Goal: Information Seeking & Learning: Learn about a topic

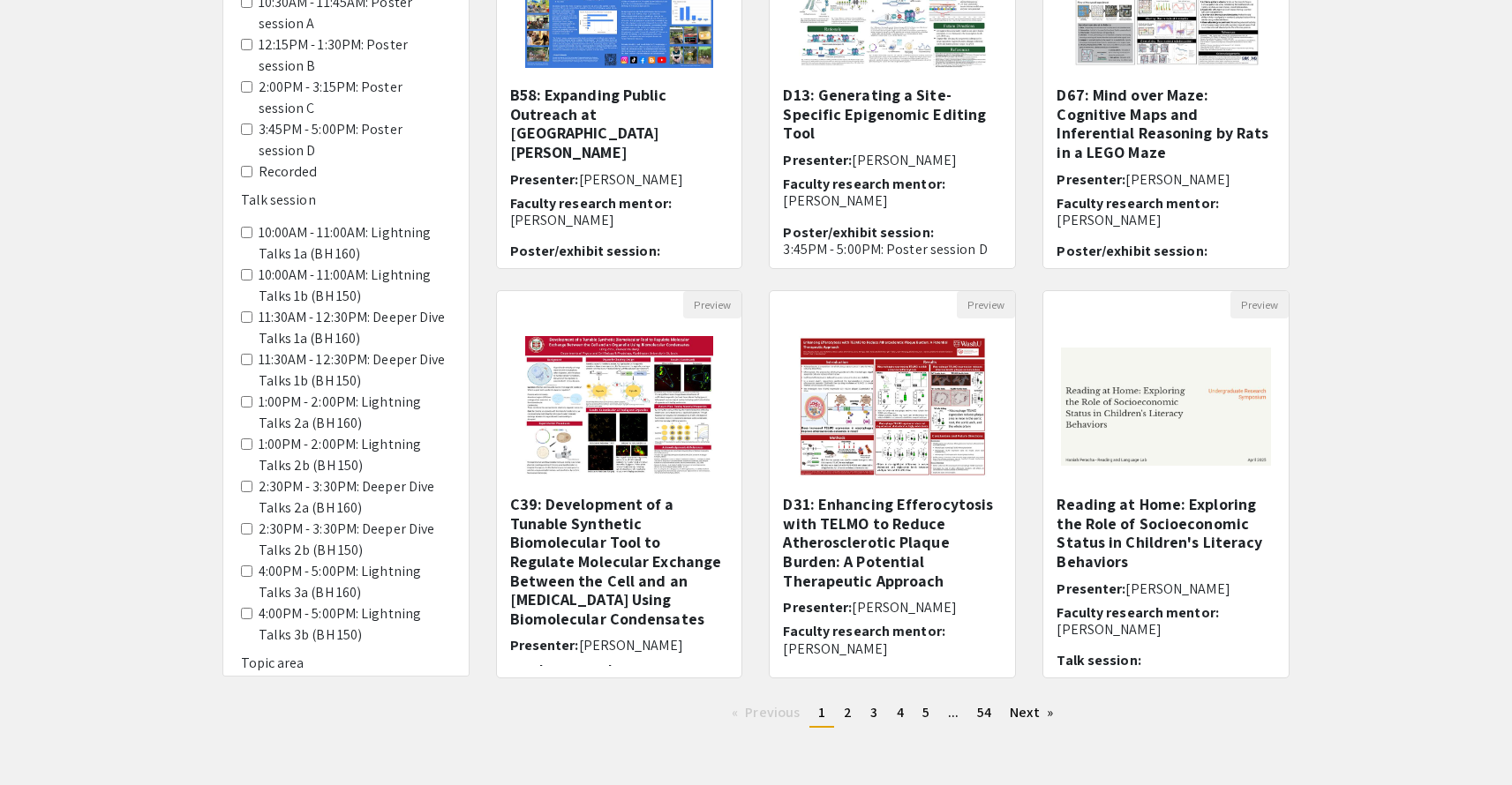
scroll to position [309, 0]
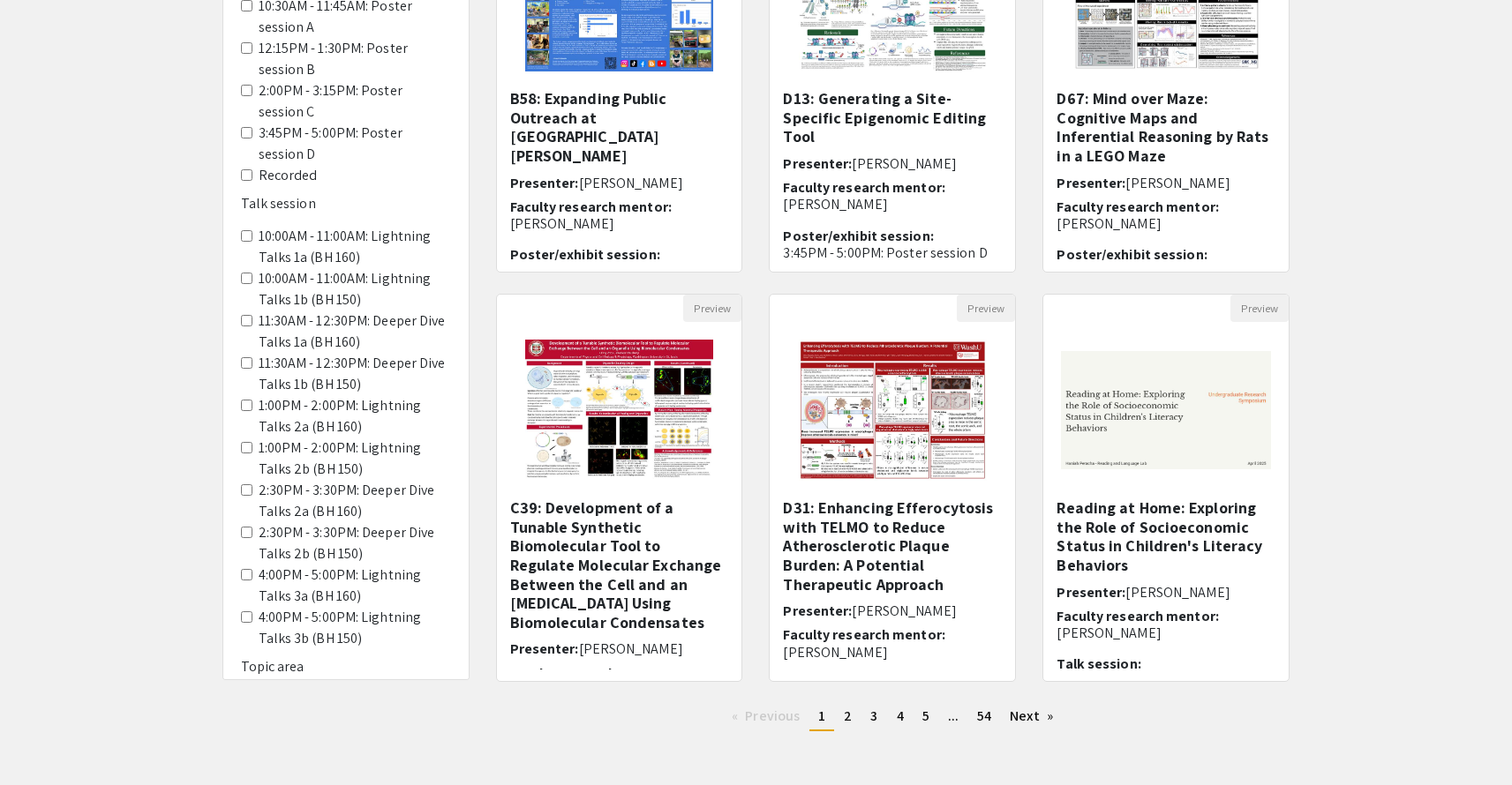
click at [245, 230] on 160\) "10:00AM - 11:00AM: Lightning Talks 1a (BH 160)" at bounding box center [246, 236] width 11 height 11
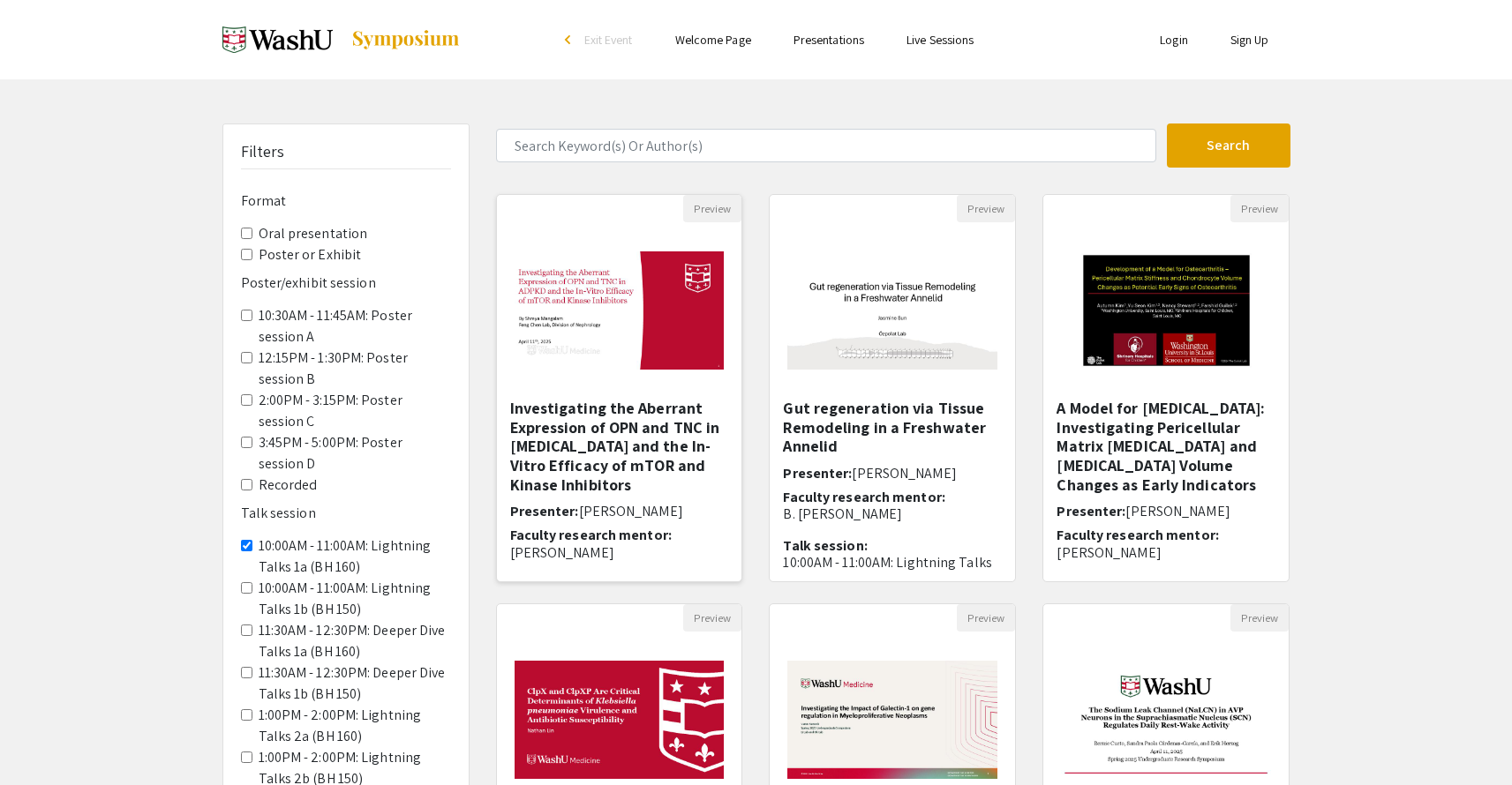
click at [642, 436] on h5 "Investigating the Aberrant Expression of OPN and TNC in [MEDICAL_DATA] and the …" at bounding box center [620, 446] width 219 height 96
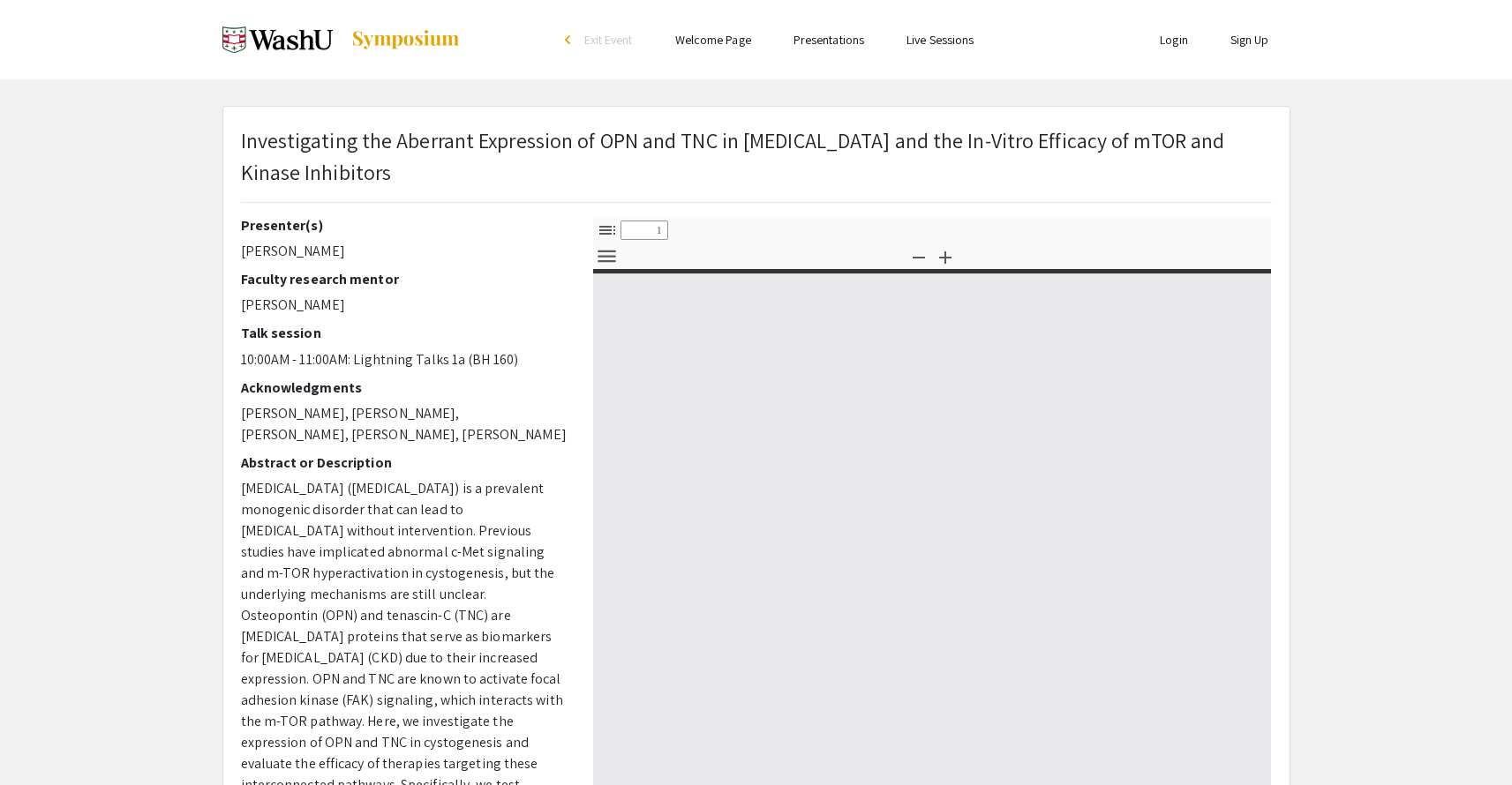
select select "custom"
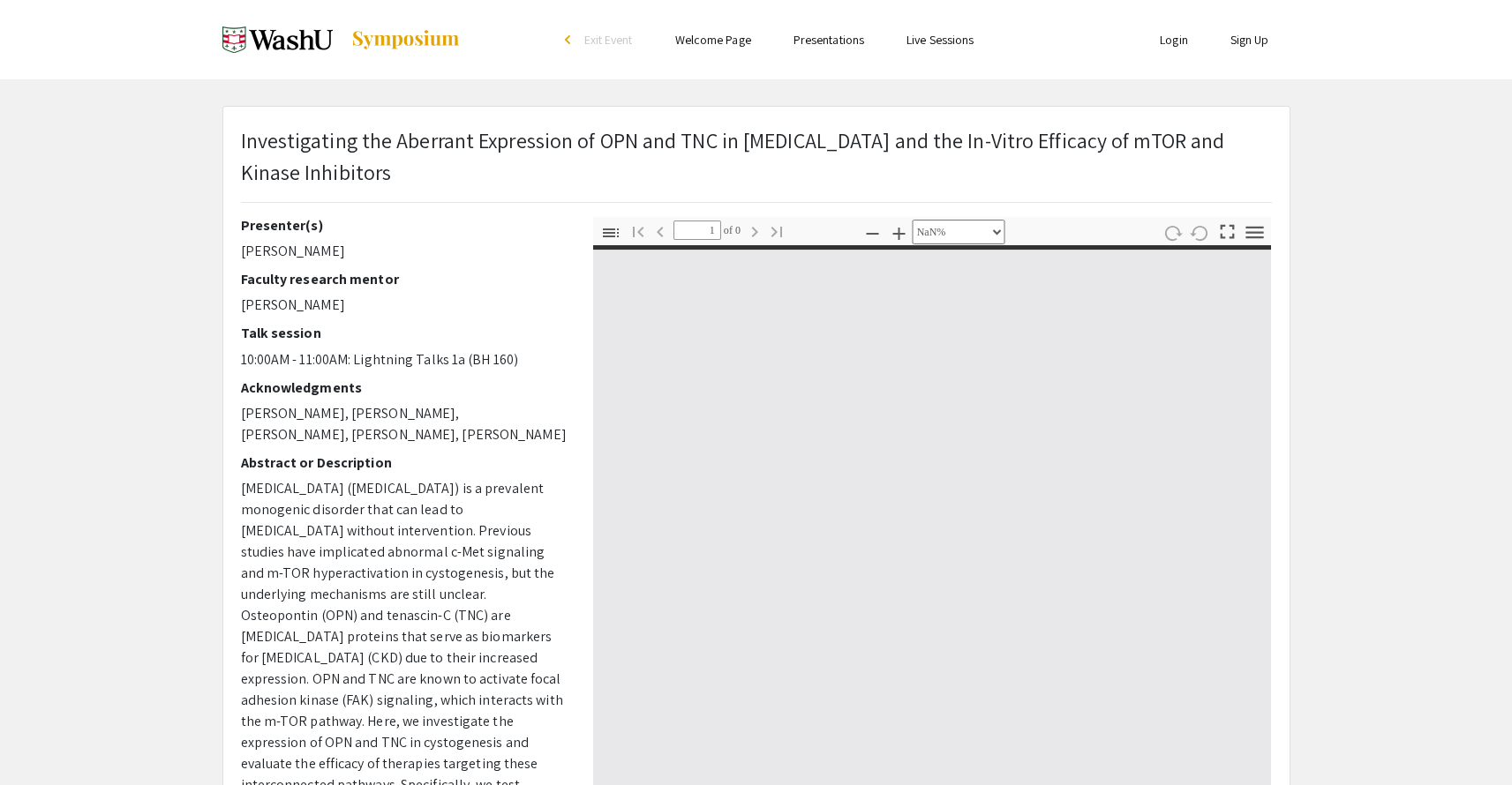
type input "0"
select select "custom"
type input "1"
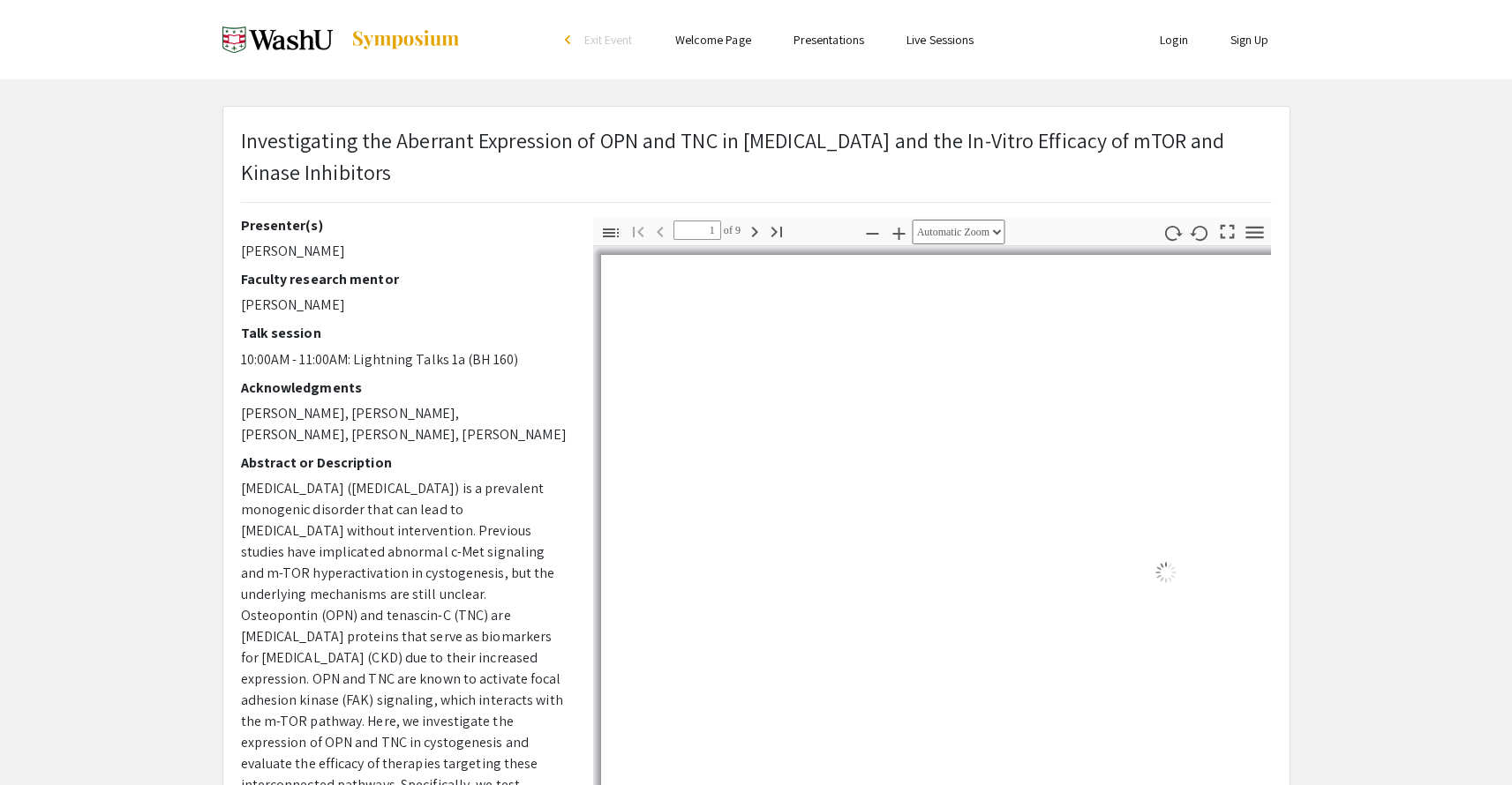
scroll to position [147, 0]
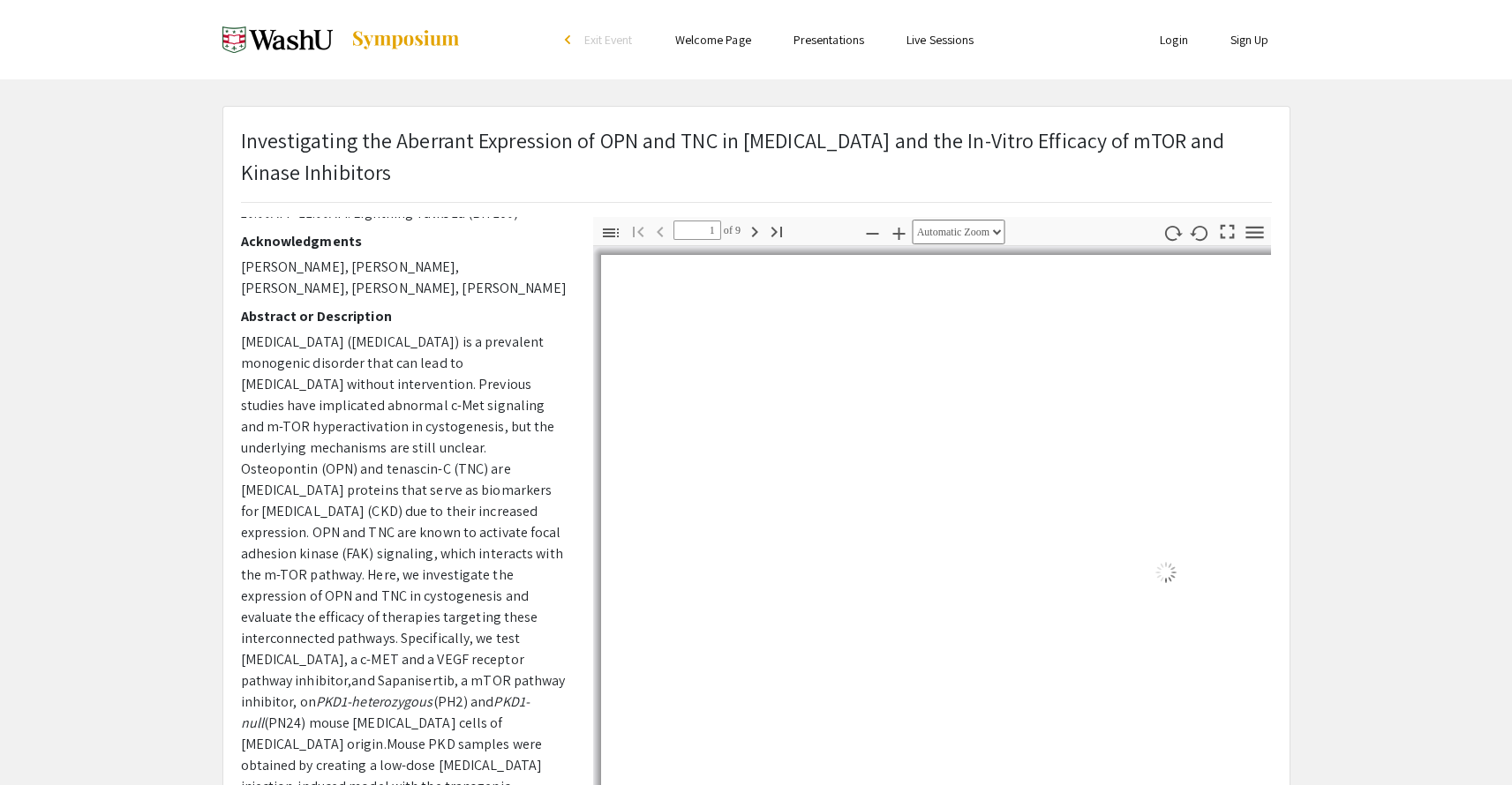
select select "auto"
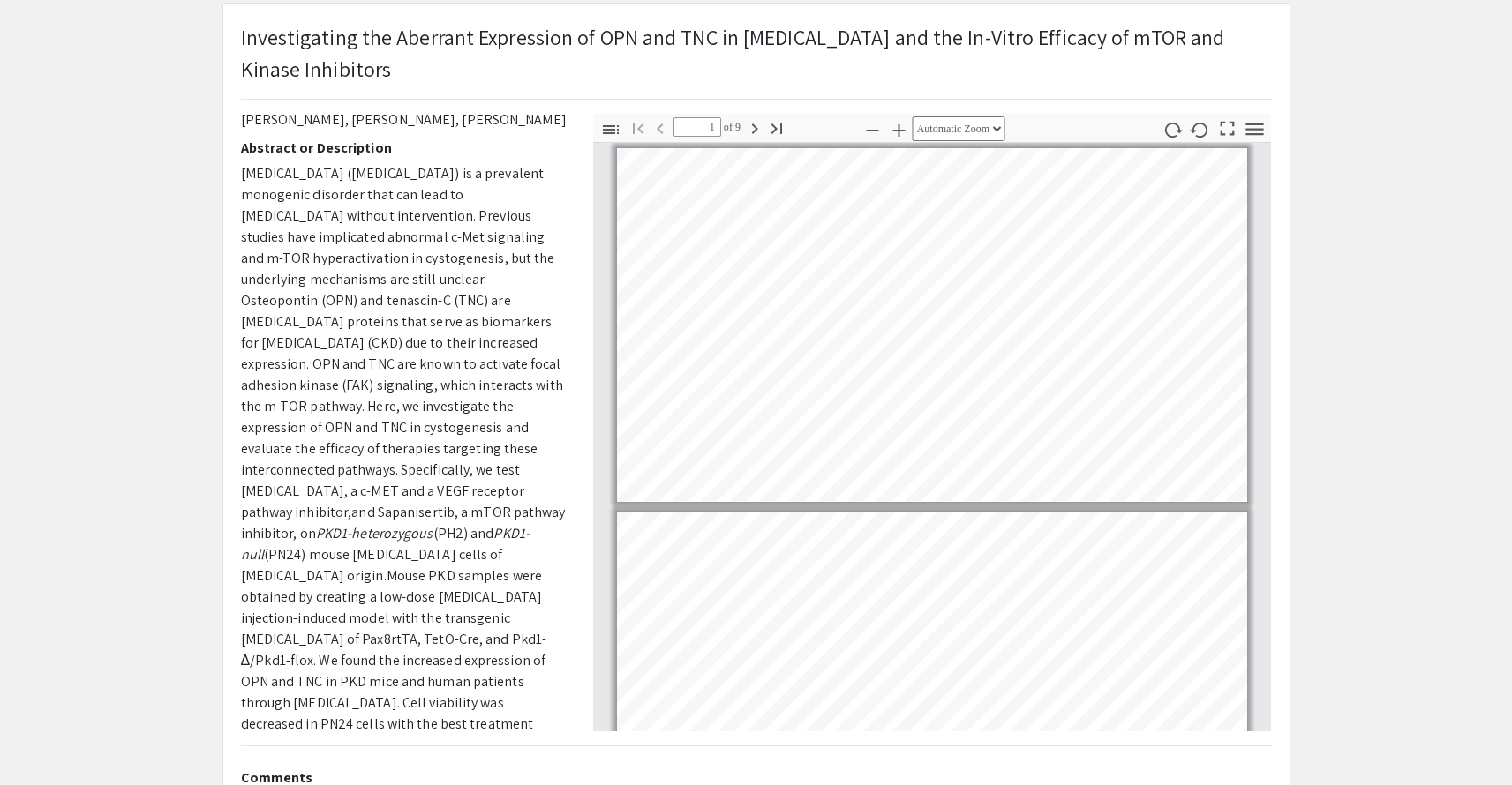
scroll to position [51, 0]
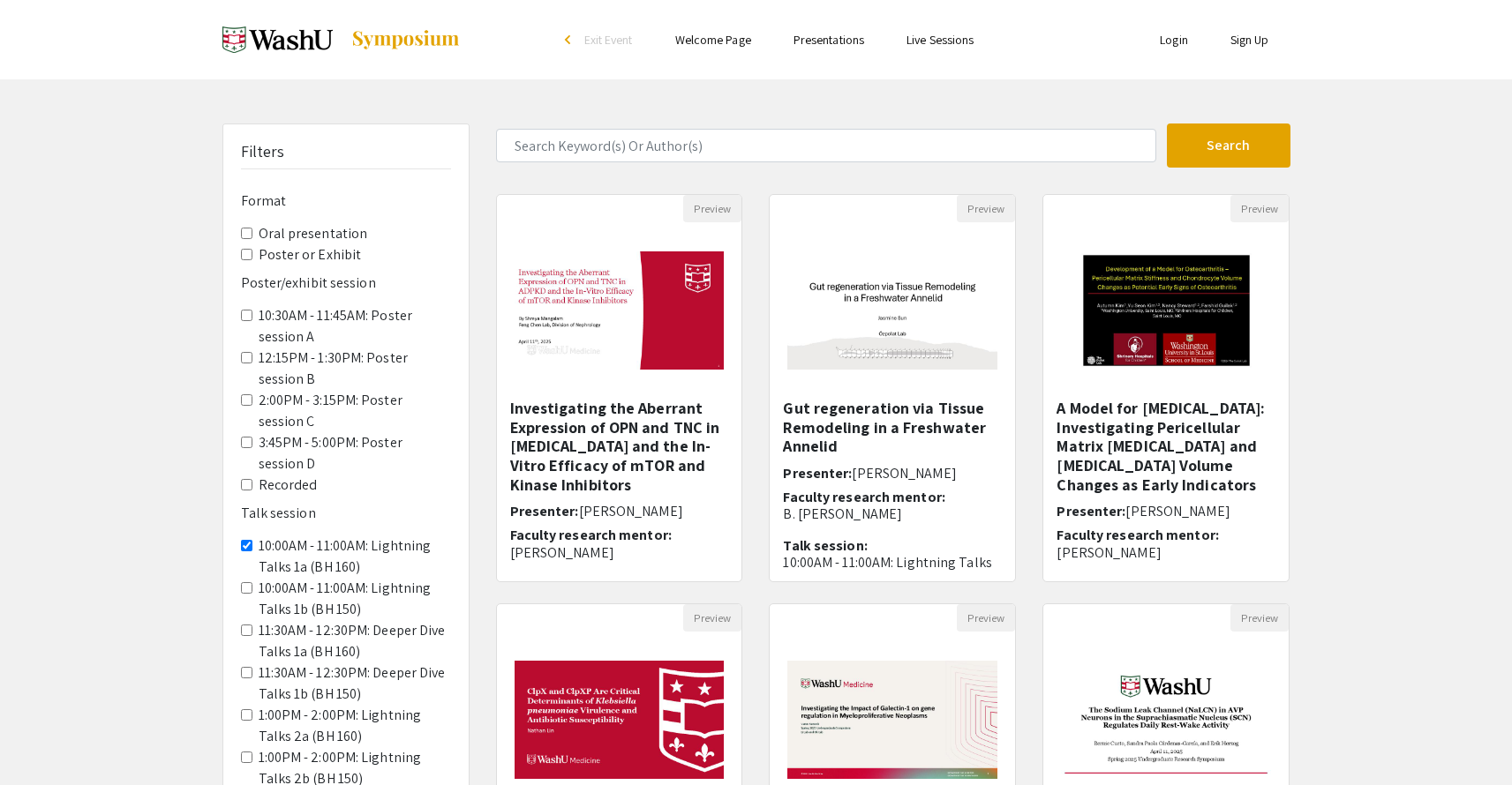
click at [245, 582] on 150\) "10:00AM - 11:00AM: Lightning Talks 1b (BH 150)" at bounding box center [246, 588] width 11 height 11
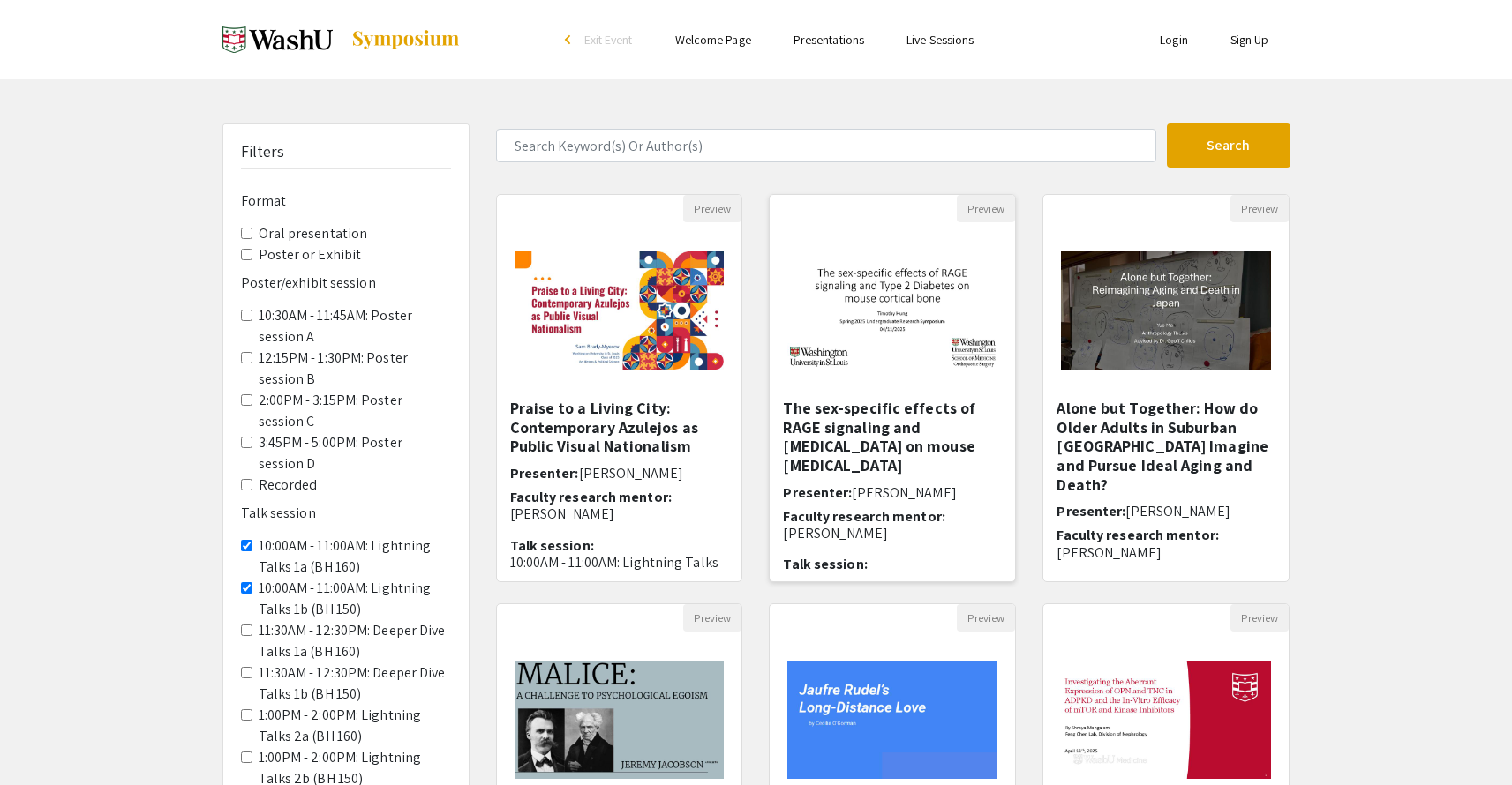
click at [865, 435] on h5 "The sex-specific effects of RAGE signaling and [MEDICAL_DATA] on mouse [MEDICAL…" at bounding box center [893, 437] width 219 height 76
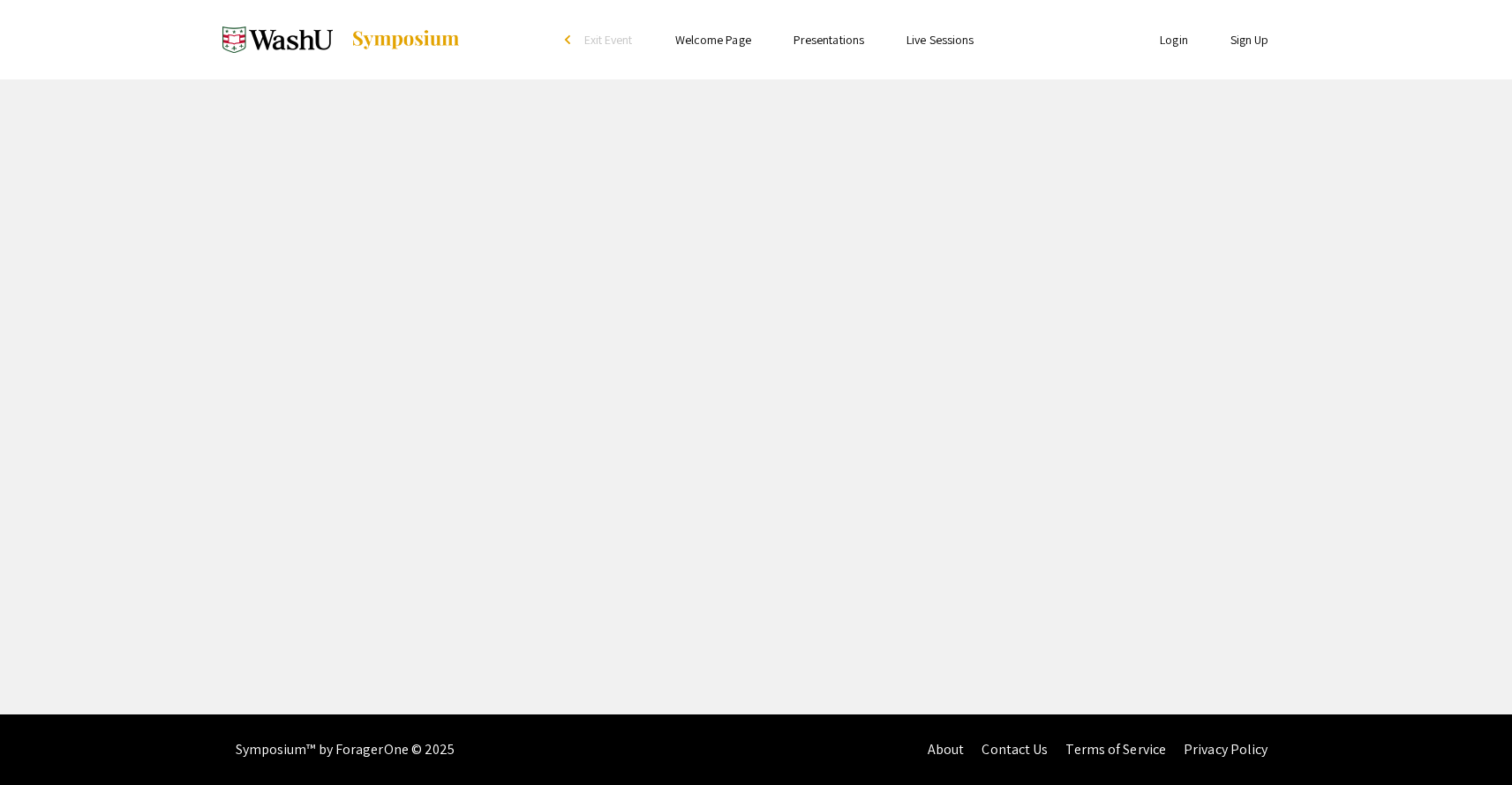
select select "custom"
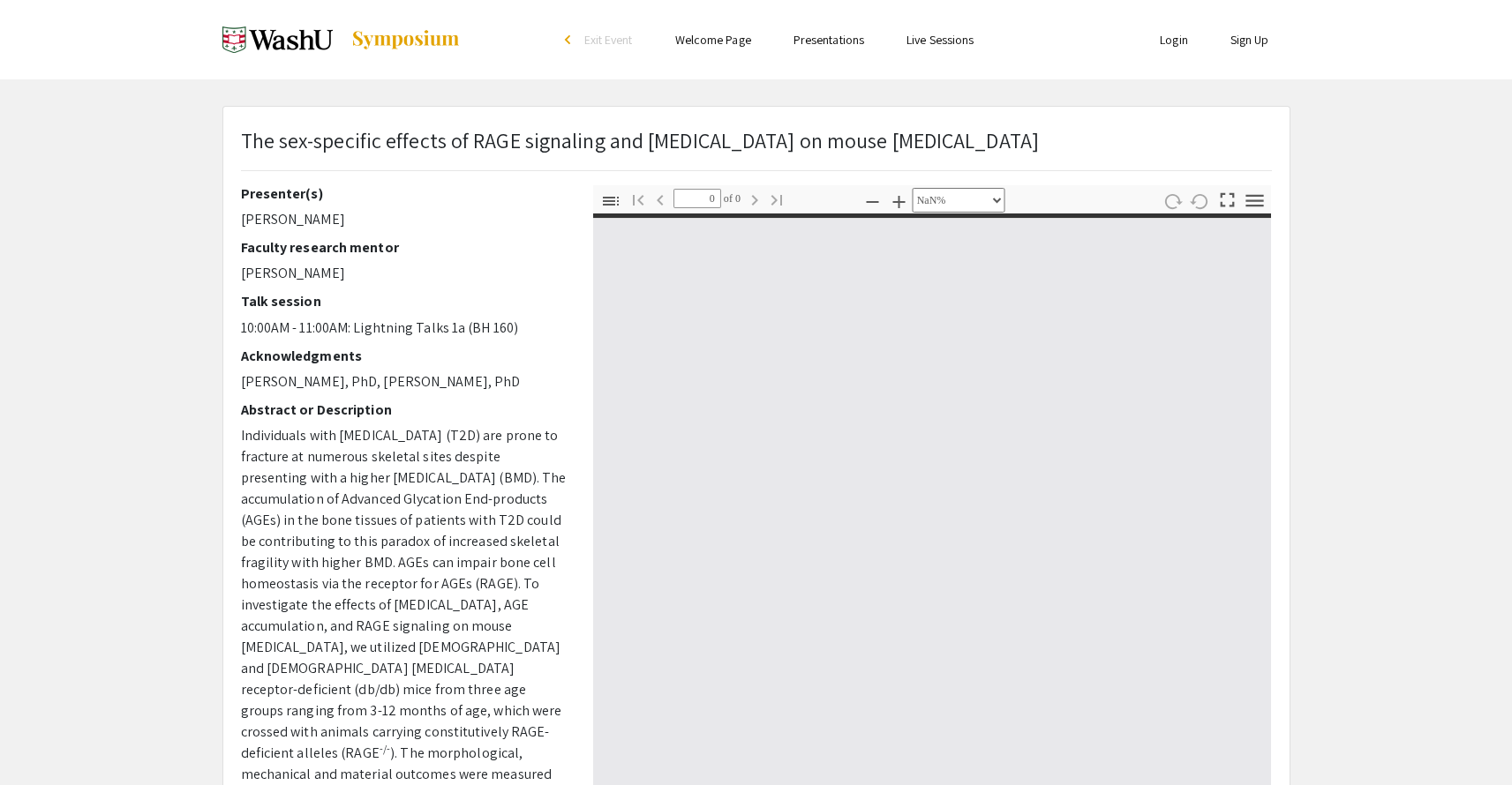
type input "1"
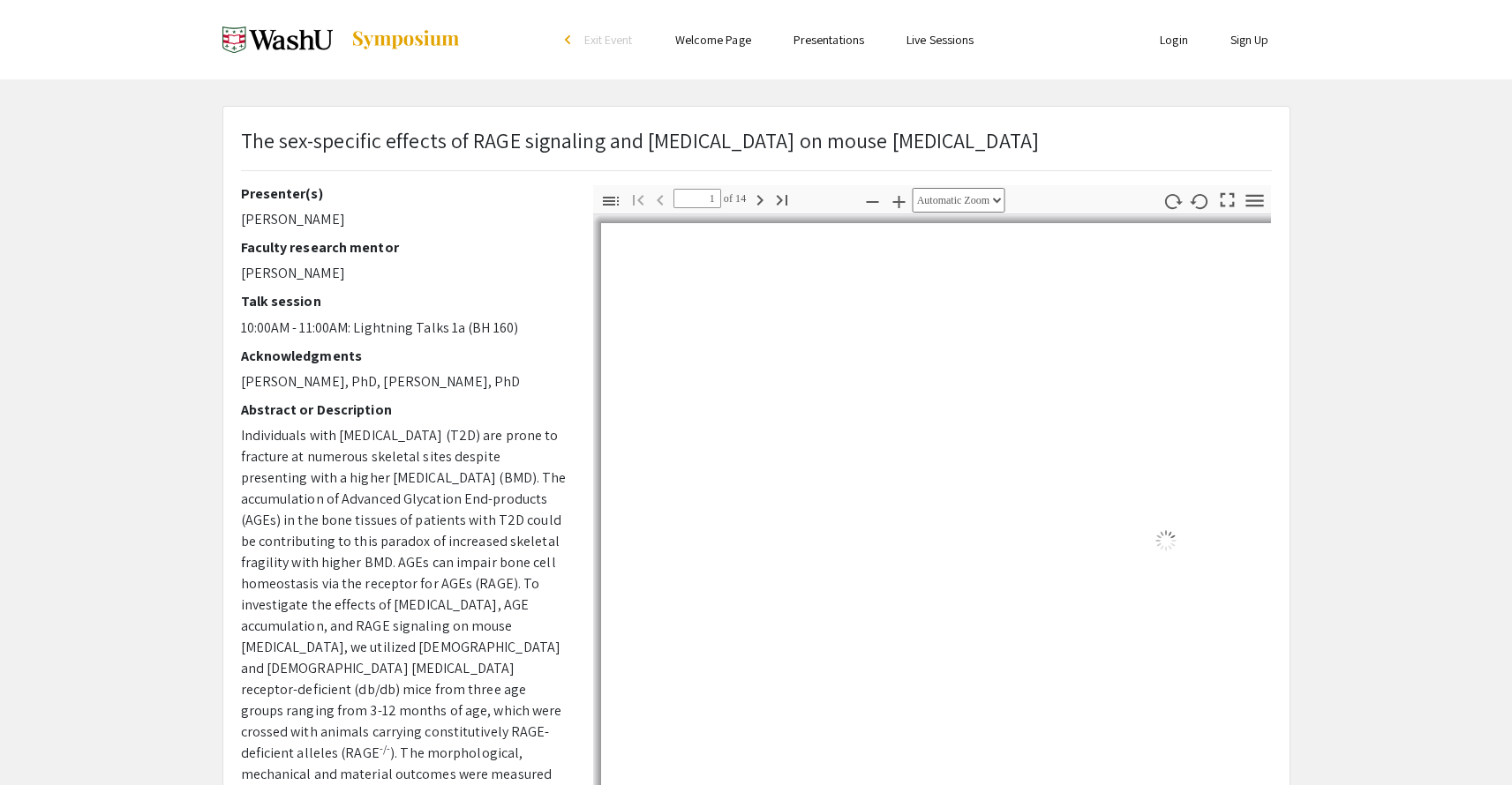
select select "custom"
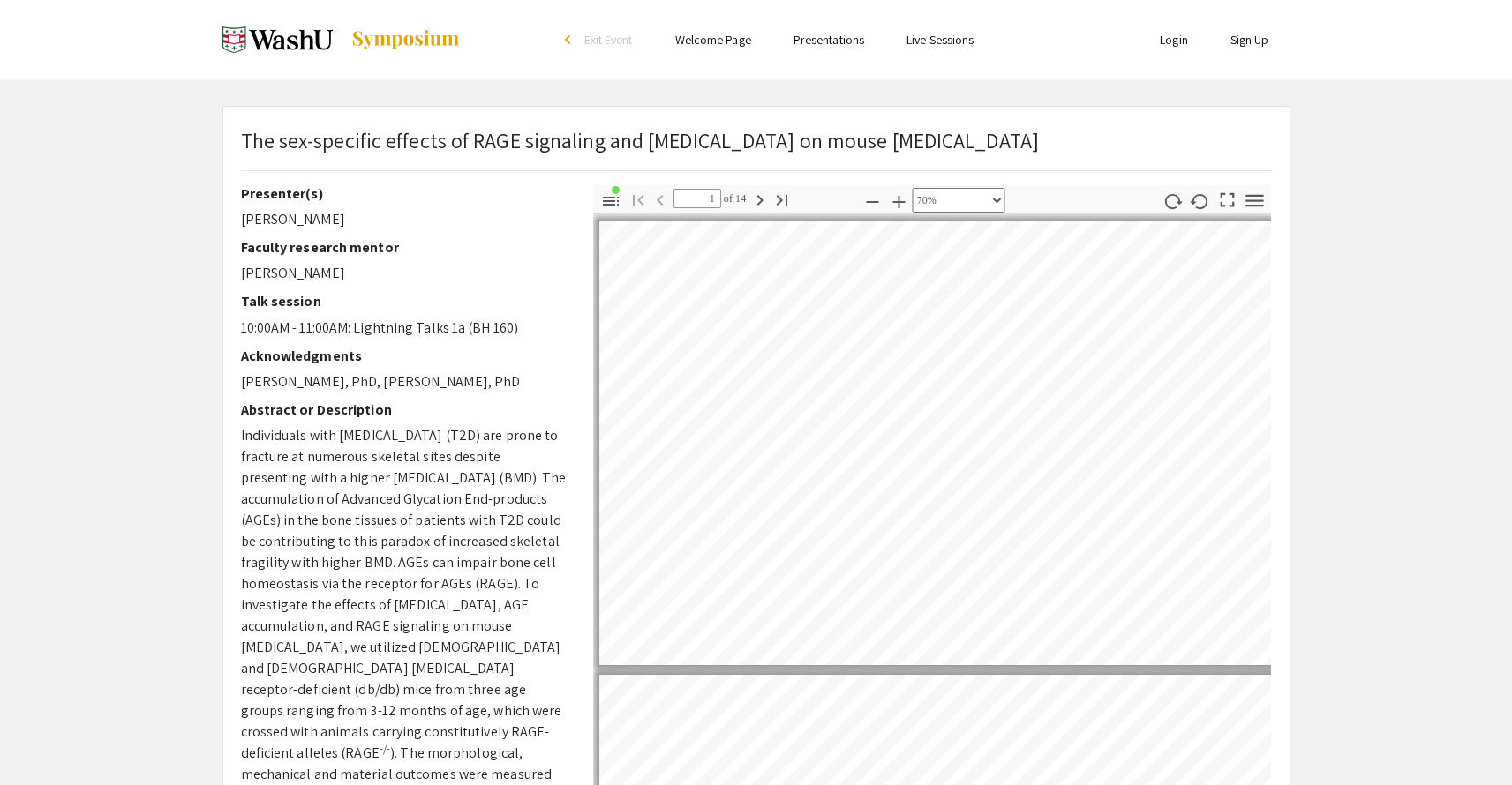
click at [454, 582] on p "Individuals with type 2 diabetes (T2D) are prone to fracture at numerous skelet…" at bounding box center [403, 775] width 325 height 699
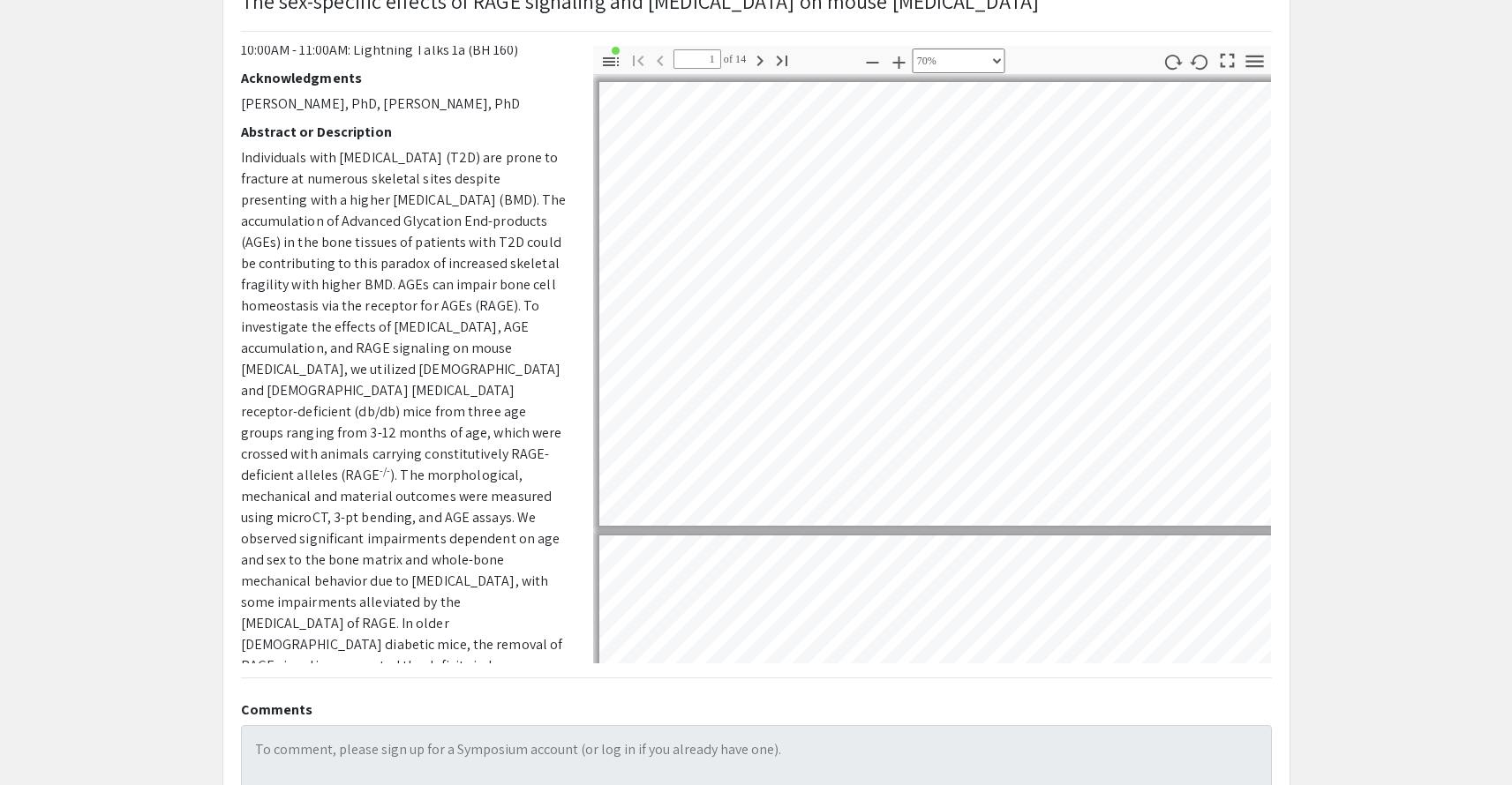
scroll to position [14, 0]
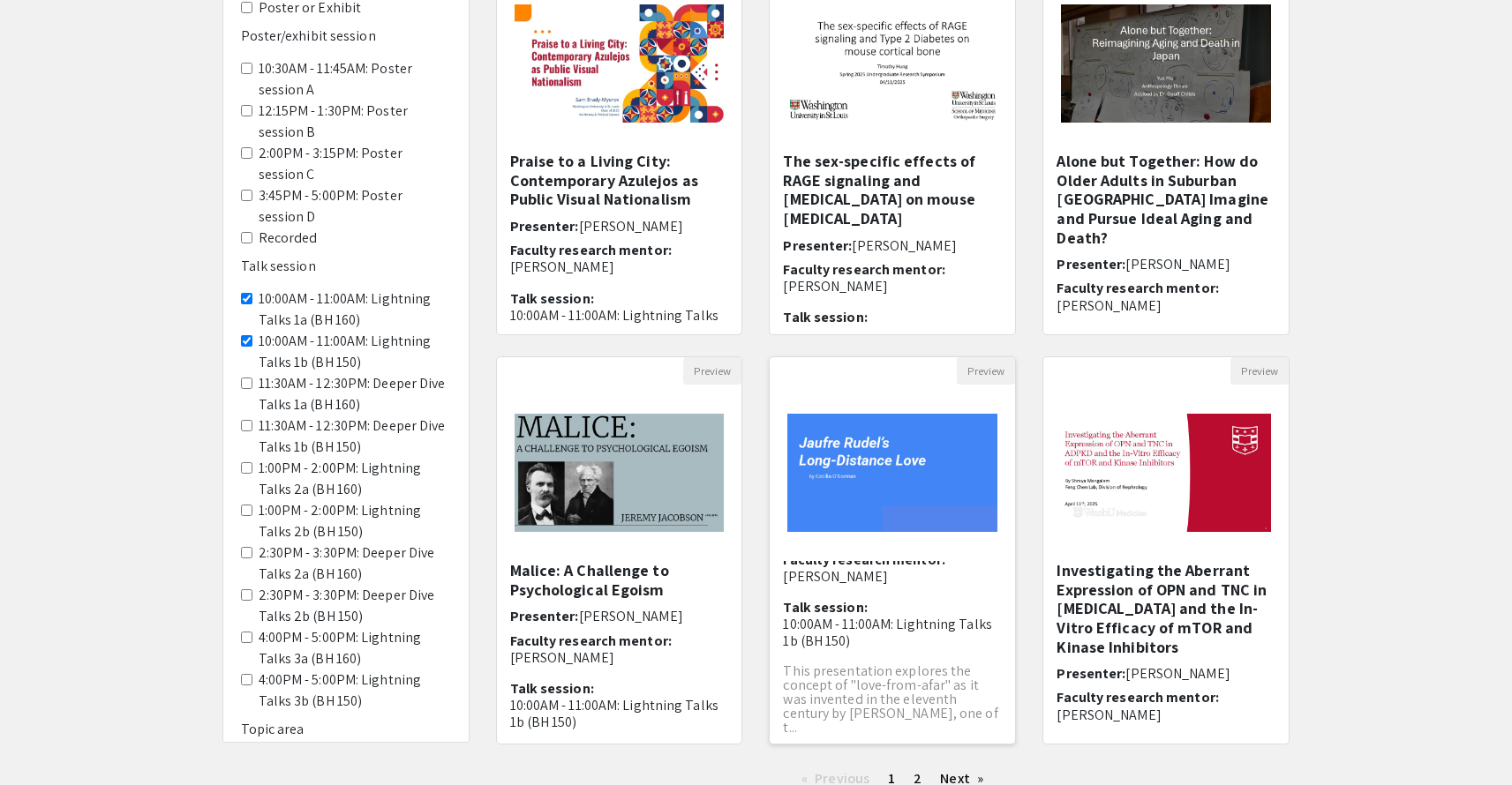
scroll to position [385, 0]
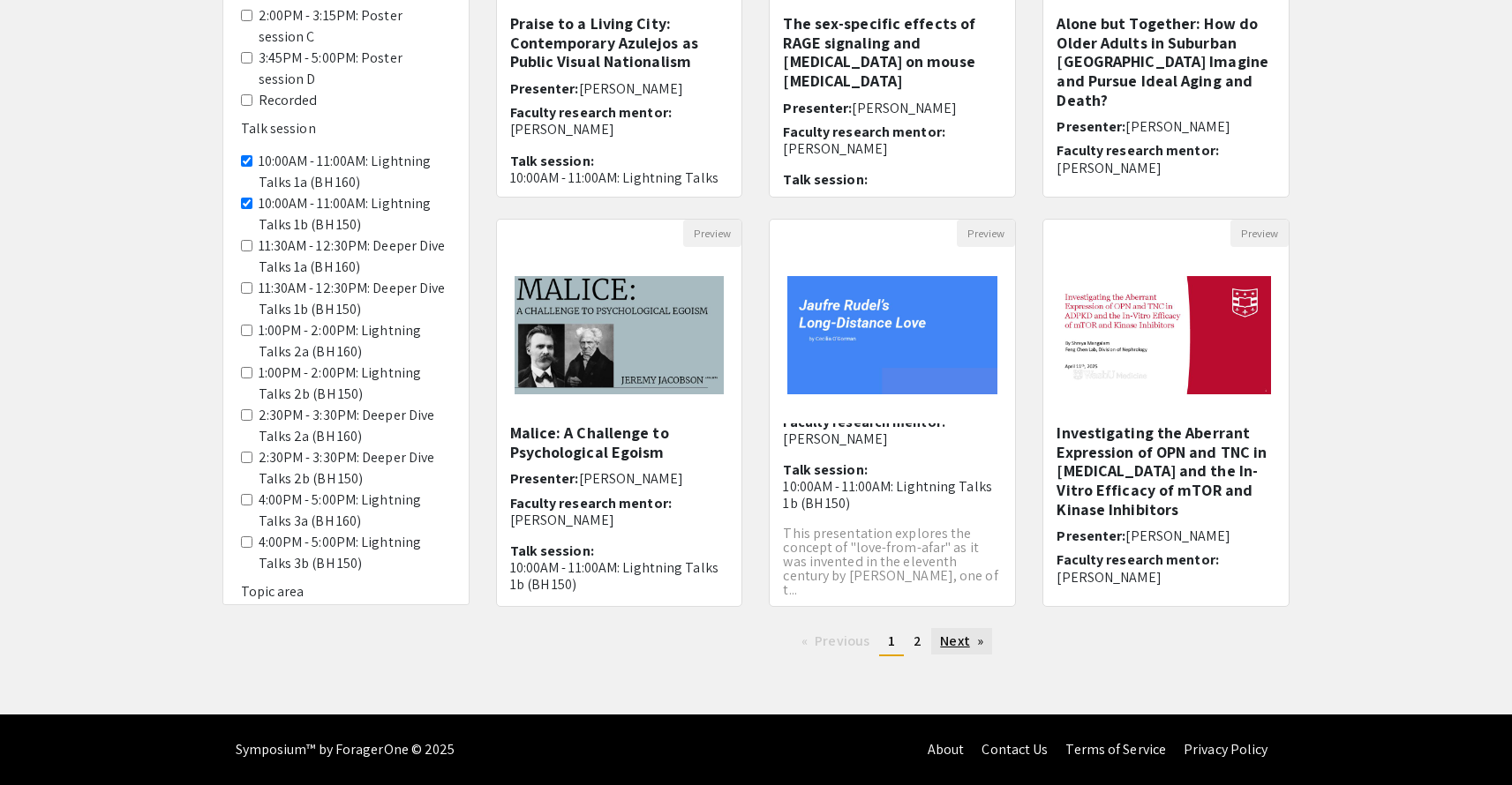
click at [970, 642] on link "Next page" at bounding box center [962, 641] width 61 height 26
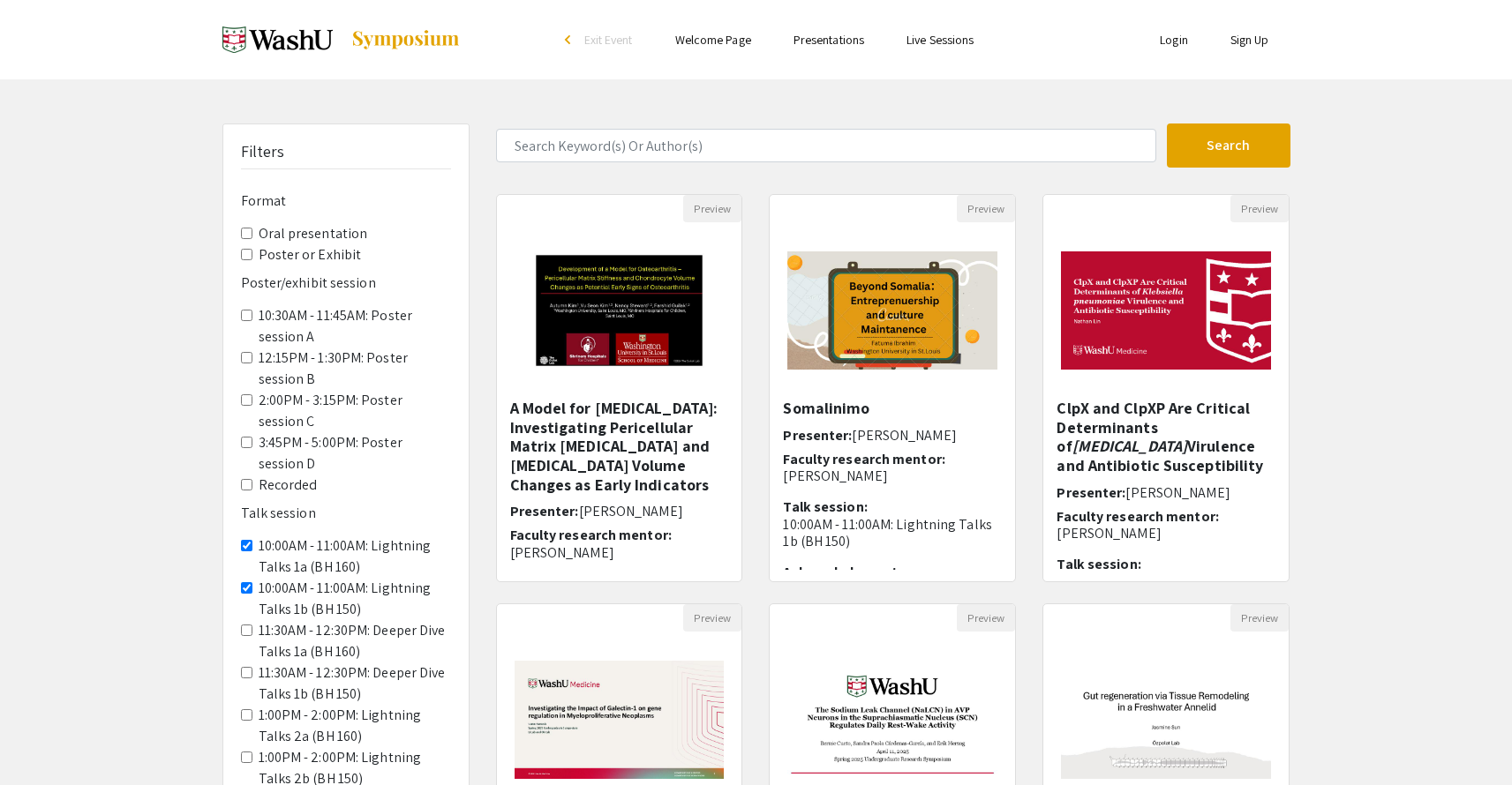
click at [1368, 396] on div "Filters Format Oral presentation Poster or Exhibit Poster/exhibit session 10:30…" at bounding box center [756, 589] width 1512 height 932
click at [1179, 451] on h5 "ClpX and ClpXP Are Critical Determinants of Klebsiella pneumoniae Virulence and…" at bounding box center [1166, 437] width 219 height 76
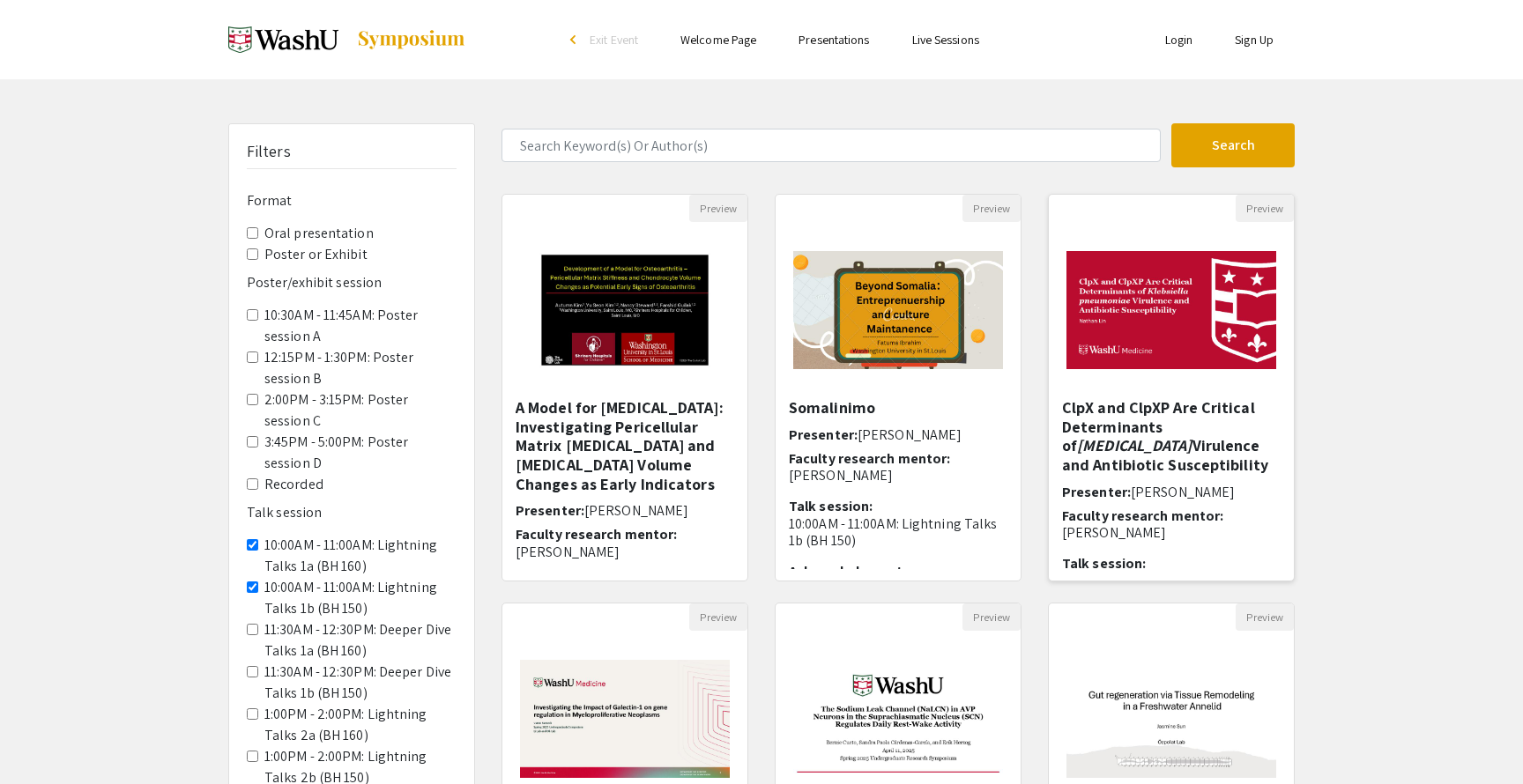
select select "custom"
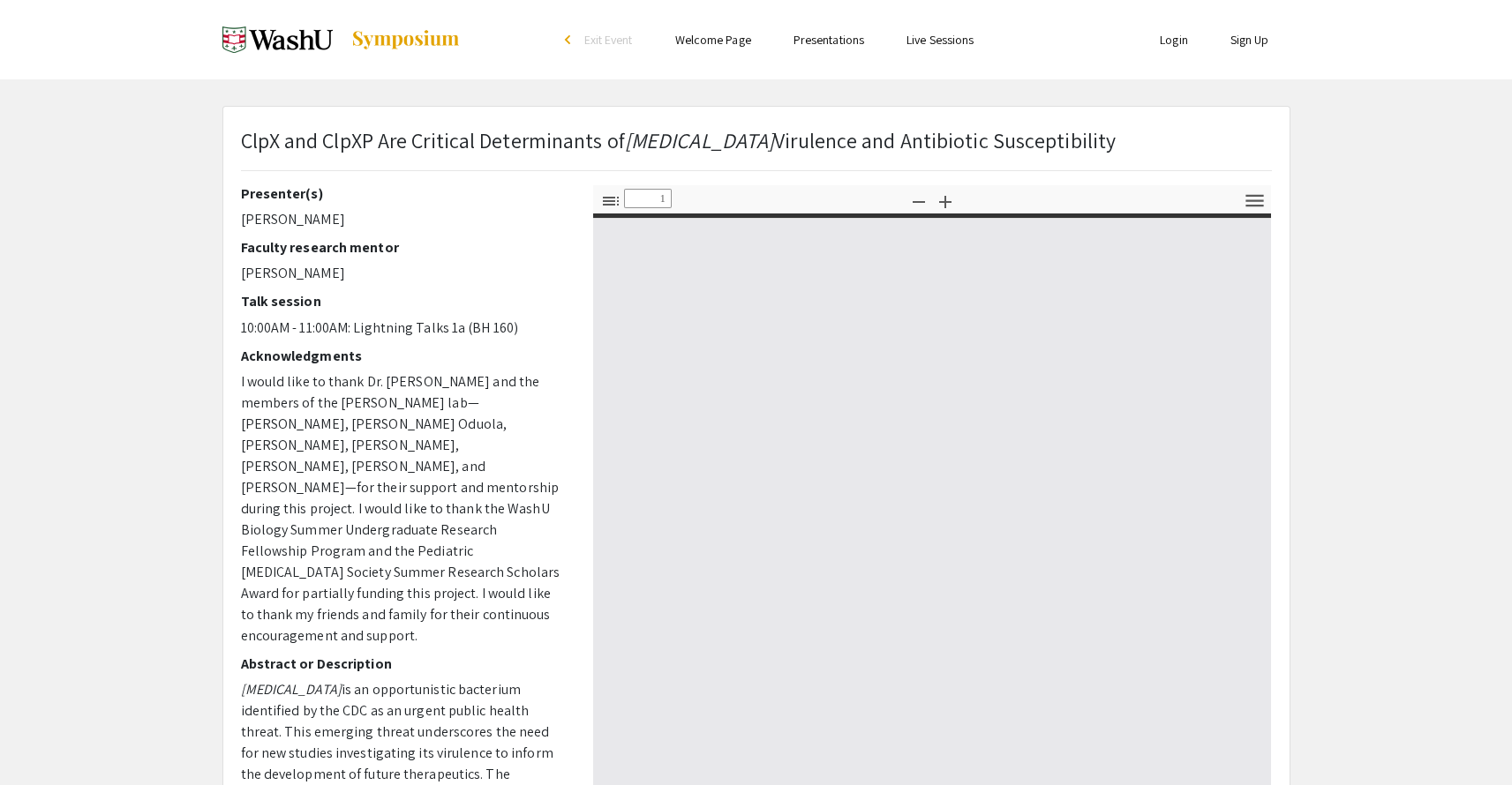
type input "0"
select select "custom"
type input "1"
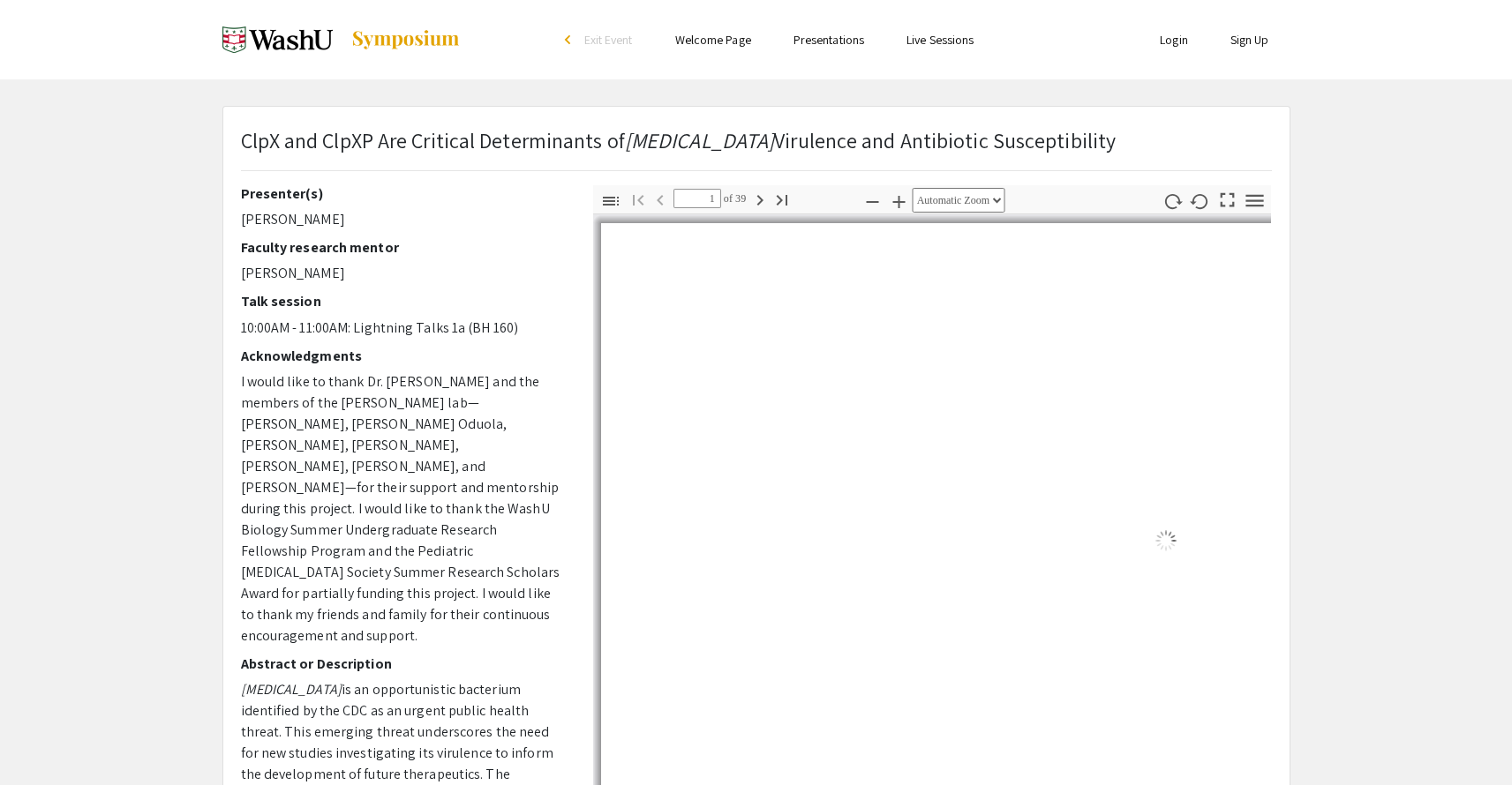
select select "auto"
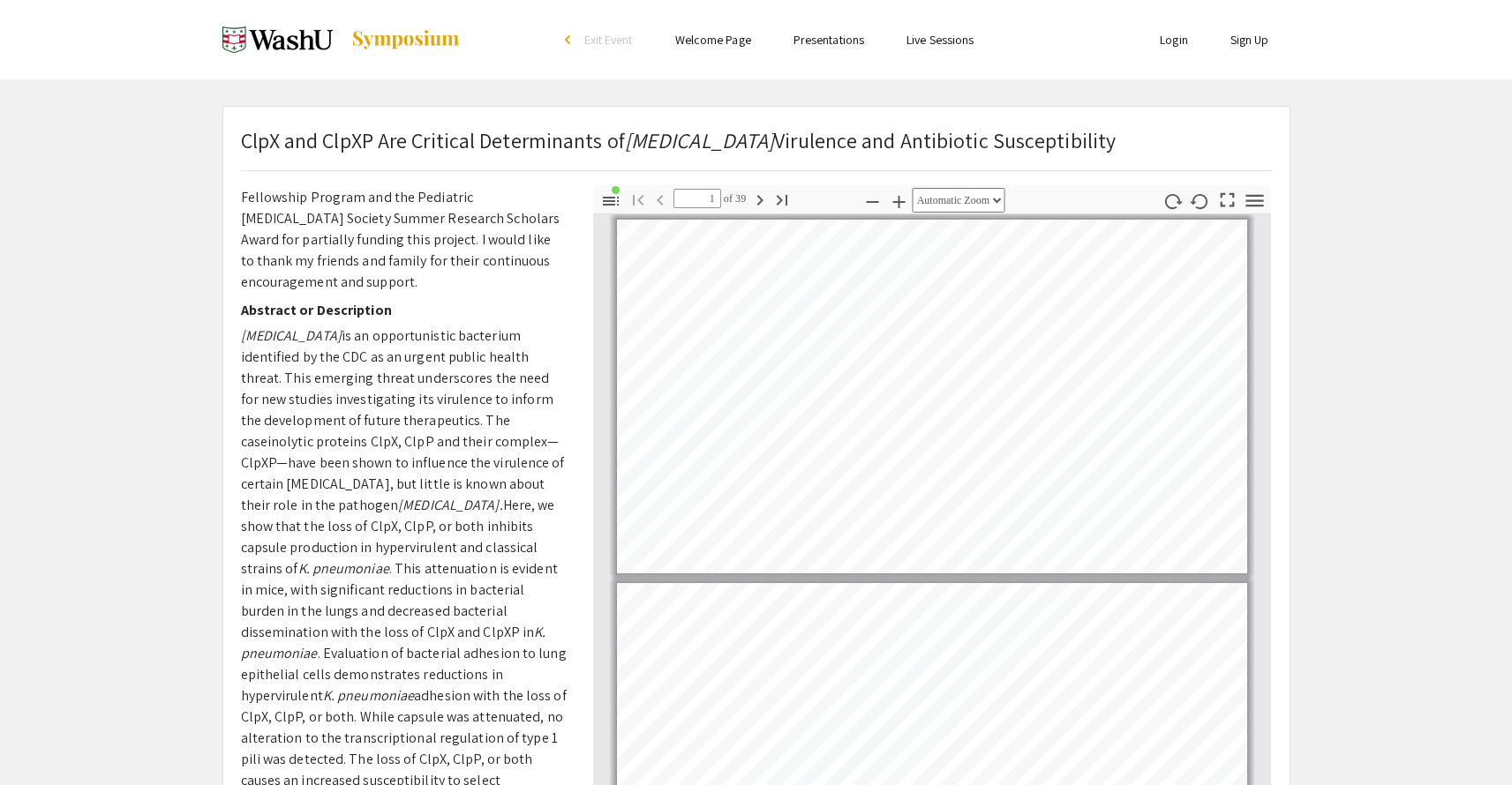
scroll to position [454, 0]
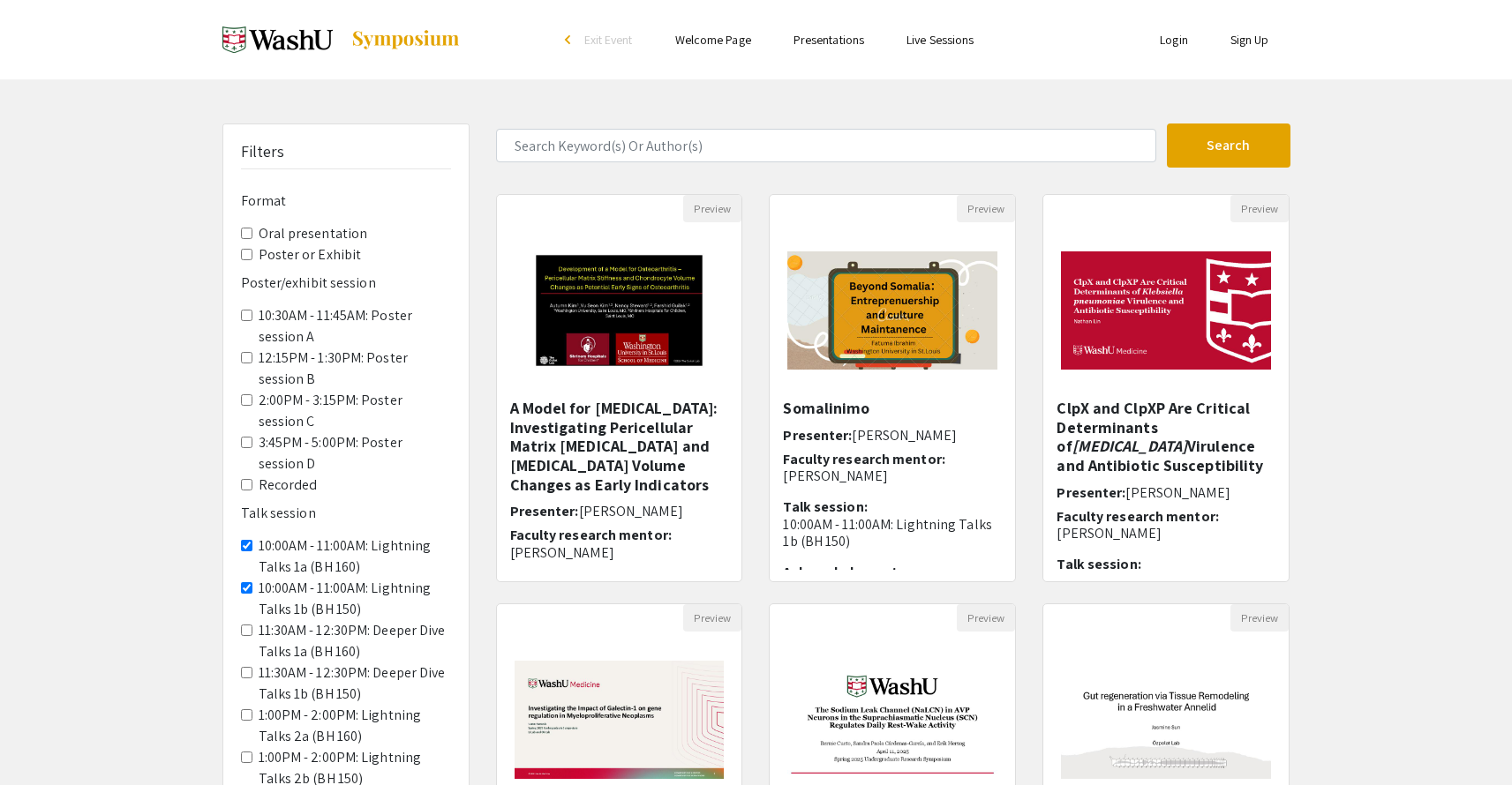
click at [1374, 617] on div "Filters Format Oral presentation Poster or Exhibit Poster/exhibit session 10:30…" at bounding box center [756, 589] width 1512 height 932
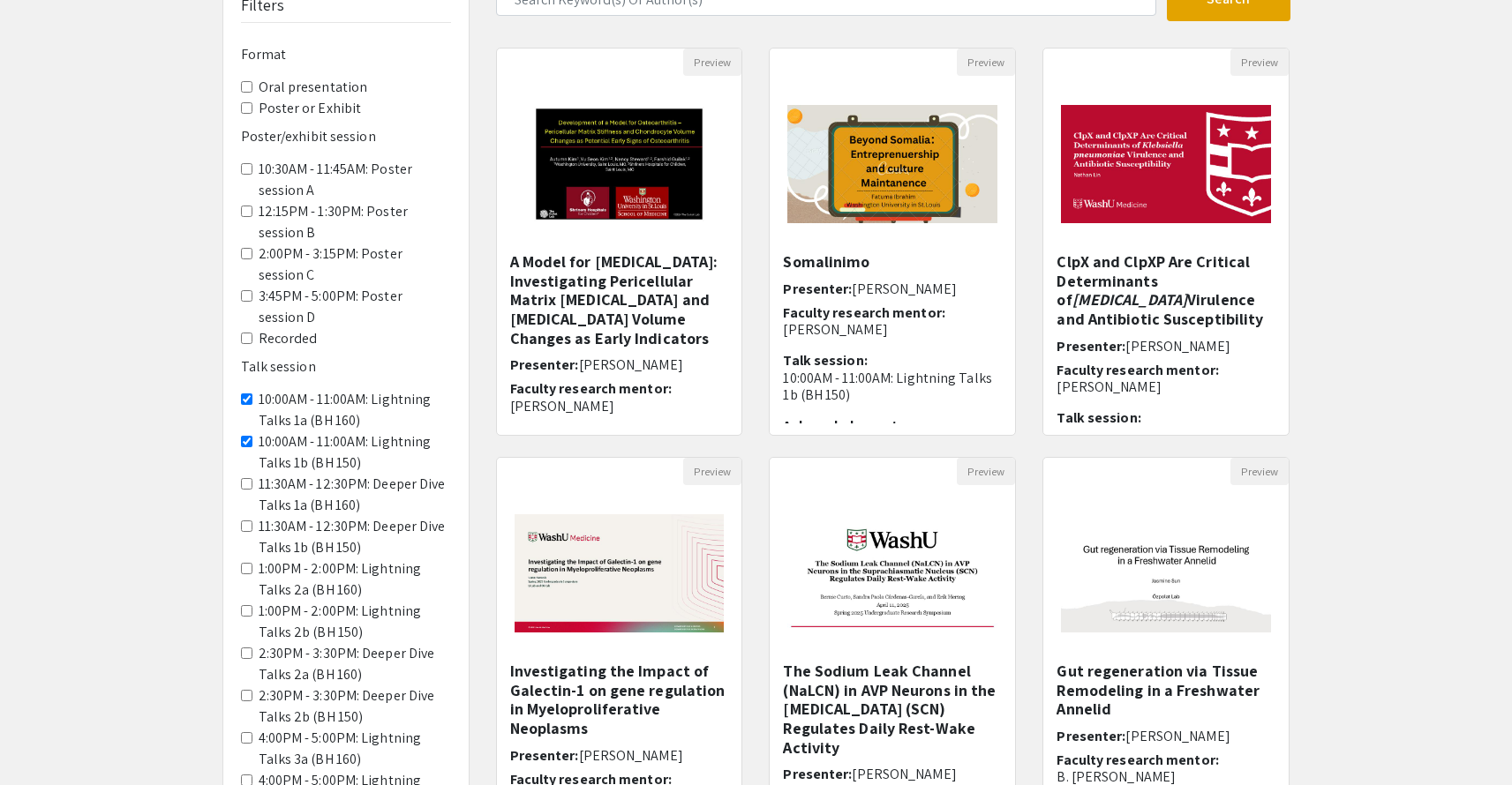
scroll to position [282, 0]
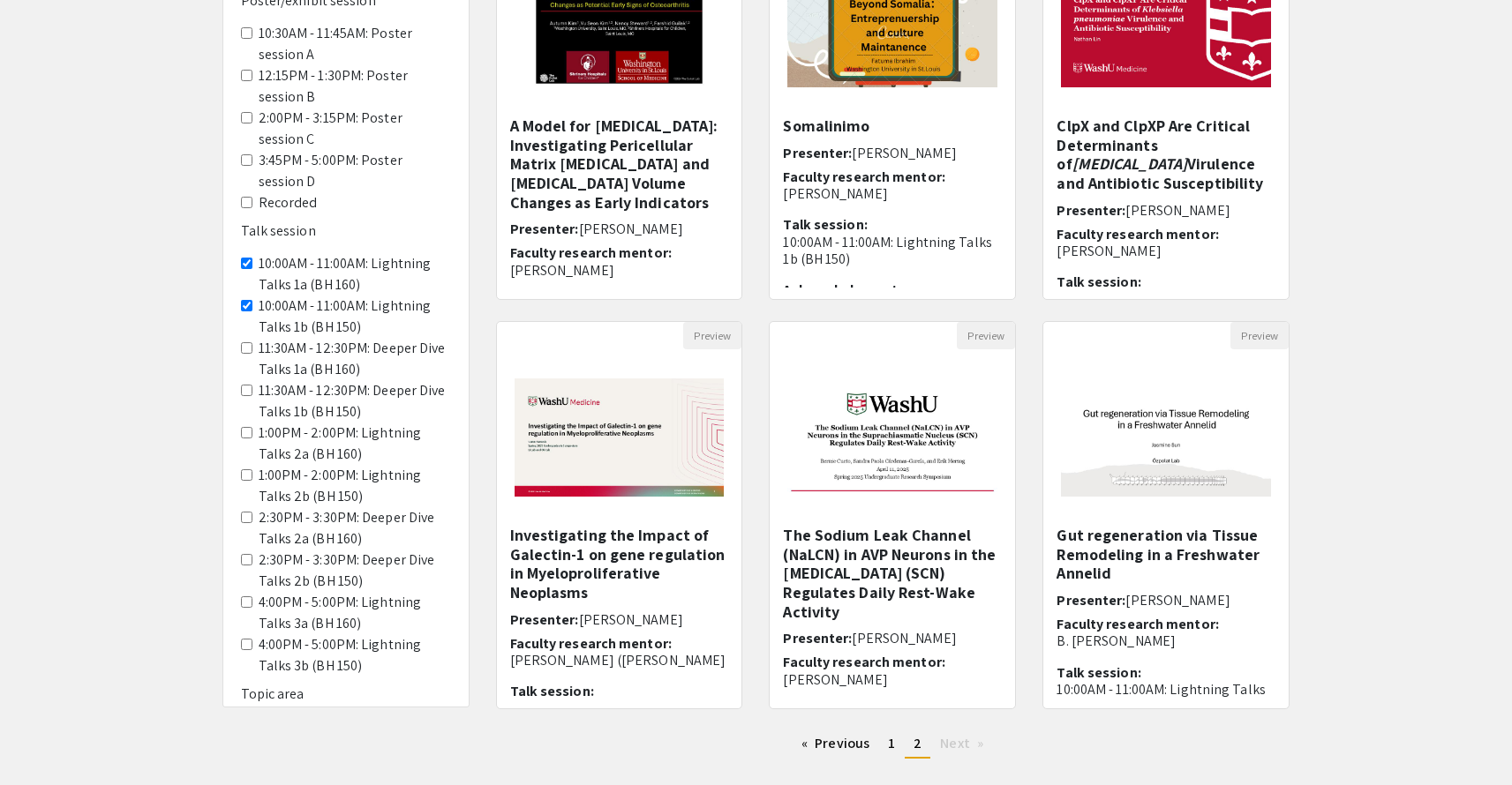
click at [246, 385] on 150\) "11:30AM - 12:30PM: Deeper Dive Talks 1b (BH 150)" at bounding box center [246, 390] width 11 height 11
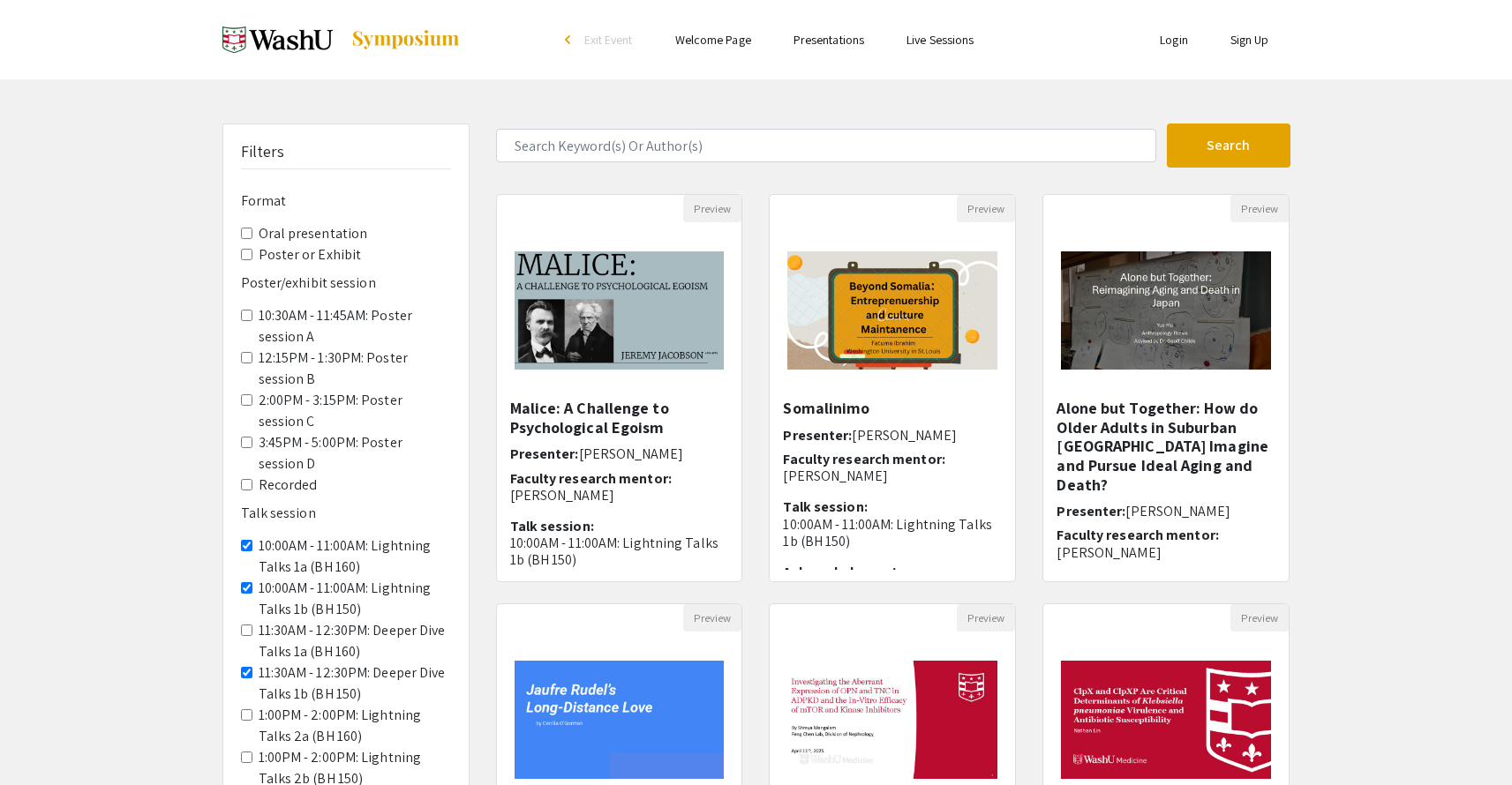
click at [247, 624] on 160\) "11:30AM - 12:30PM: Deeper Dive Talks 1a (BH 160)" at bounding box center [246, 630] width 11 height 11
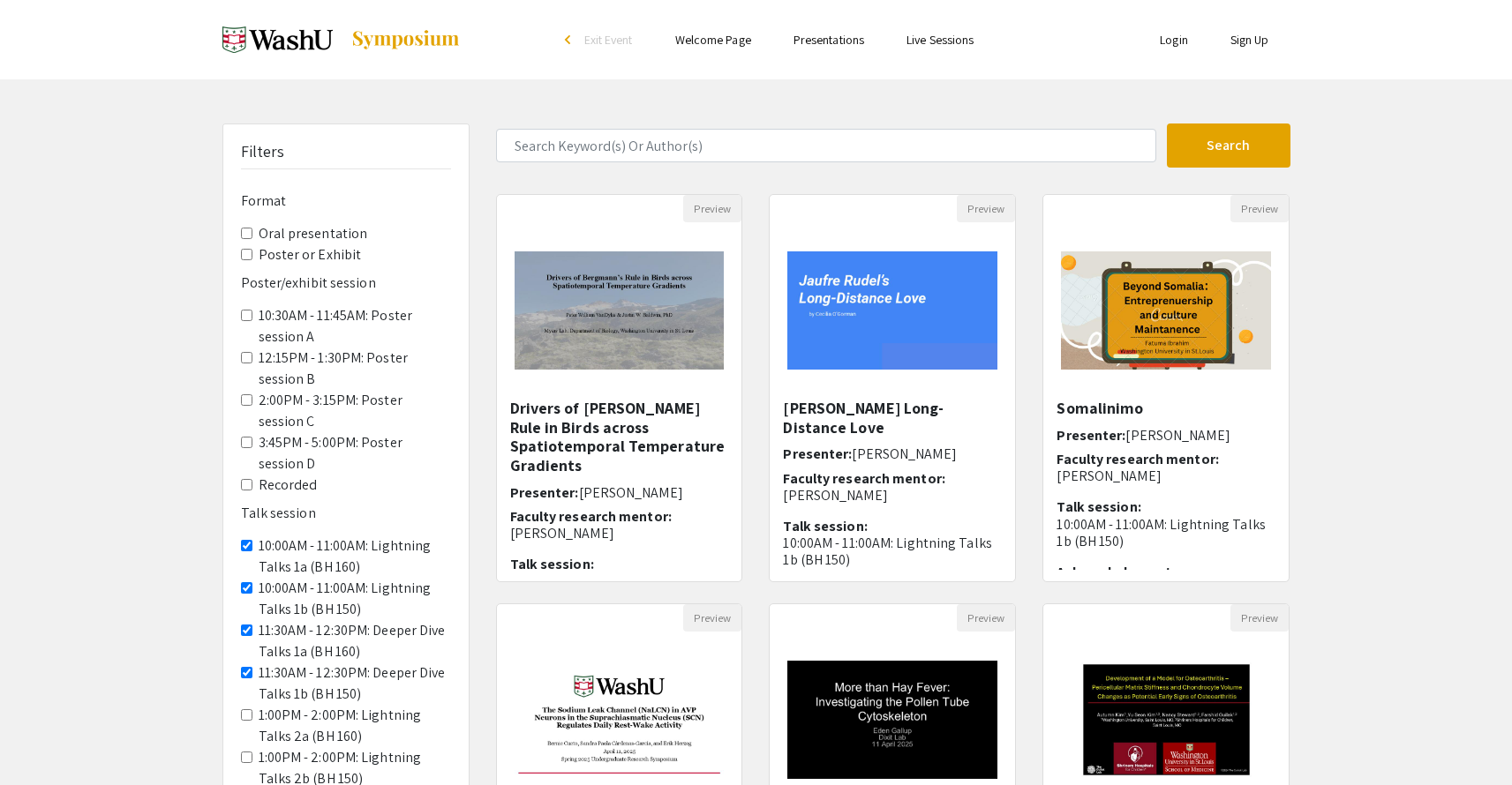
click at [248, 582] on 150\) "10:00AM - 11:00AM: Lightning Talks 1b (BH 150)" at bounding box center [246, 588] width 11 height 11
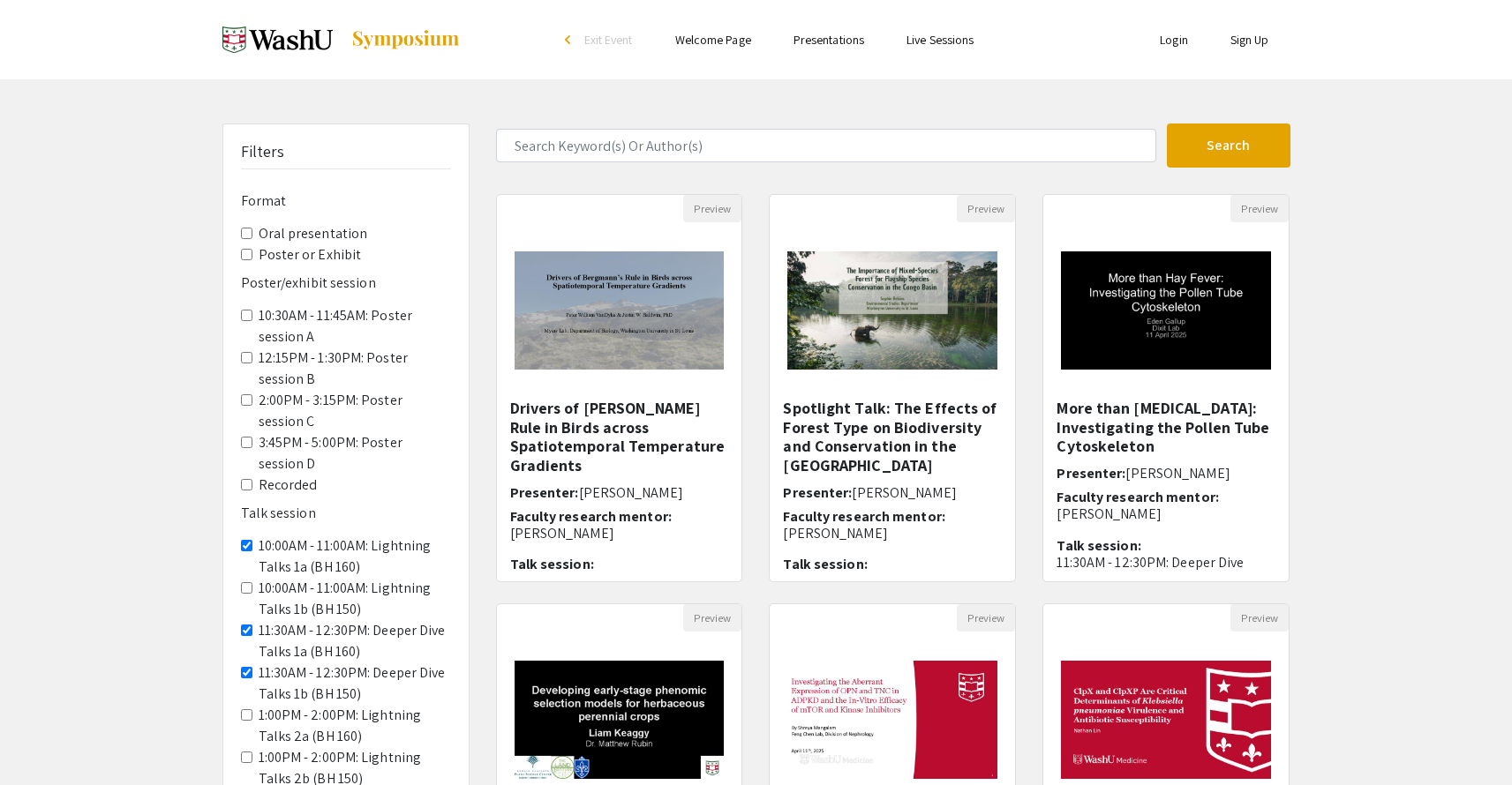
click at [245, 540] on 160\) "10:00AM - 11:00AM: Lightning Talks 1a (BH 160)" at bounding box center [246, 545] width 11 height 11
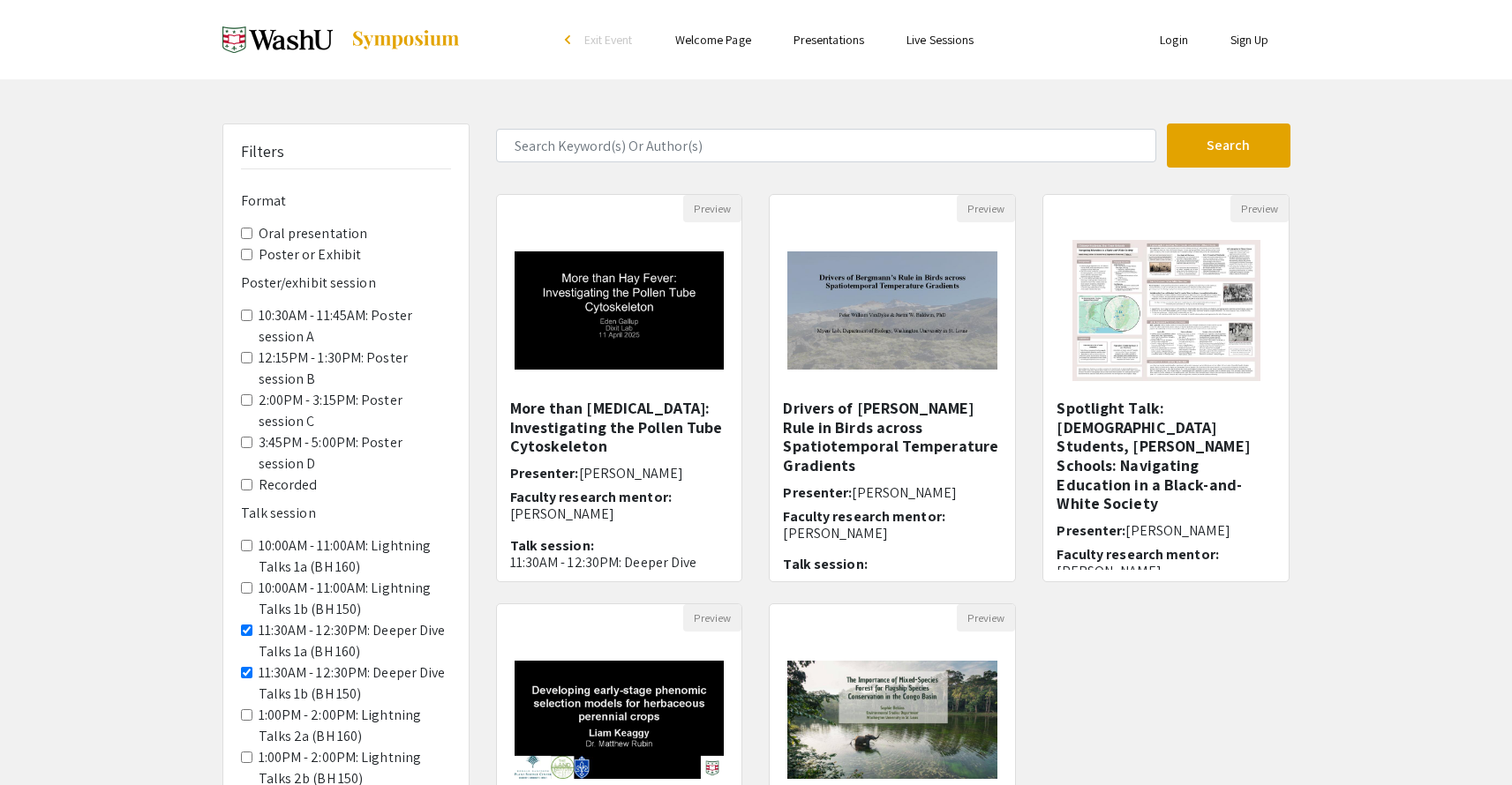
scroll to position [151, 0]
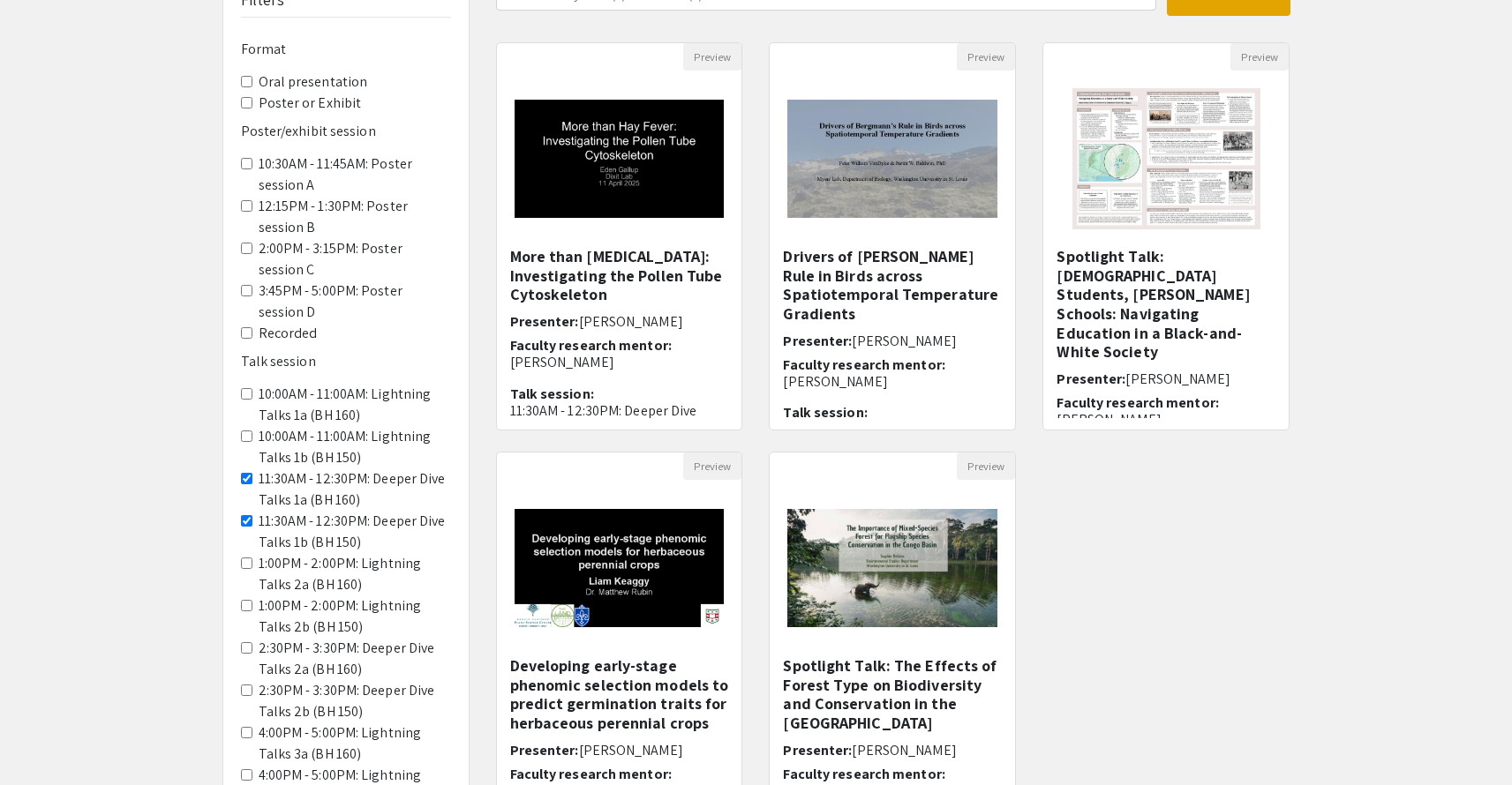
click at [246, 557] on 160\) "1:00PM - 2:00PM: Lightning Talks 2a (BH 160)" at bounding box center [246, 563] width 11 height 11
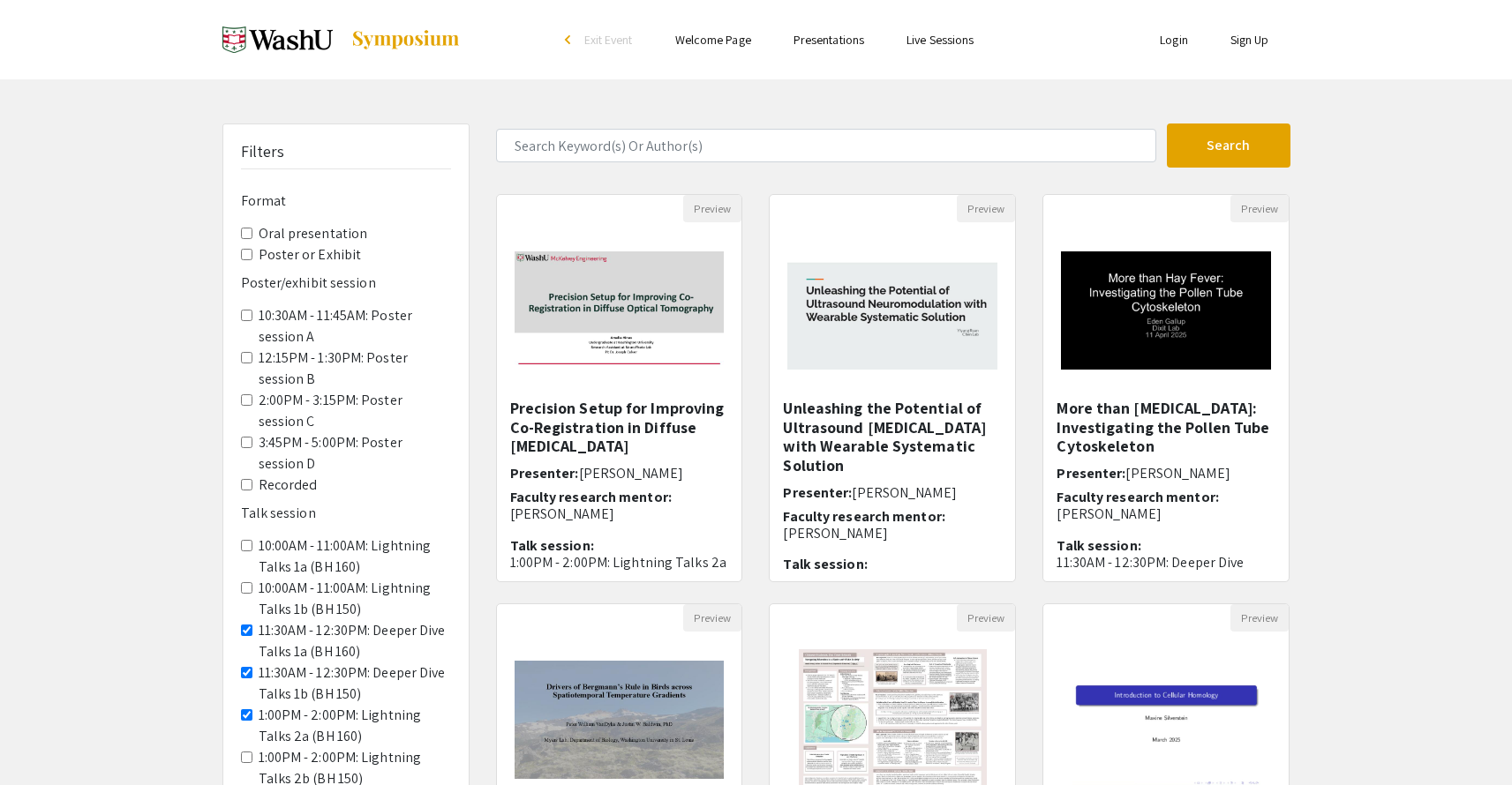
click at [243, 309] on A "10:30AM - 11:45AM: Poster session A" at bounding box center [246, 315] width 11 height 11
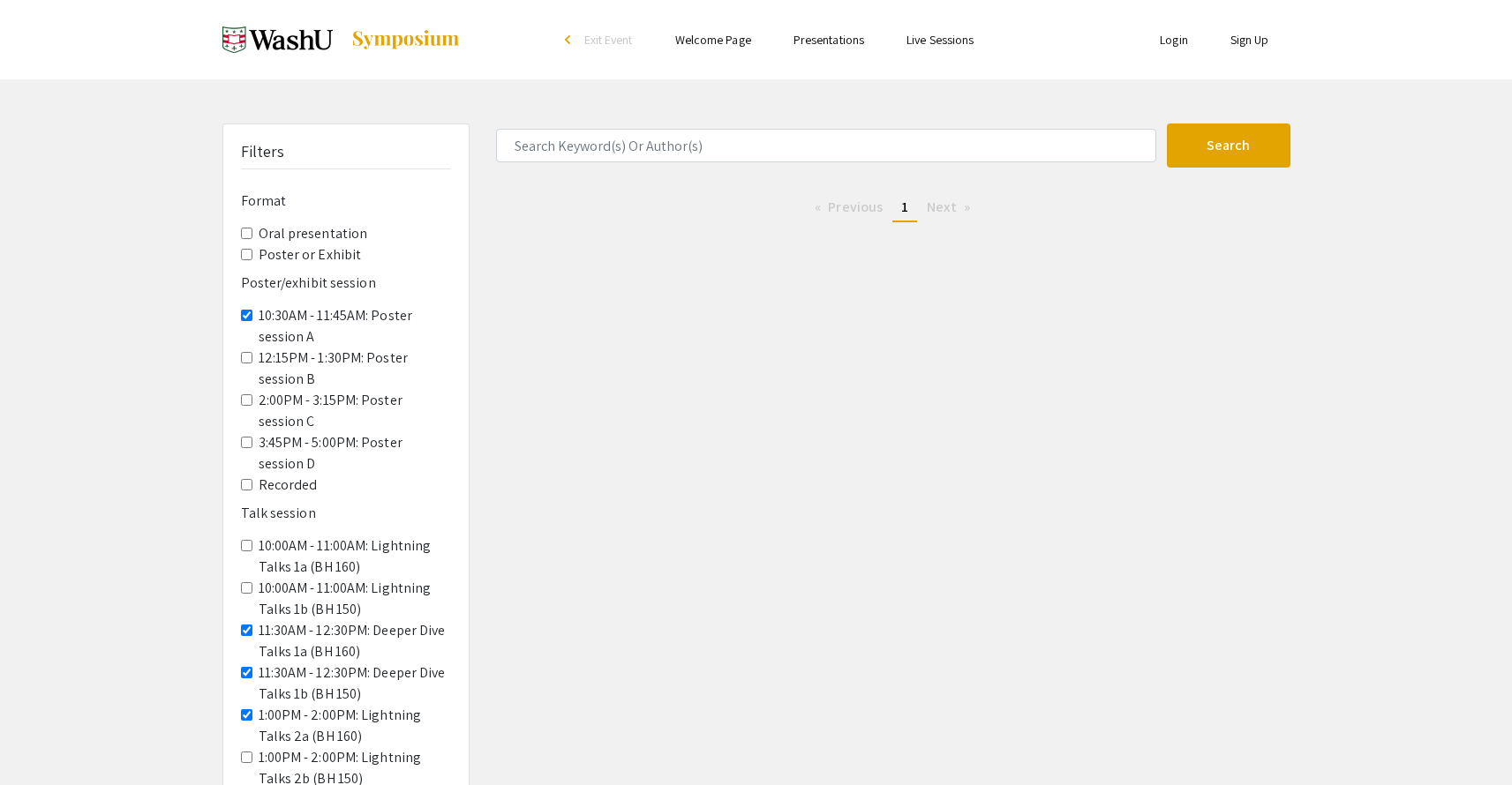
click at [247, 347] on span "12:15PM - 1:30PM: Poster session B" at bounding box center [346, 369] width 210 height 43
click at [248, 309] on A "10:30AM - 11:45AM: Poster session A" at bounding box center [246, 315] width 11 height 11
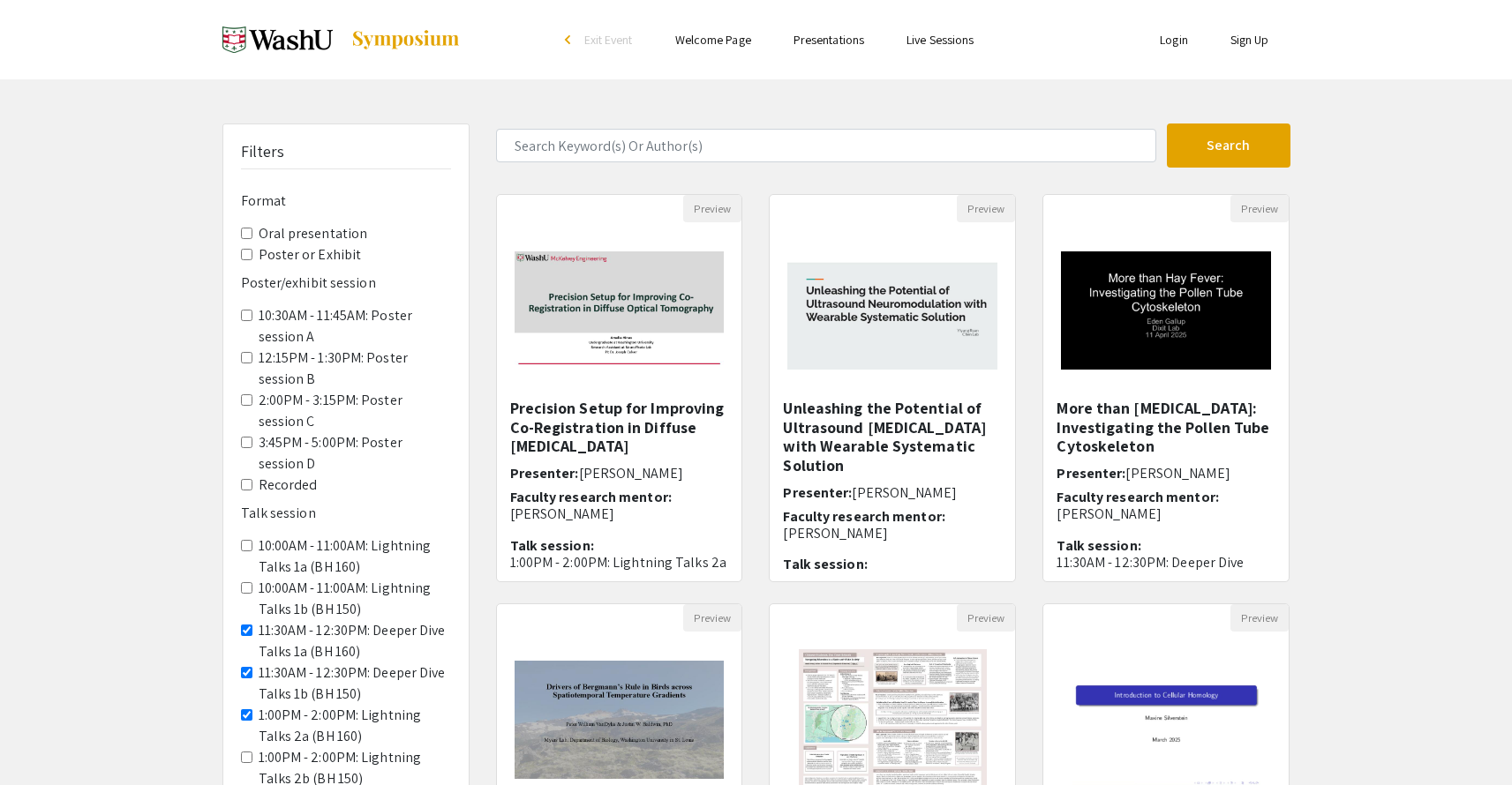
drag, startPoint x: 254, startPoint y: 579, endPoint x: 253, endPoint y: 590, distance: 11.0
click at [254, 621] on span "11:30AM - 12:30PM: Deeper Dive Talks 1a (BH 160)" at bounding box center [346, 642] width 210 height 43
click at [248, 624] on 160\) "11:30AM - 12:30PM: Deeper Dive Talks 1a (BH 160)" at bounding box center [246, 630] width 11 height 11
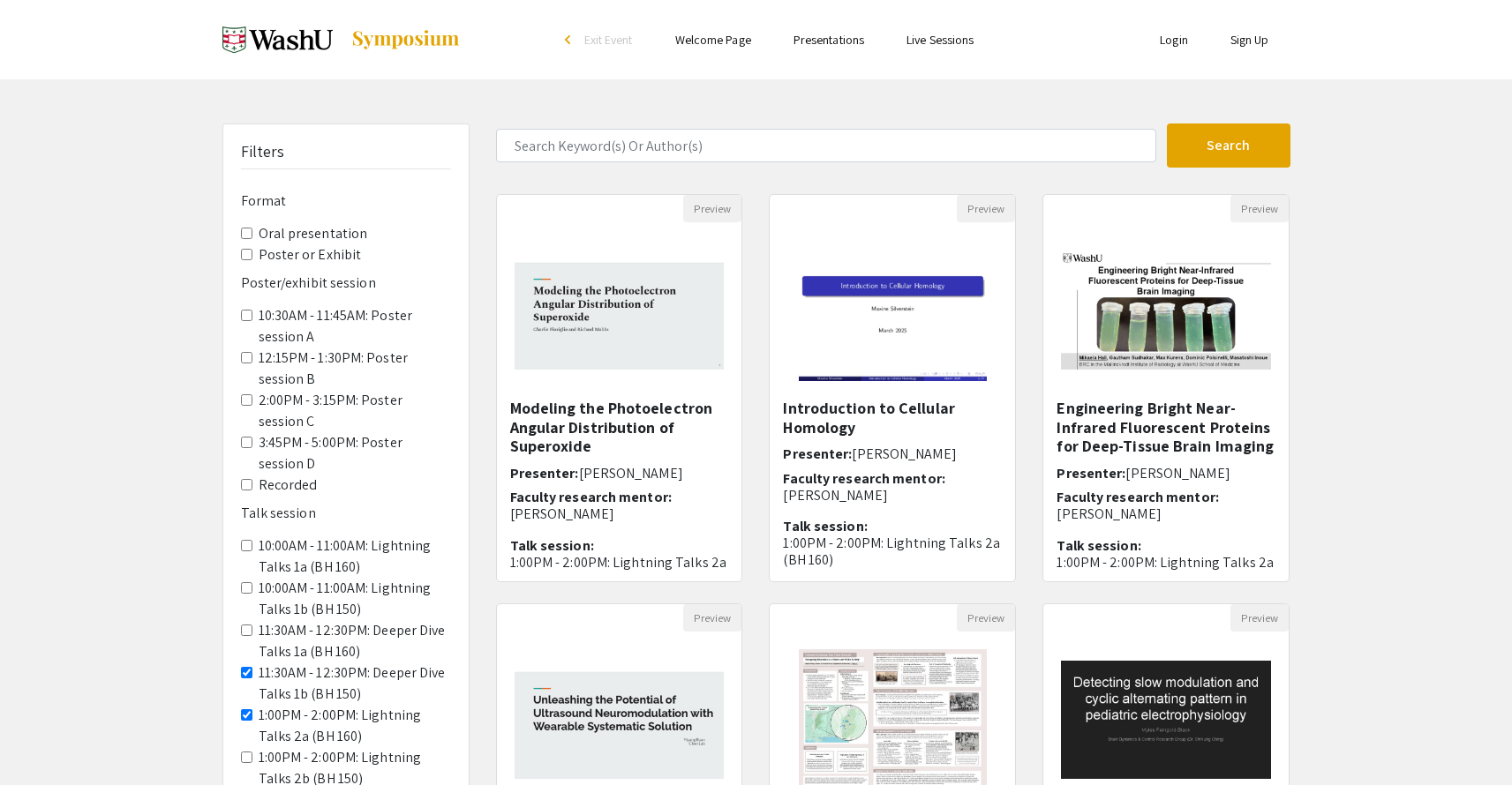
click at [246, 667] on 150\) "11:30AM - 12:30PM: Deeper Dive Talks 1b (BH 150)" at bounding box center [246, 673] width 11 height 11
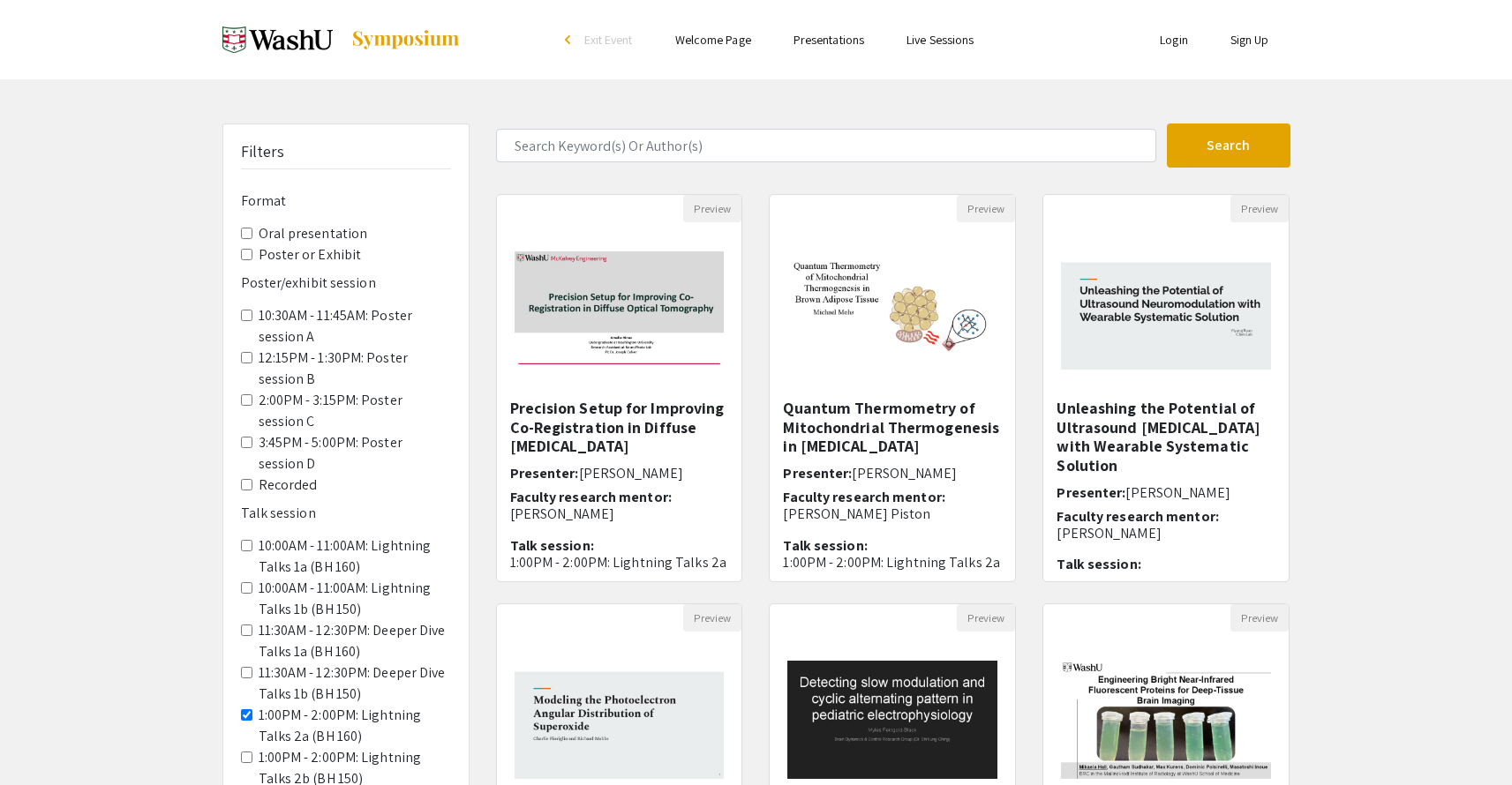
click at [248, 705] on span "1:00PM - 2:00PM: Lightning Talks 2a (BH 160)" at bounding box center [346, 726] width 210 height 43
click at [248, 710] on 160\) "1:00PM - 2:00PM: Lightning Talks 2a (BH 160)" at bounding box center [246, 715] width 11 height 11
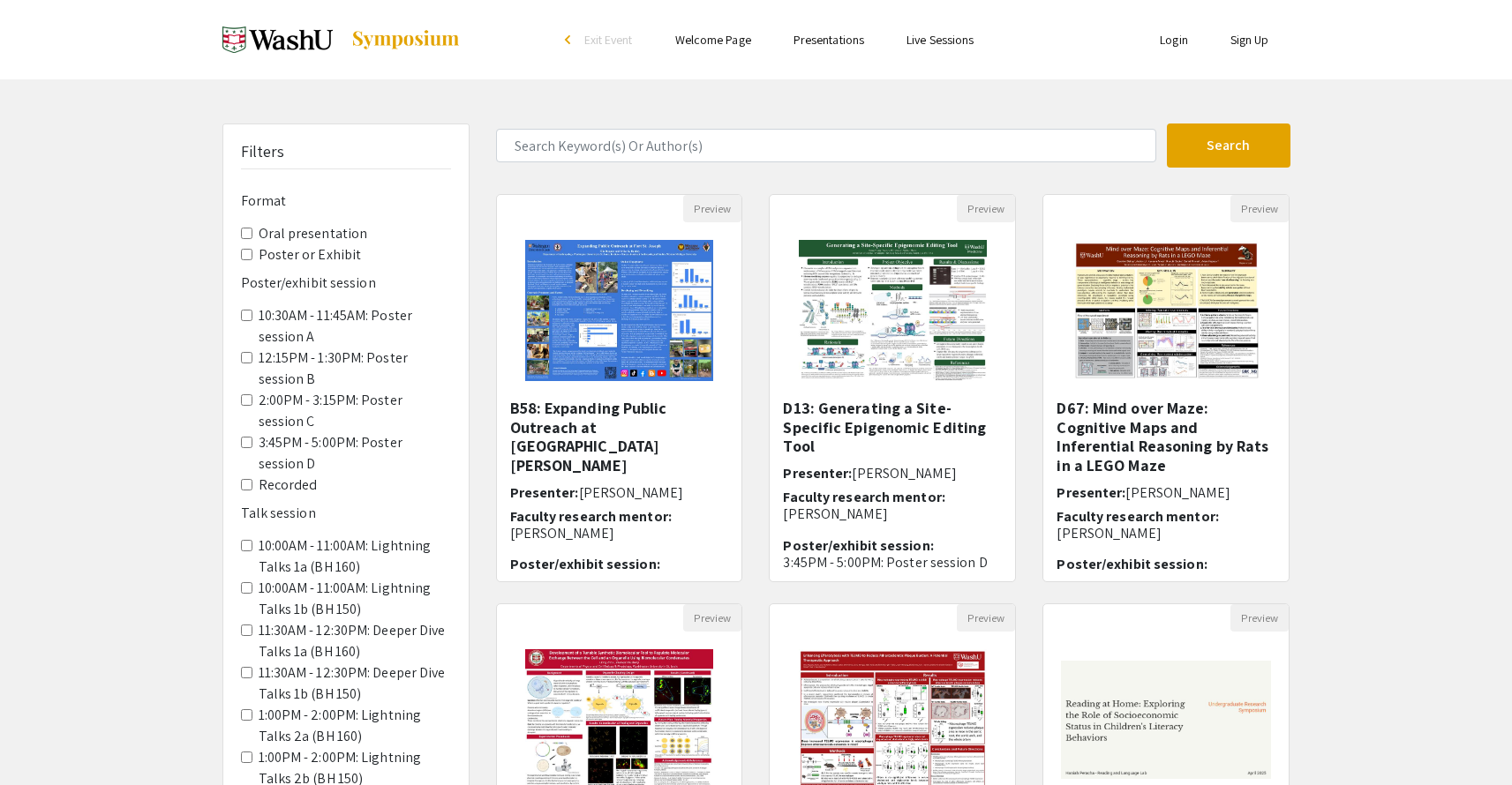
click at [246, 228] on presentation "Oral presentation" at bounding box center [246, 233] width 11 height 11
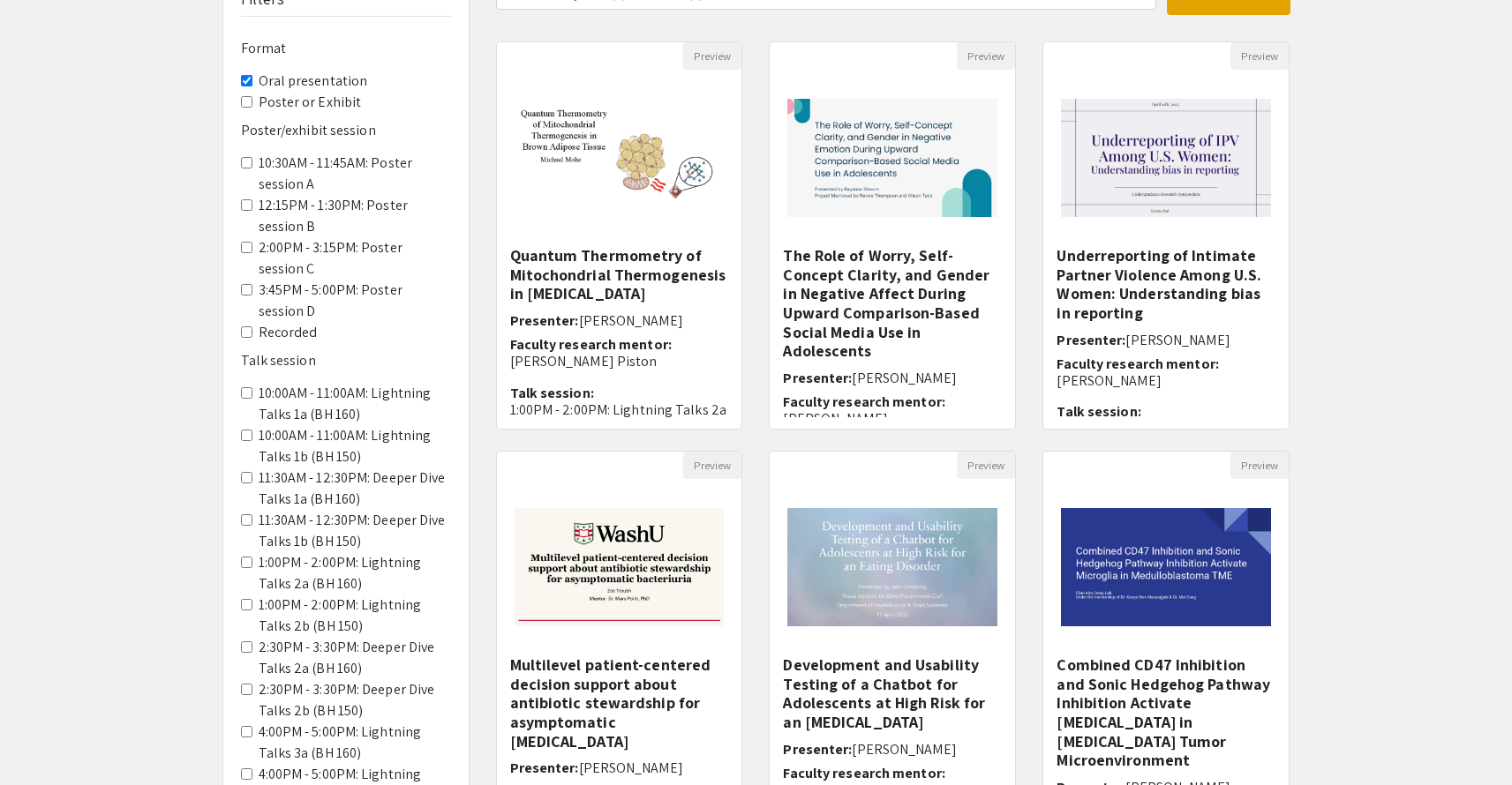
scroll to position [301, 0]
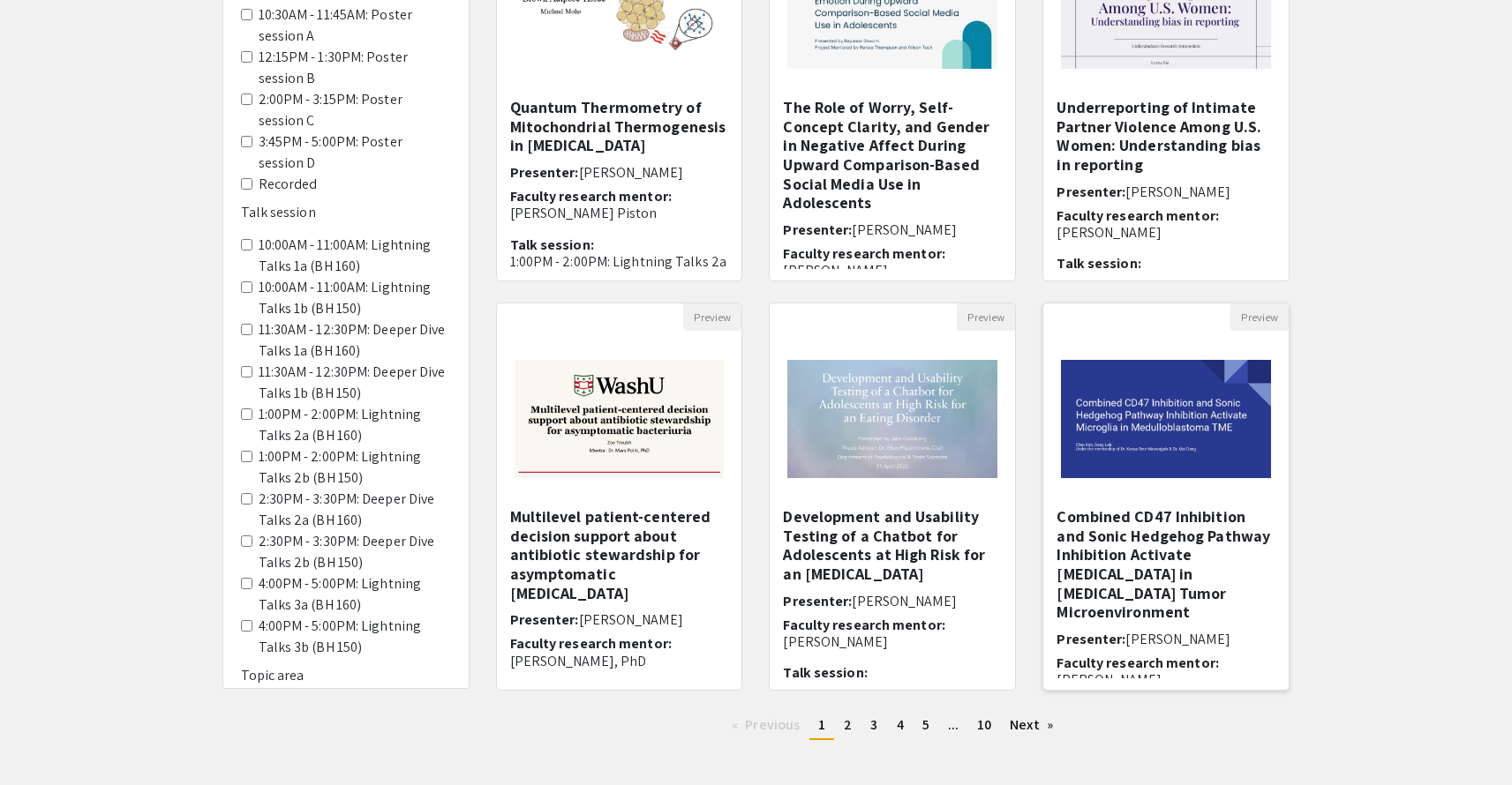
click at [1202, 447] on img "Open Presentation <p>Combined CD47 Inhibition and Sonic Hedgehog Pathway Inhibi…" at bounding box center [1166, 419] width 245 height 153
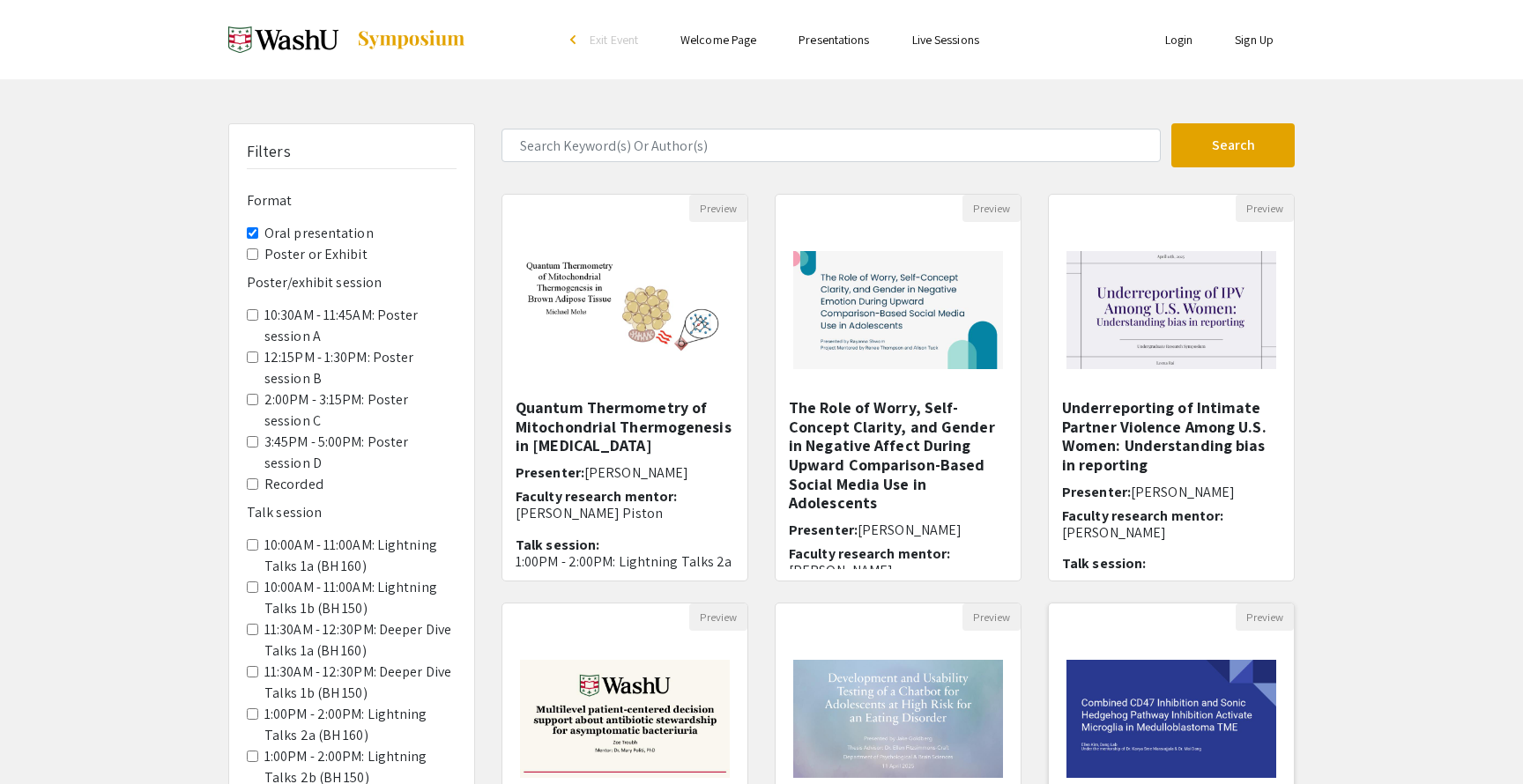
select select "custom"
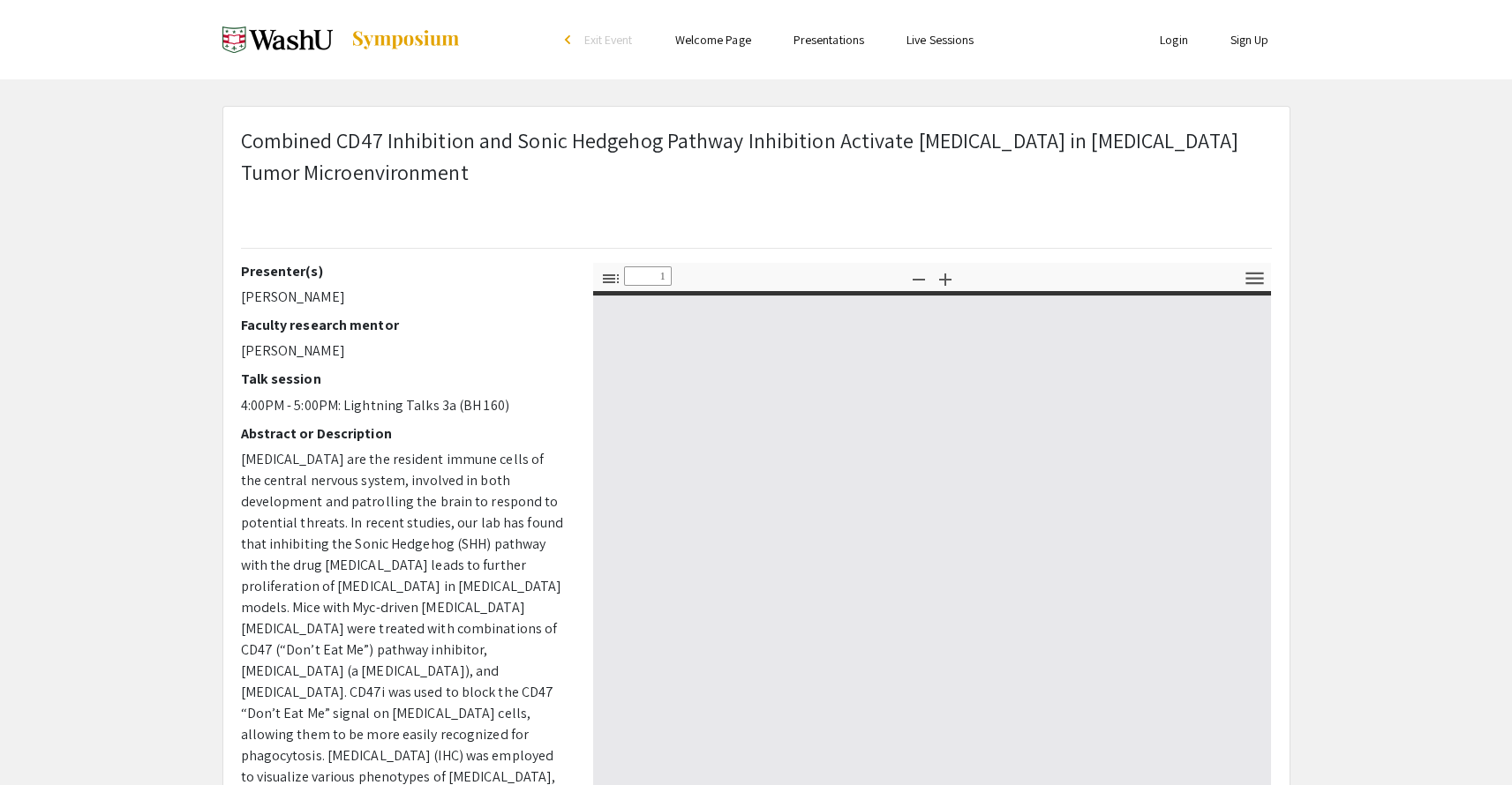
type input "0"
select select "custom"
type input "1"
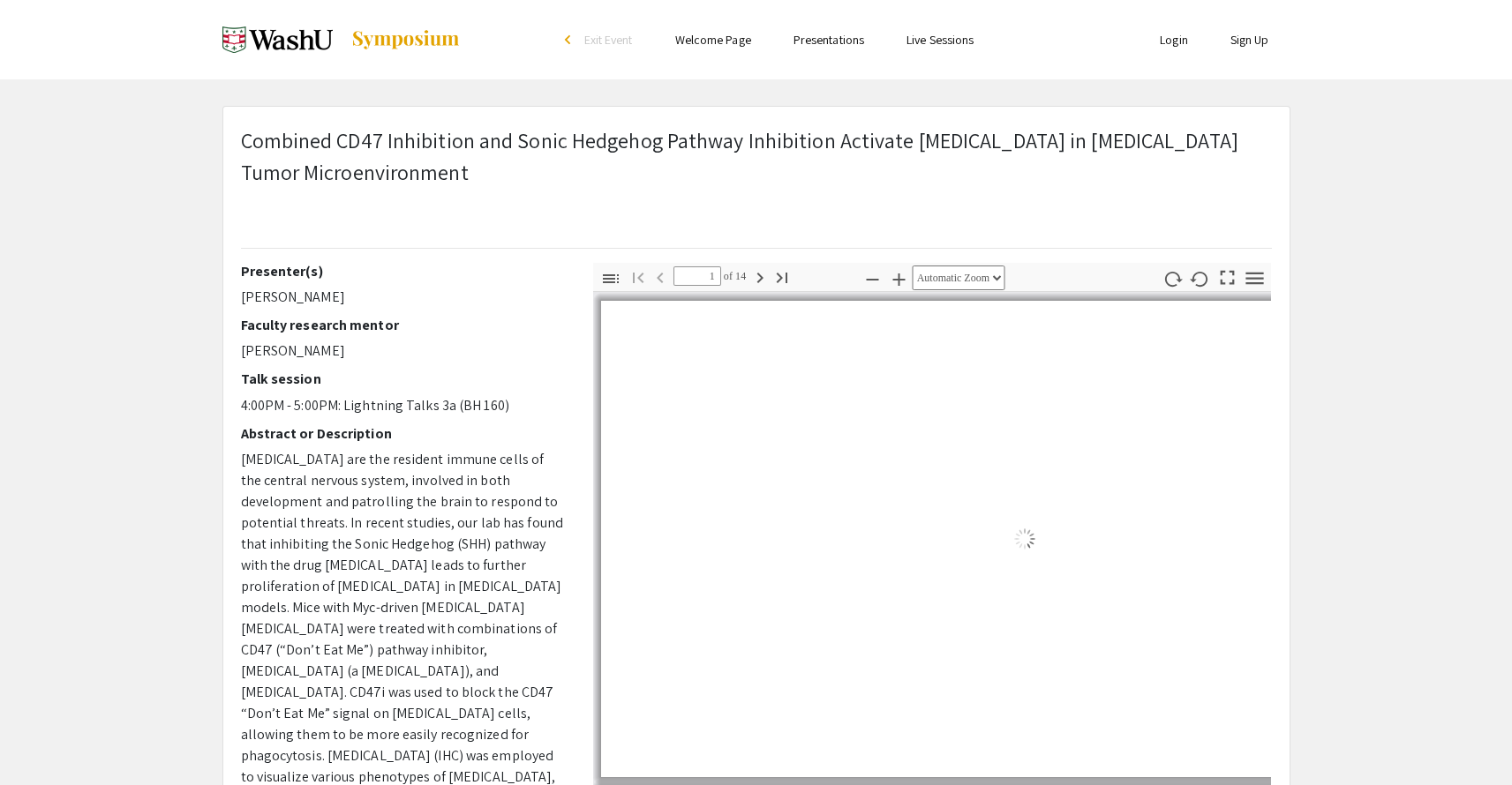
select select "auto"
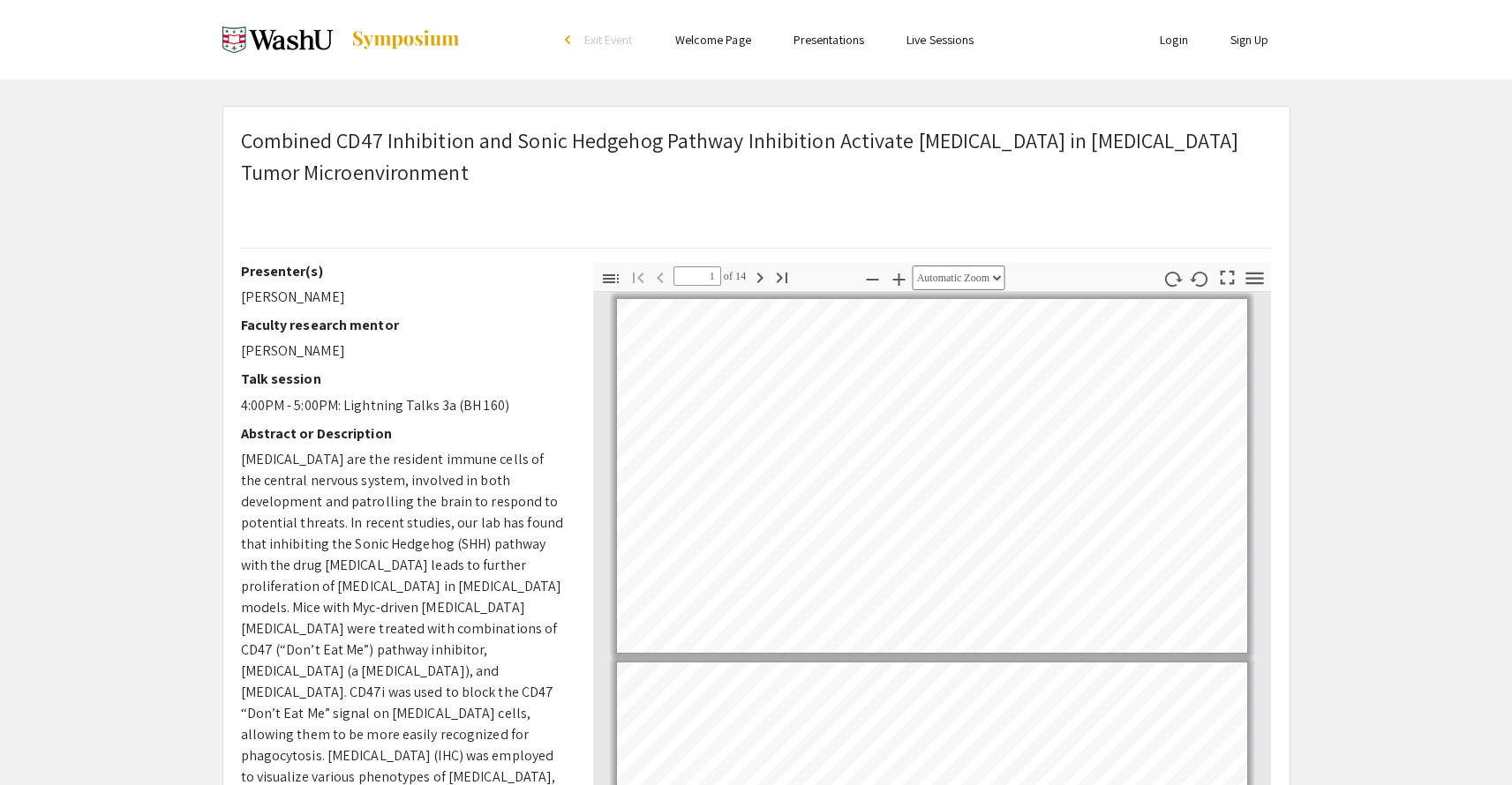
click at [485, 605] on p "Microglia are the resident immune cells of the central nervous system, involved…" at bounding box center [403, 639] width 325 height 381
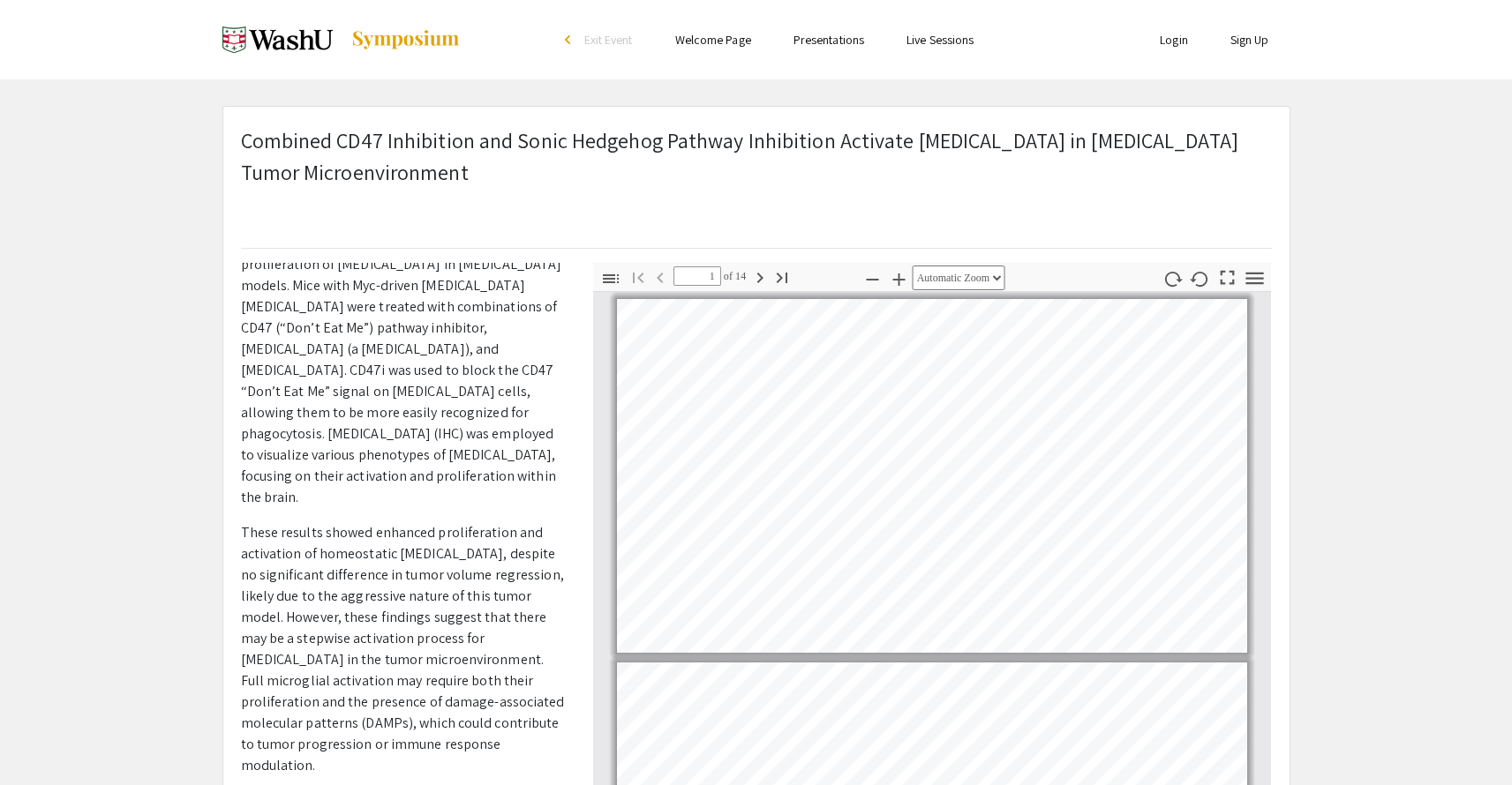
scroll to position [0, 0]
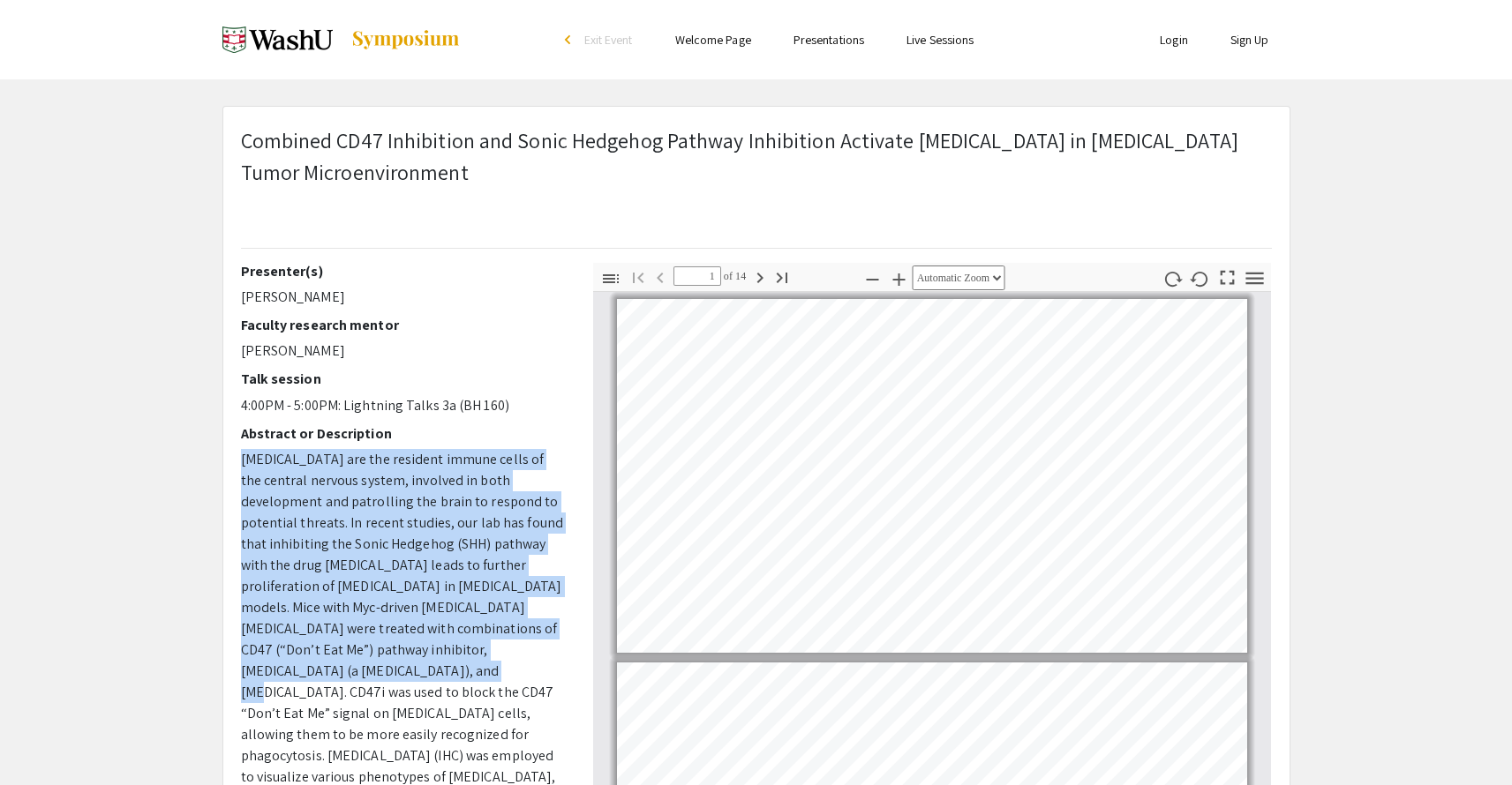
drag, startPoint x: 242, startPoint y: 461, endPoint x: 383, endPoint y: 664, distance: 247.2
click at [383, 664] on p "Microglia are the resident immune cells of the central nervous system, involved…" at bounding box center [403, 639] width 325 height 381
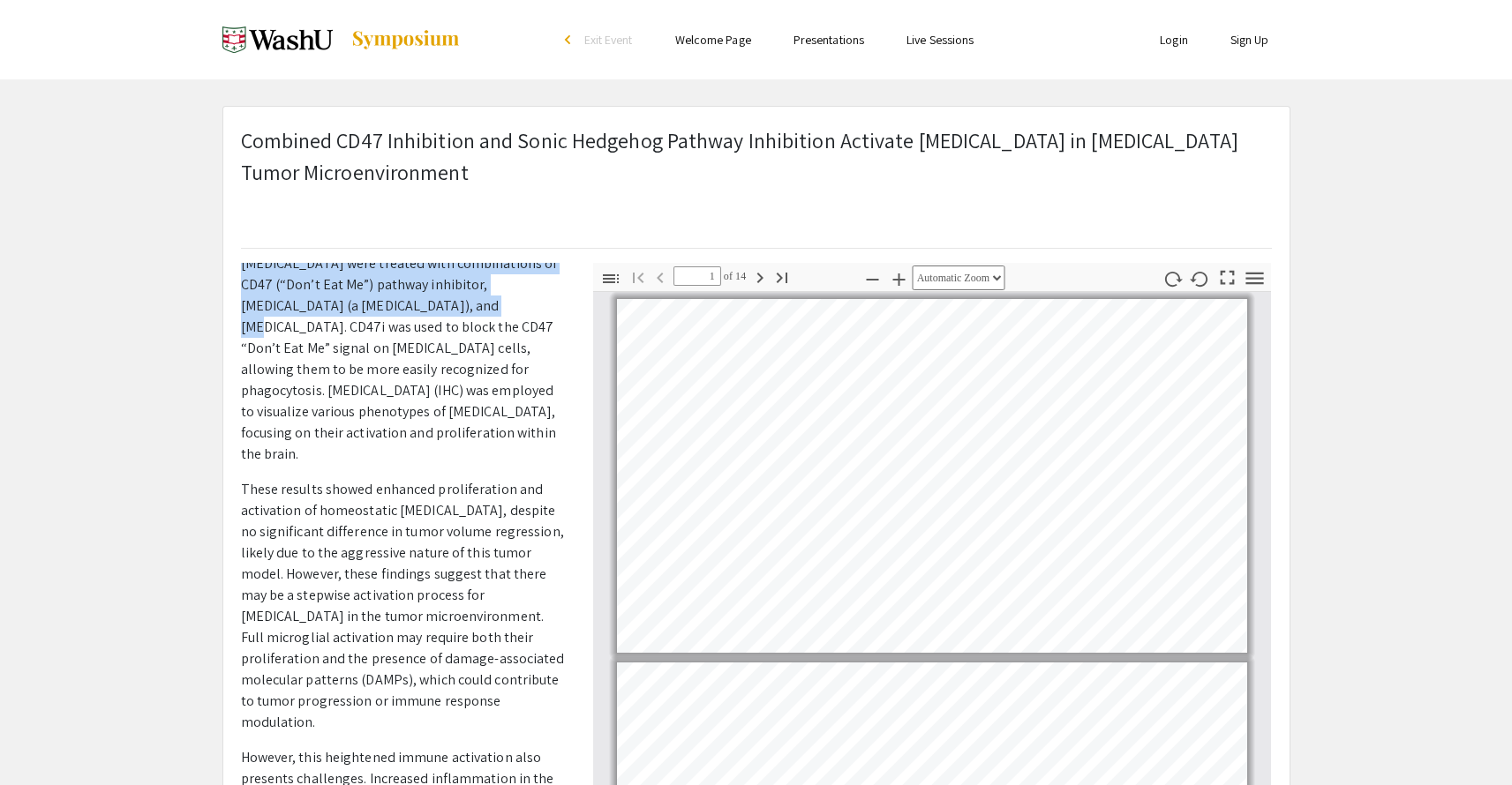
scroll to position [223, 0]
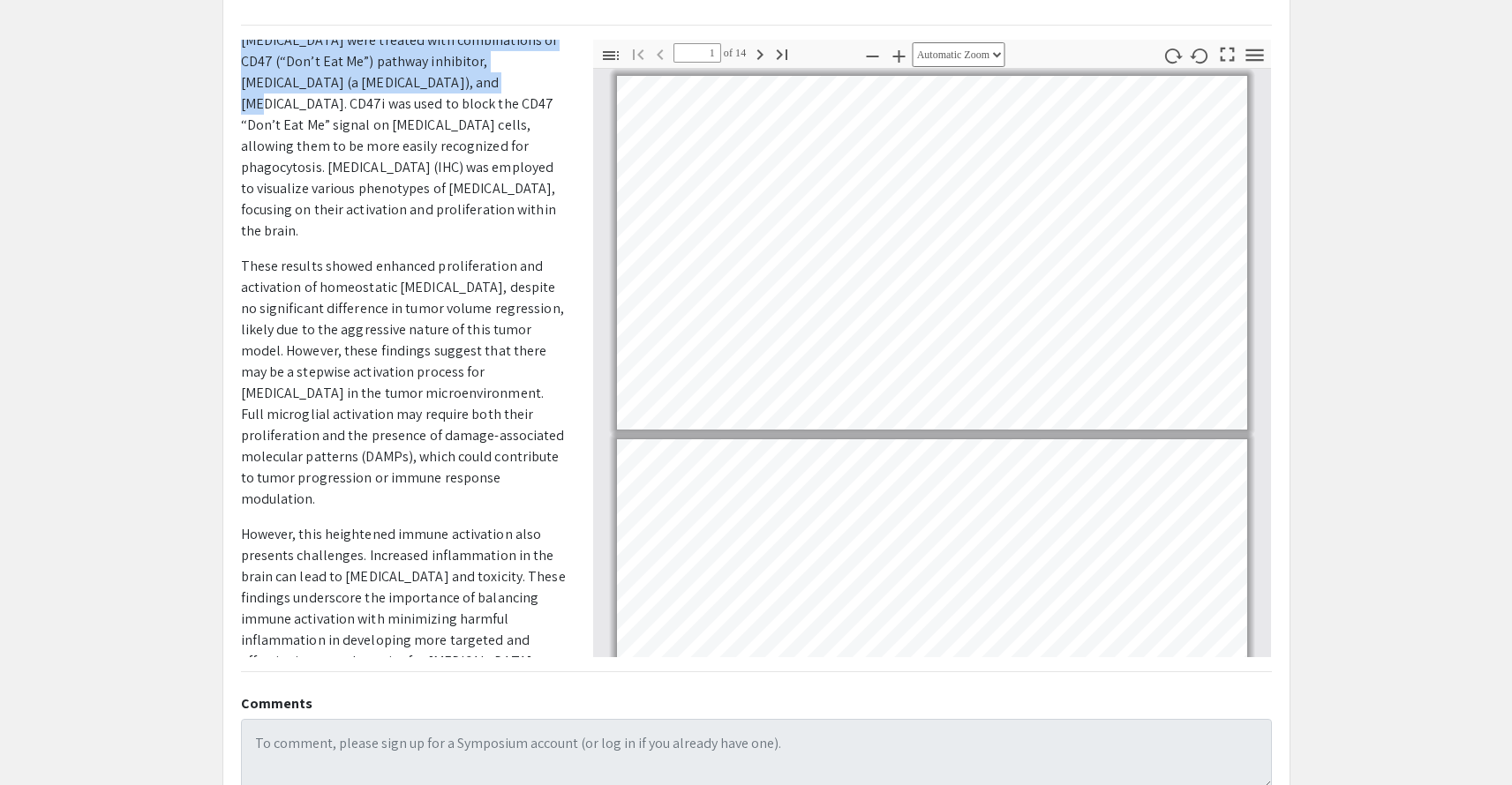
click at [498, 606] on p "However, this heightened immune activation also presents challenges. Increased …" at bounding box center [403, 598] width 325 height 149
copy p "Microglia are the resident immune cells of the central nervous system, involved…"
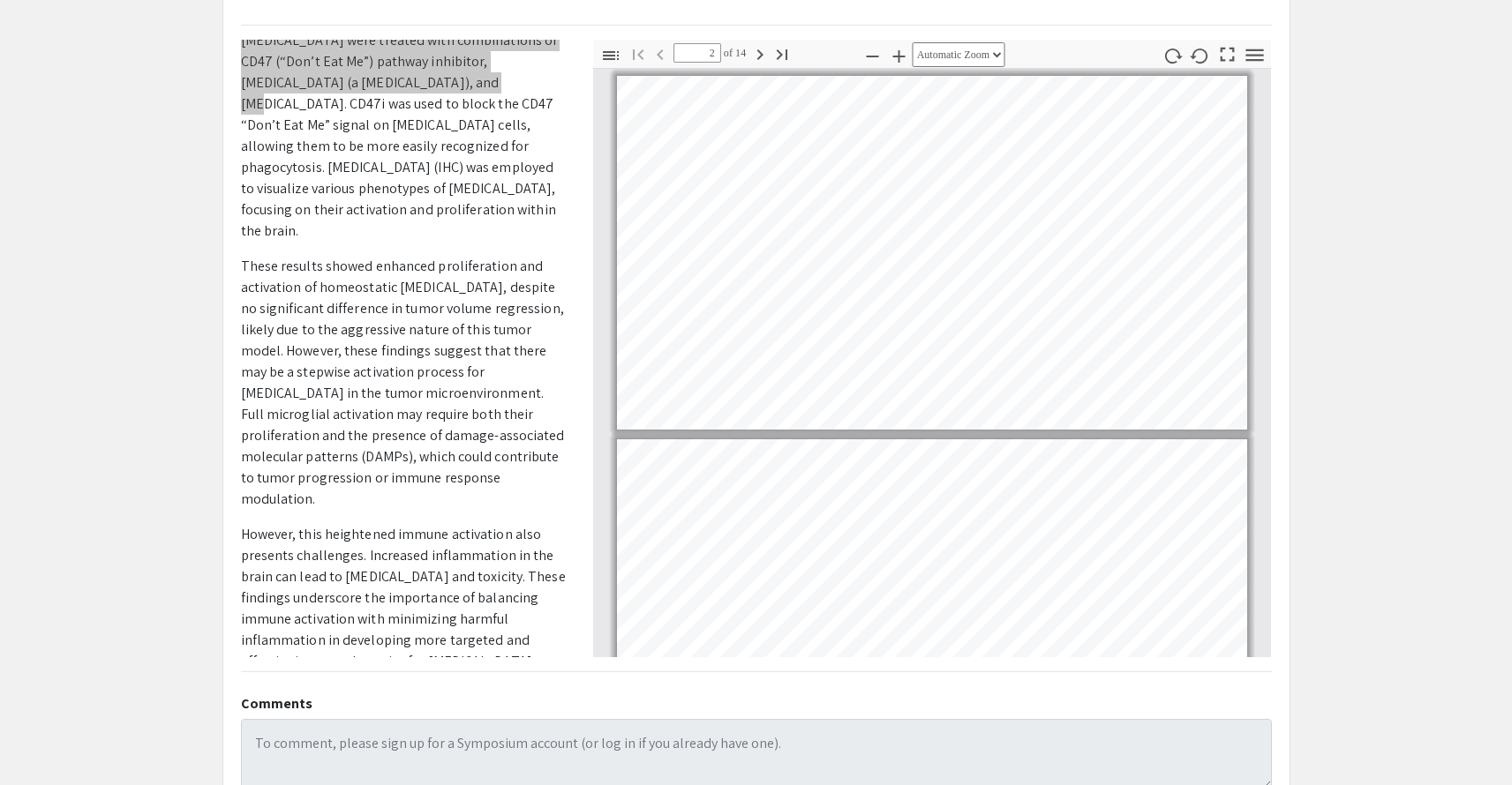
type input "3"
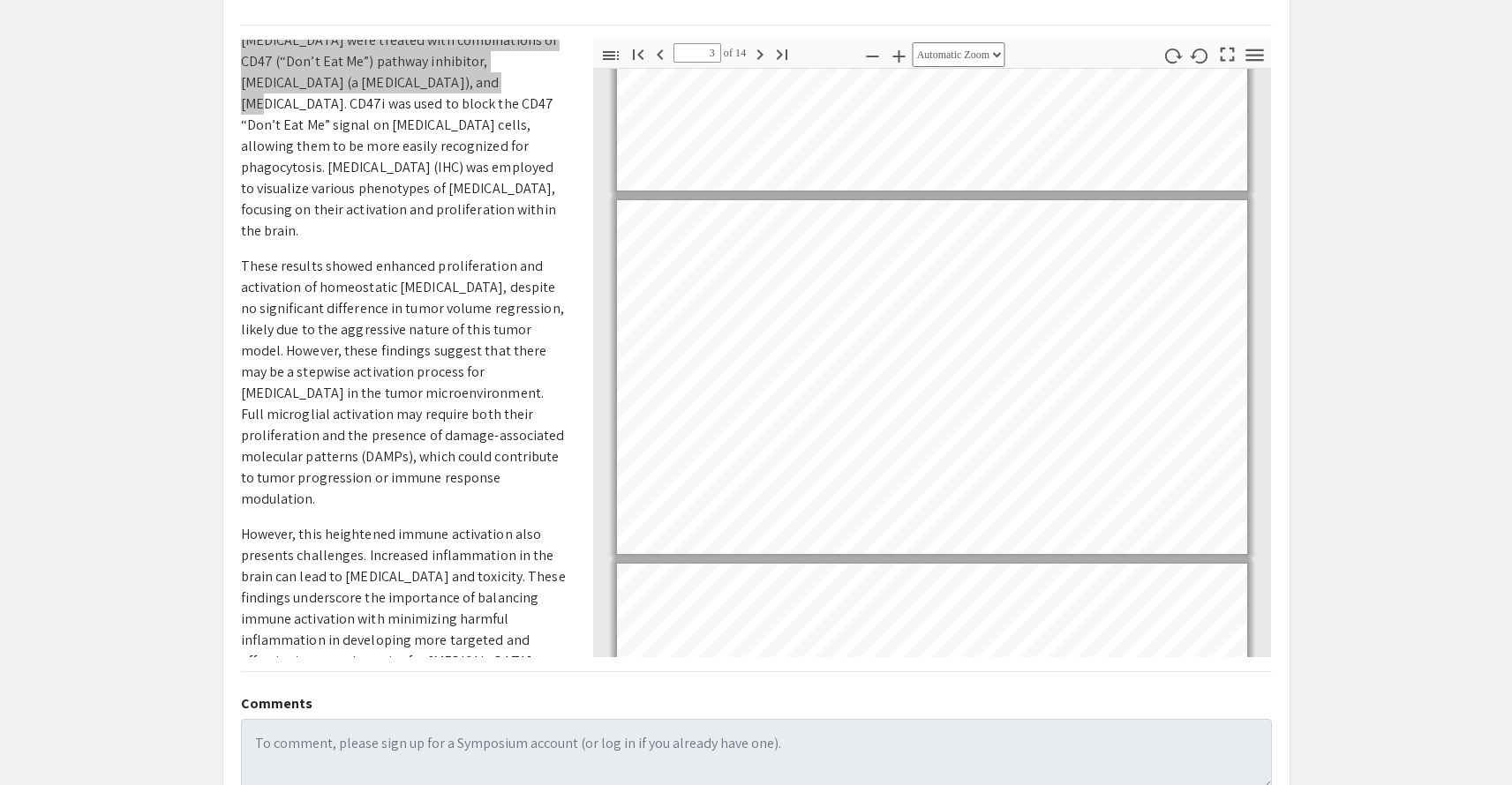
click at [276, 160] on p "Microglia are the resident immune cells of the central nervous system, involved…" at bounding box center [403, 51] width 325 height 381
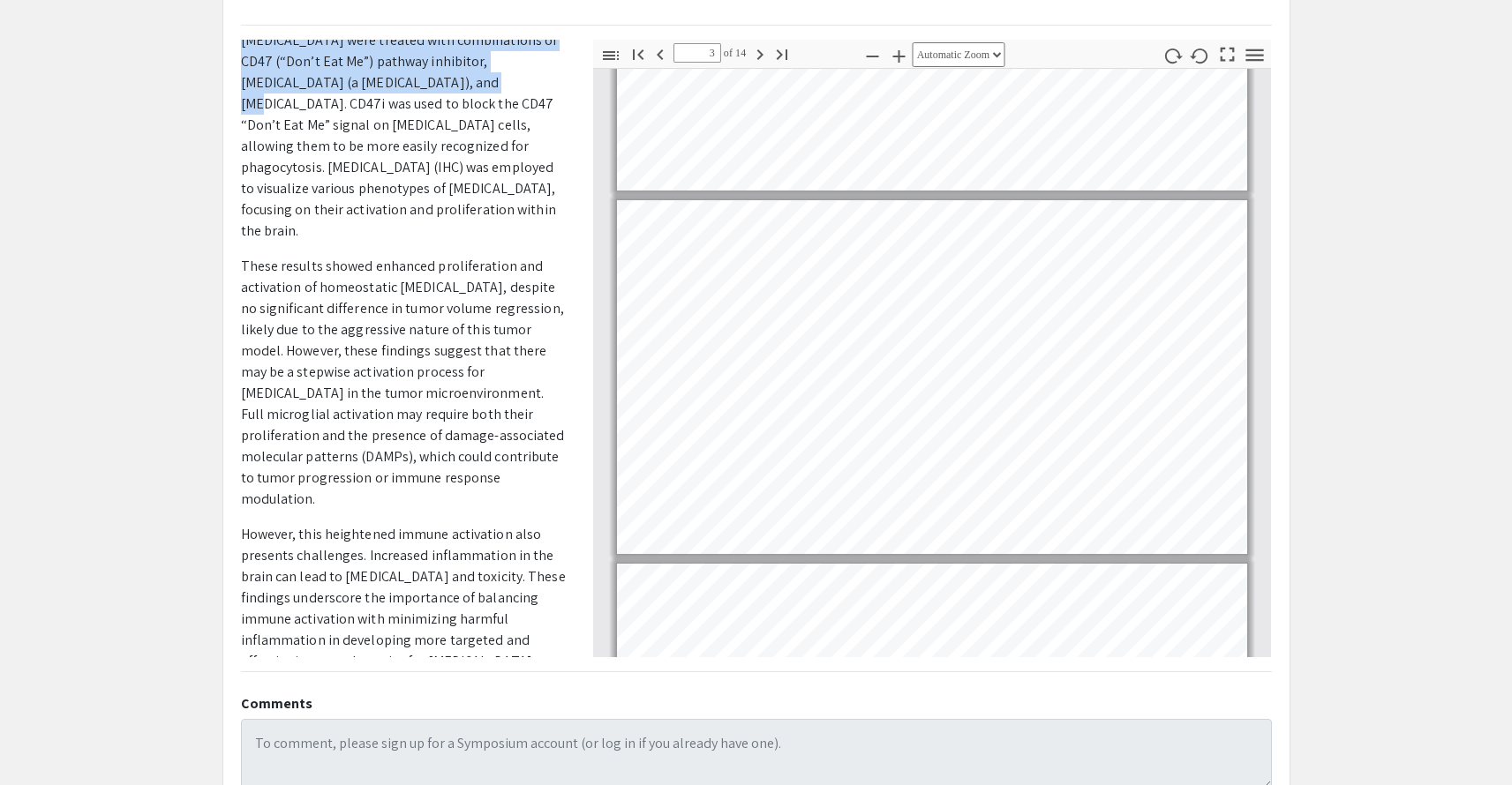
click at [307, 151] on p "Microglia are the resident immune cells of the central nervous system, involved…" at bounding box center [403, 51] width 325 height 381
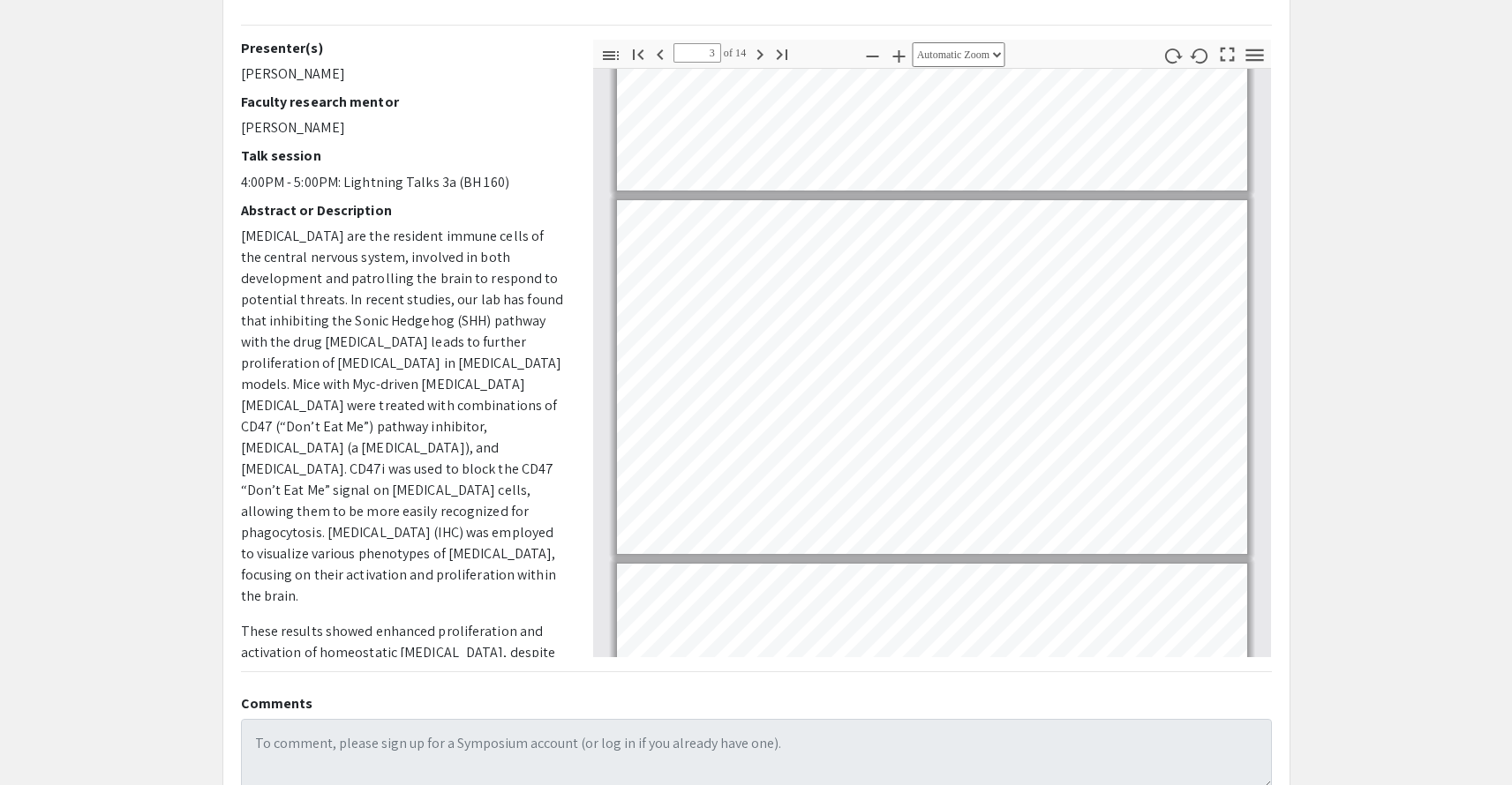
scroll to position [0, 0]
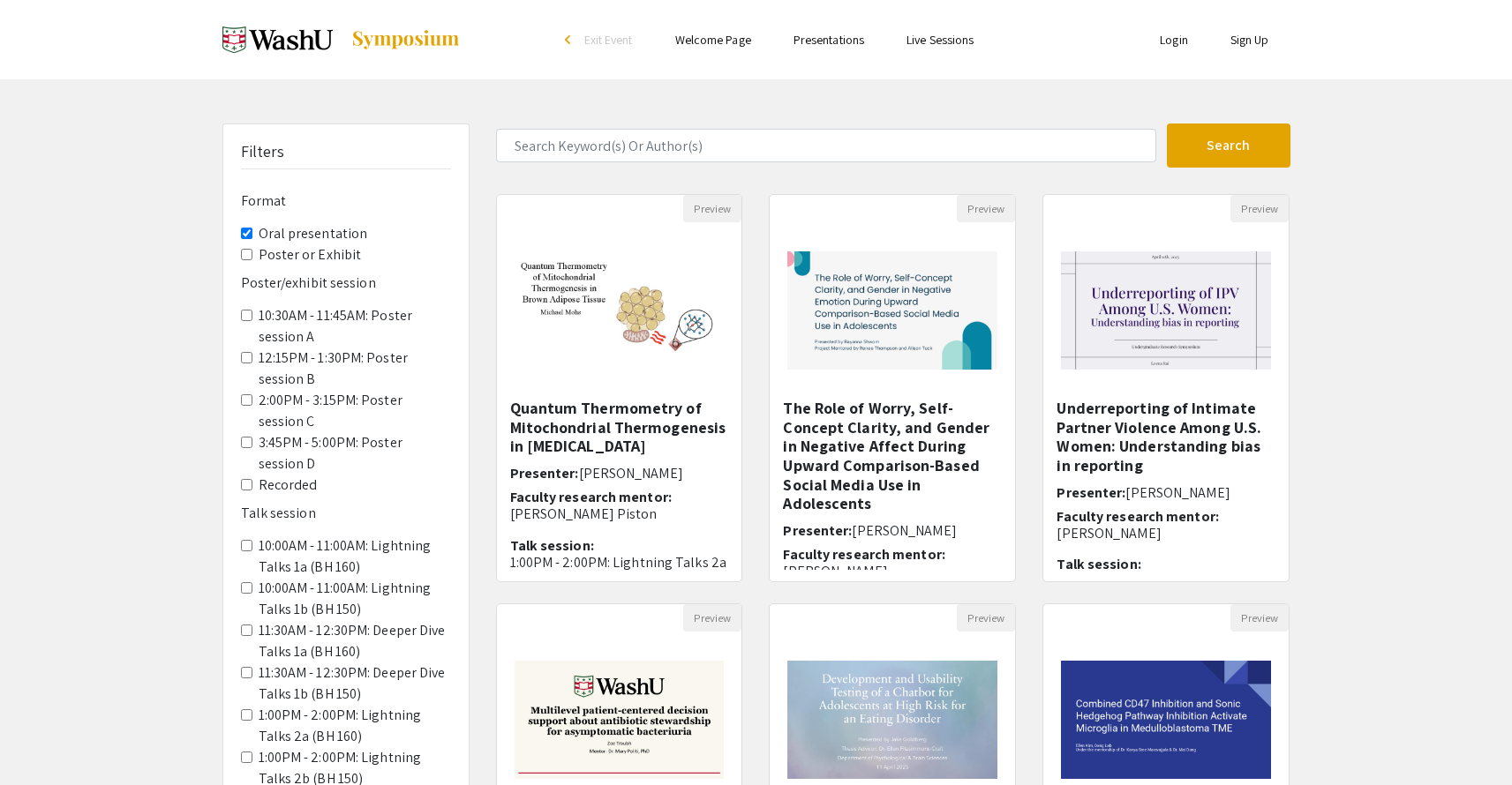
click at [248, 228] on presentation "Oral presentation" at bounding box center [246, 233] width 11 height 11
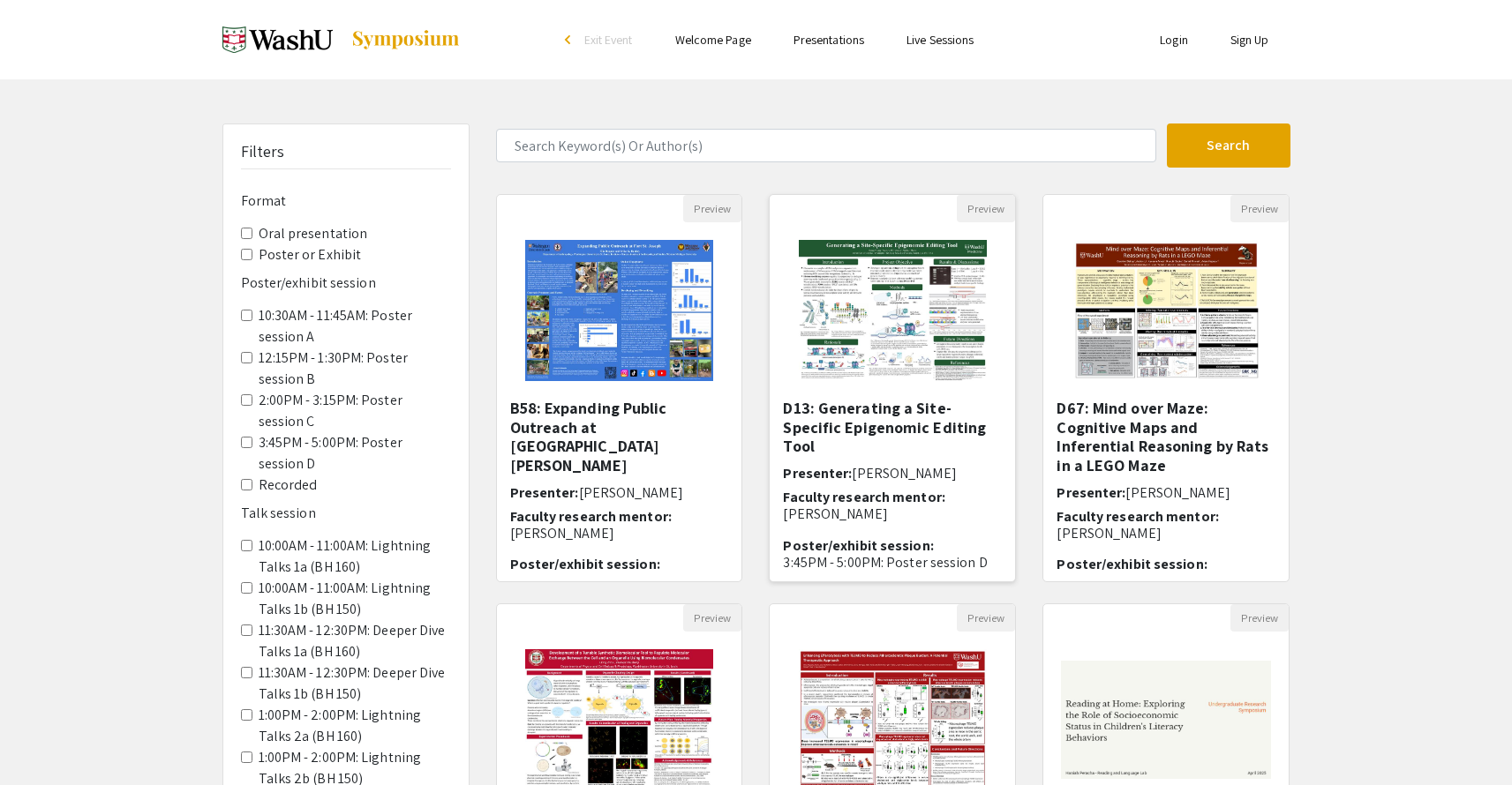
scroll to position [93, 0]
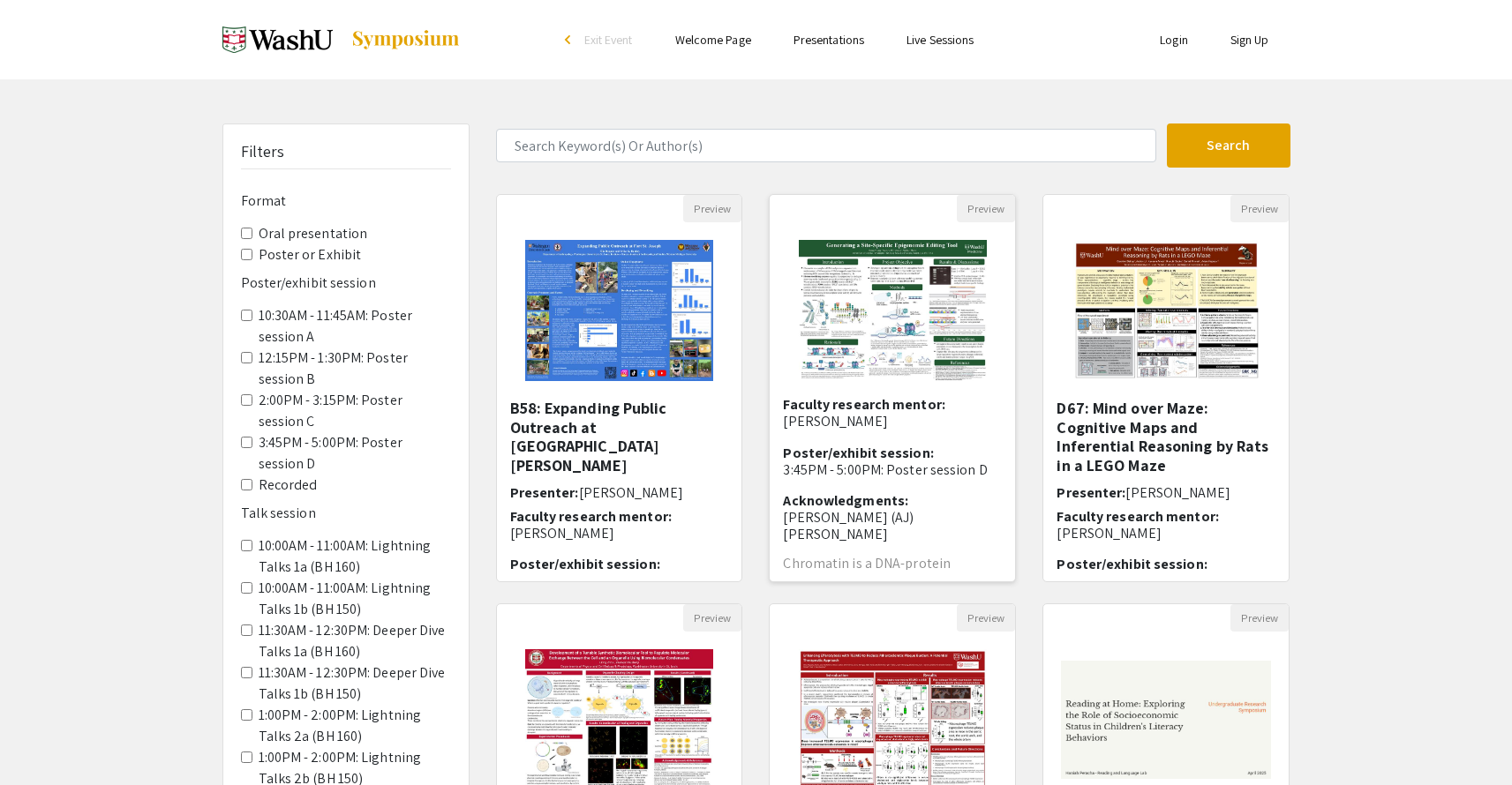
click at [903, 358] on img "Open Presentation <p>D13: Generating a Site-Specific Epigenomic Editing Tool</p>" at bounding box center [893, 310] width 223 height 177
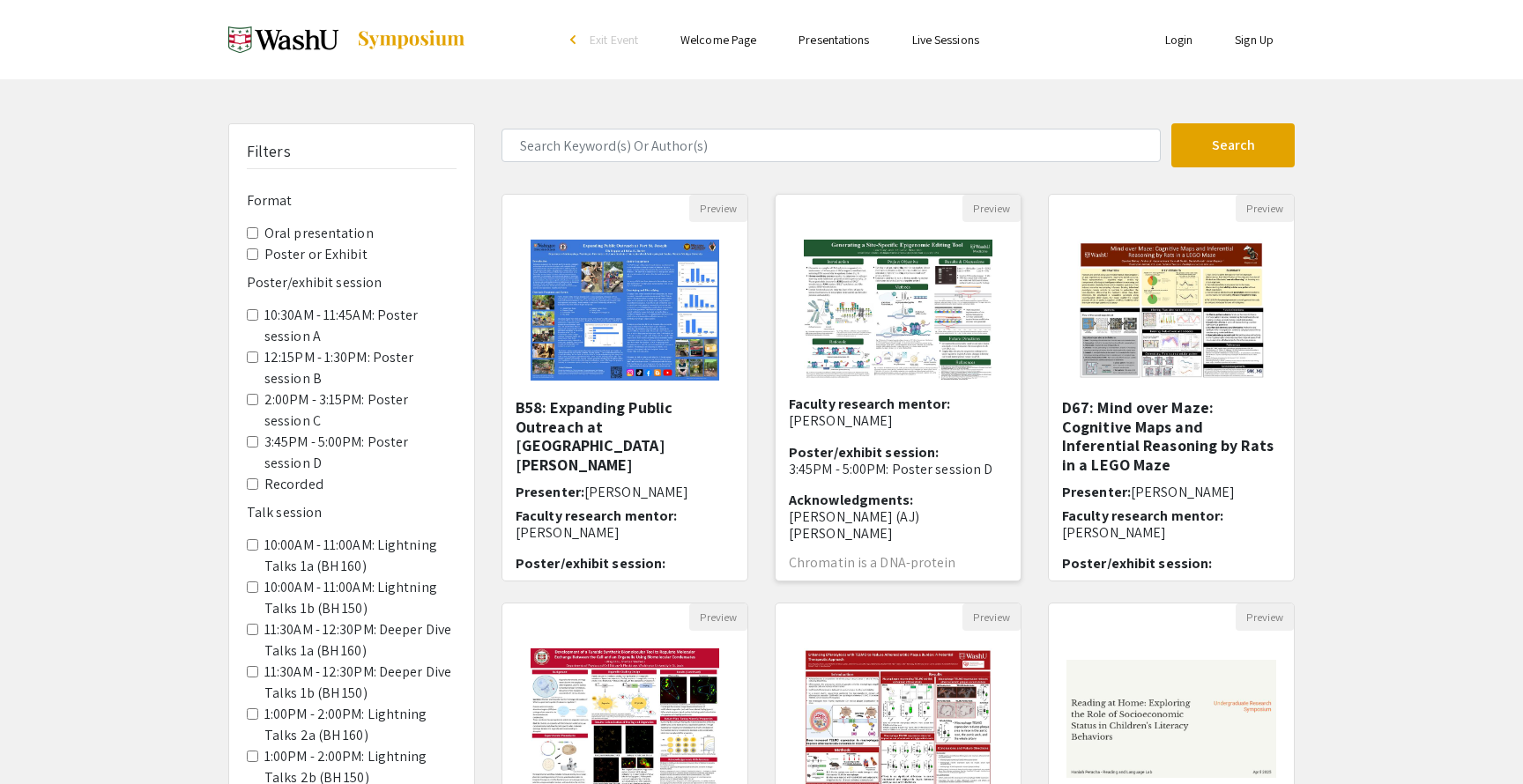
select select "custom"
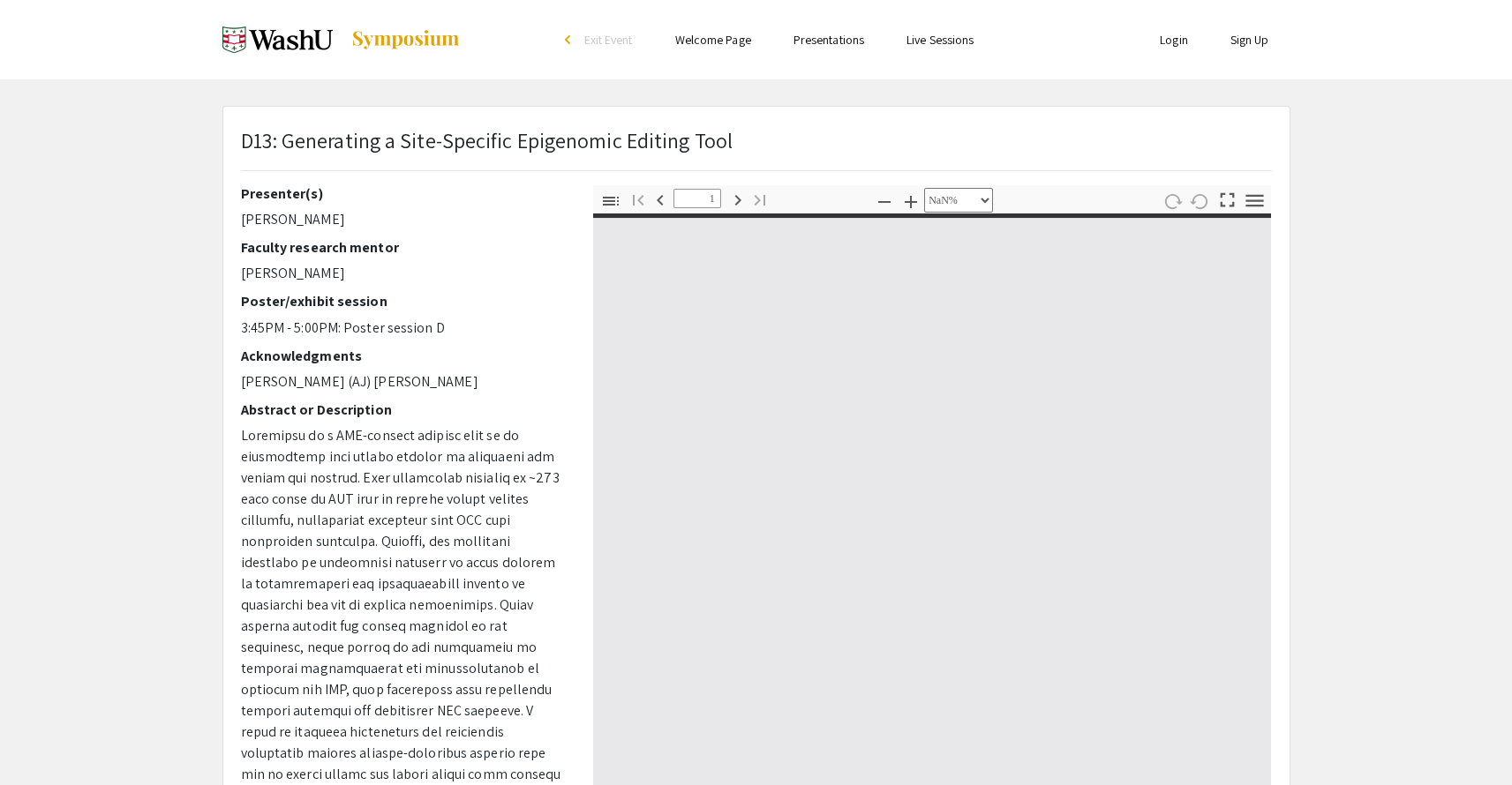
type input "0"
select select "custom"
type input "1"
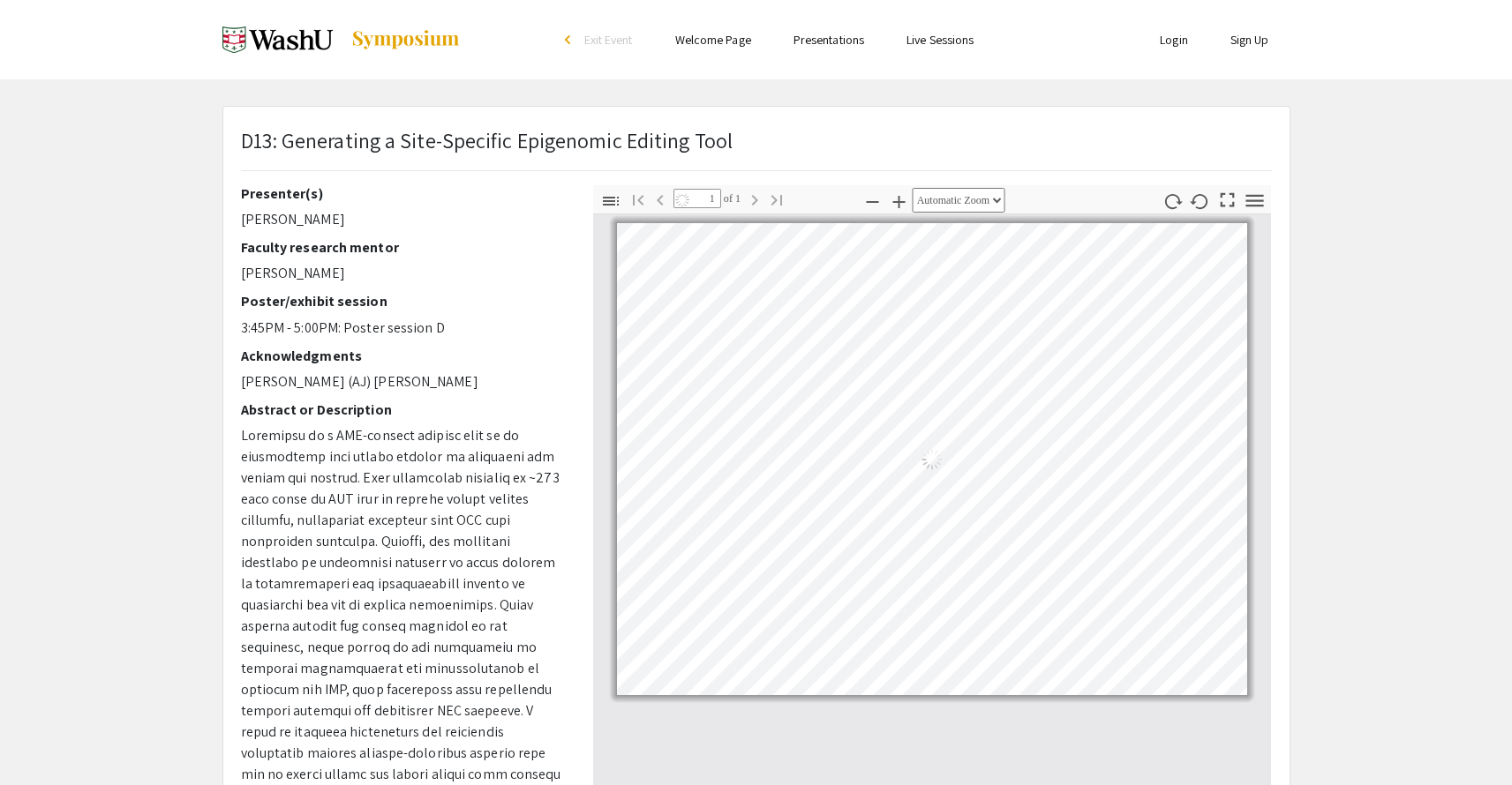
select select "auto"
click at [333, 472] on p at bounding box center [403, 785] width 325 height 720
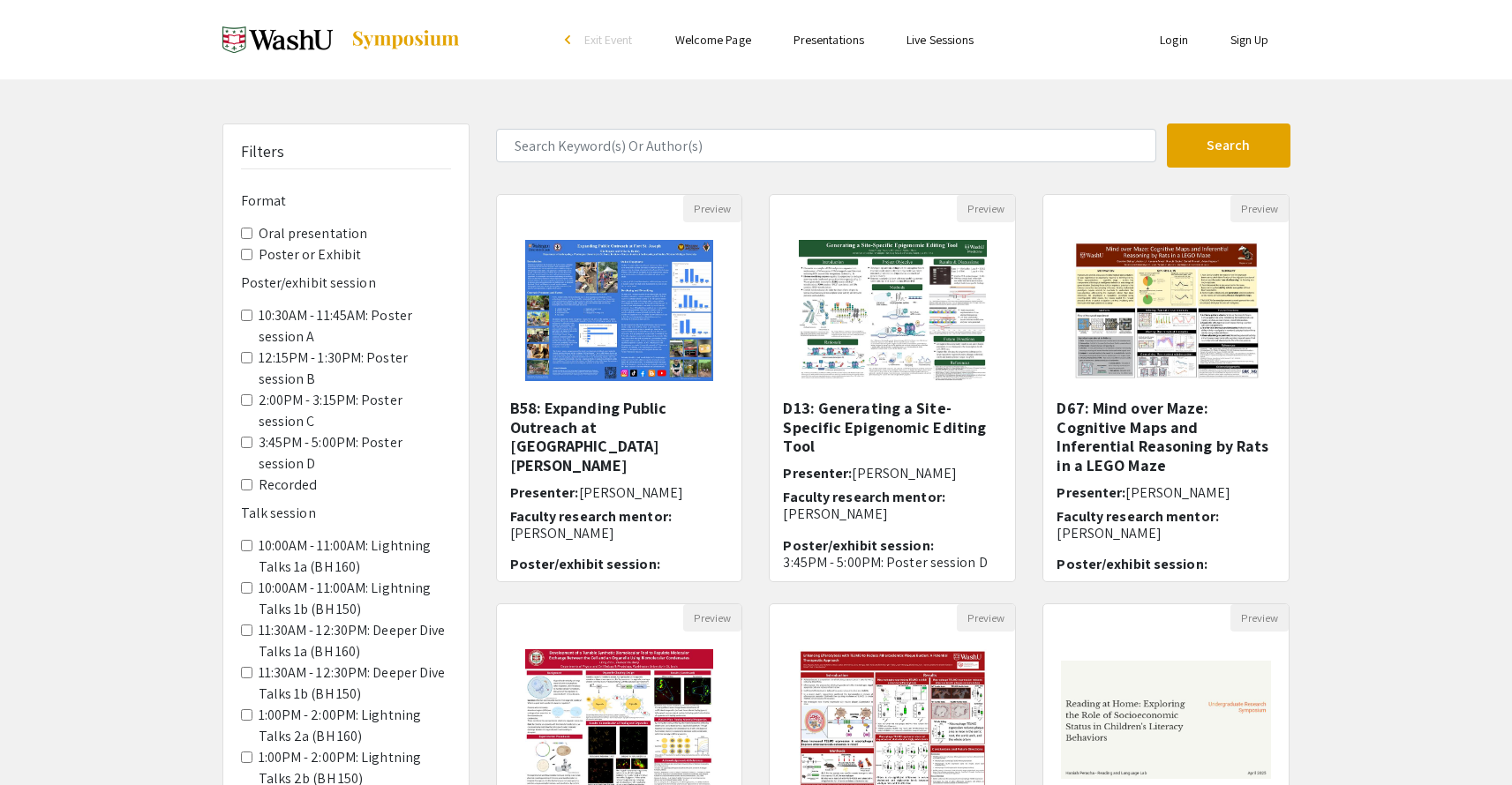
click at [1413, 528] on div "Filters Format Oral presentation Poster or Exhibit Poster/exhibit session 10:30…" at bounding box center [756, 589] width 1512 height 932
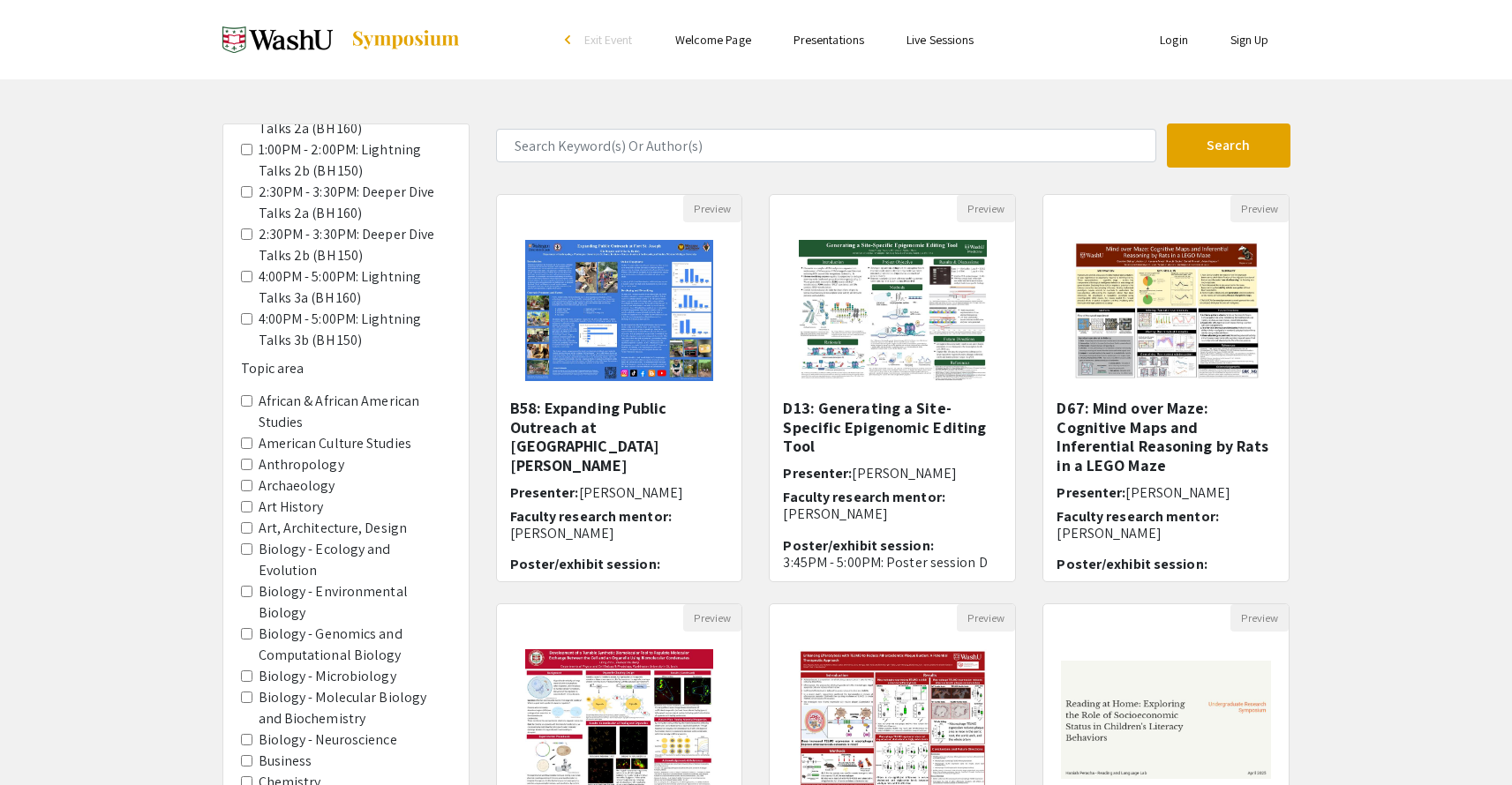
scroll to position [922, 0]
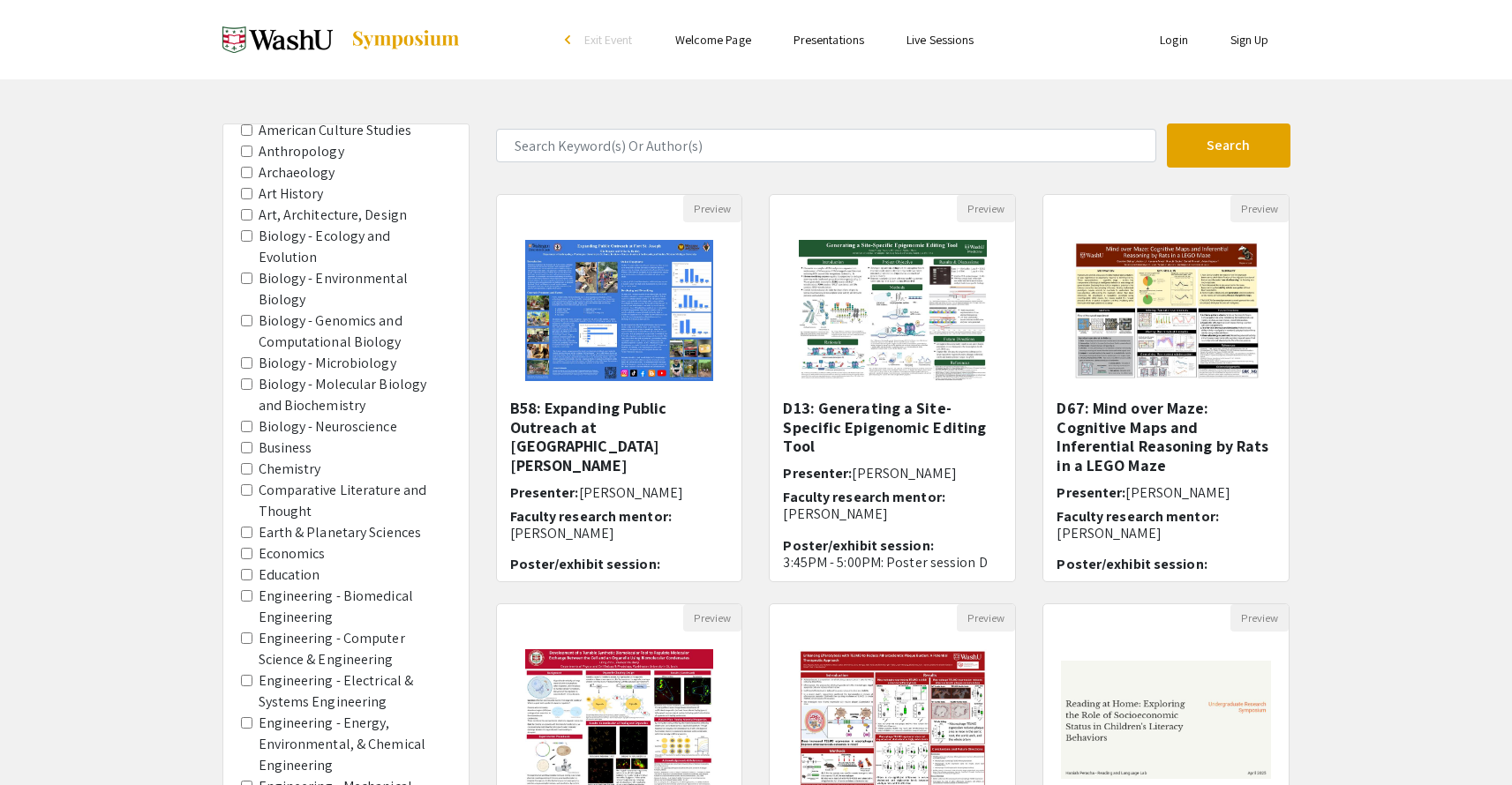
click at [187, 611] on div "Filters Format Oral presentation Poster or Exhibit Poster/exhibit session 10:30…" at bounding box center [756, 589] width 1512 height 932
click at [1154, 347] on img "Open Presentation <p>D67: Mind over Maze: Cognitive Maps and Inferential Reason…" at bounding box center [1166, 310] width 223 height 177
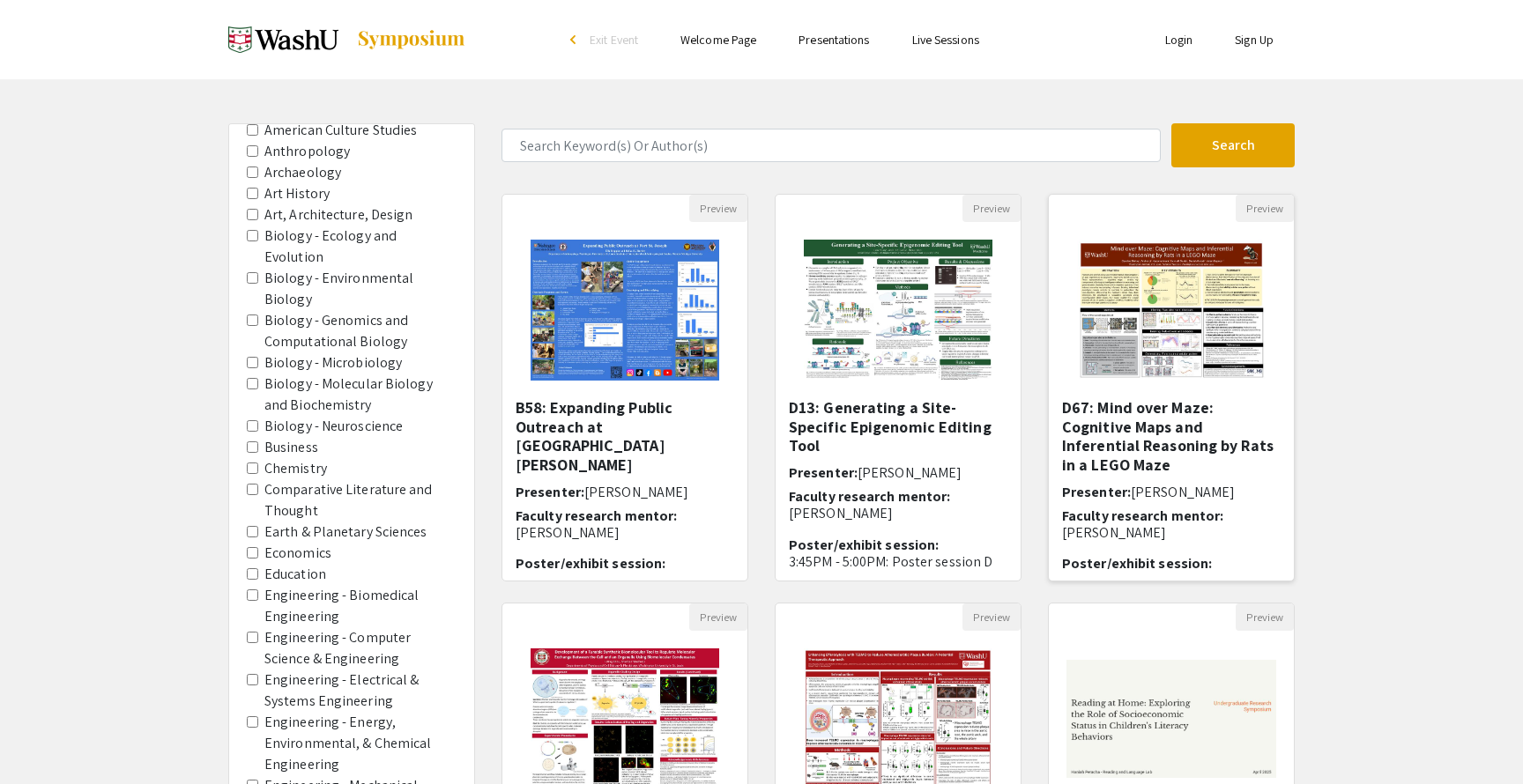
select select "custom"
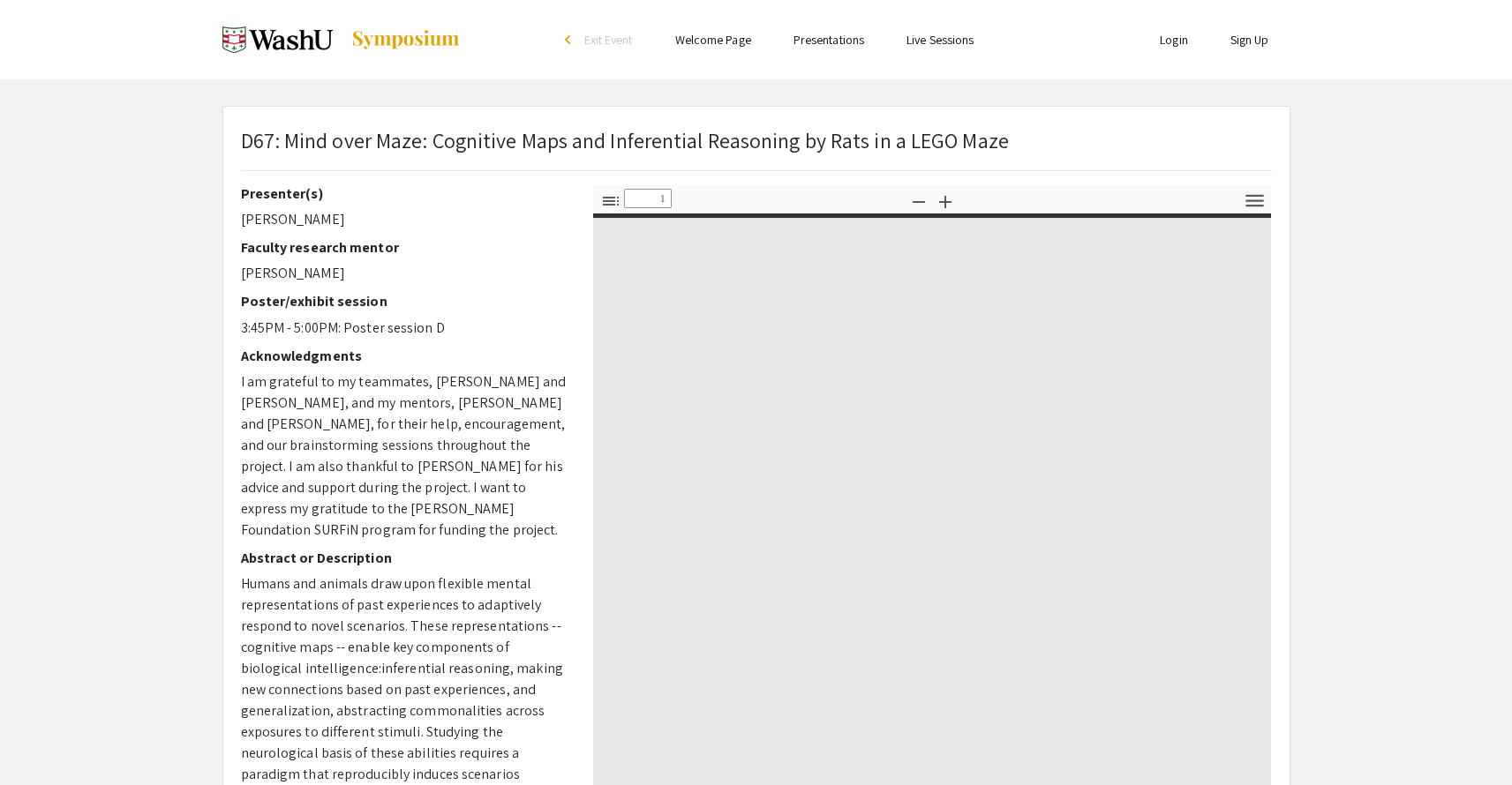
type input "0"
select select "custom"
type input "1"
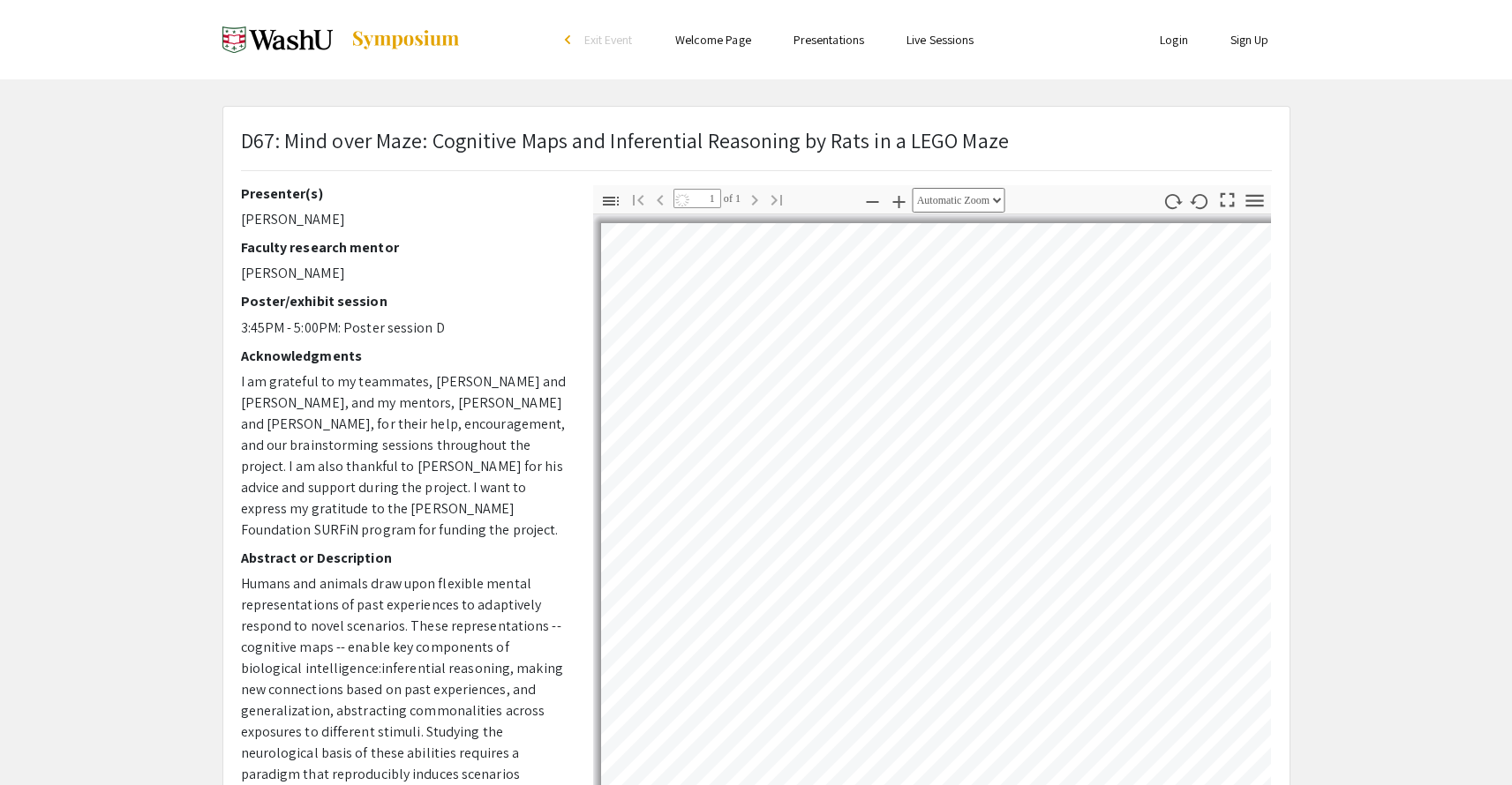
select select "auto"
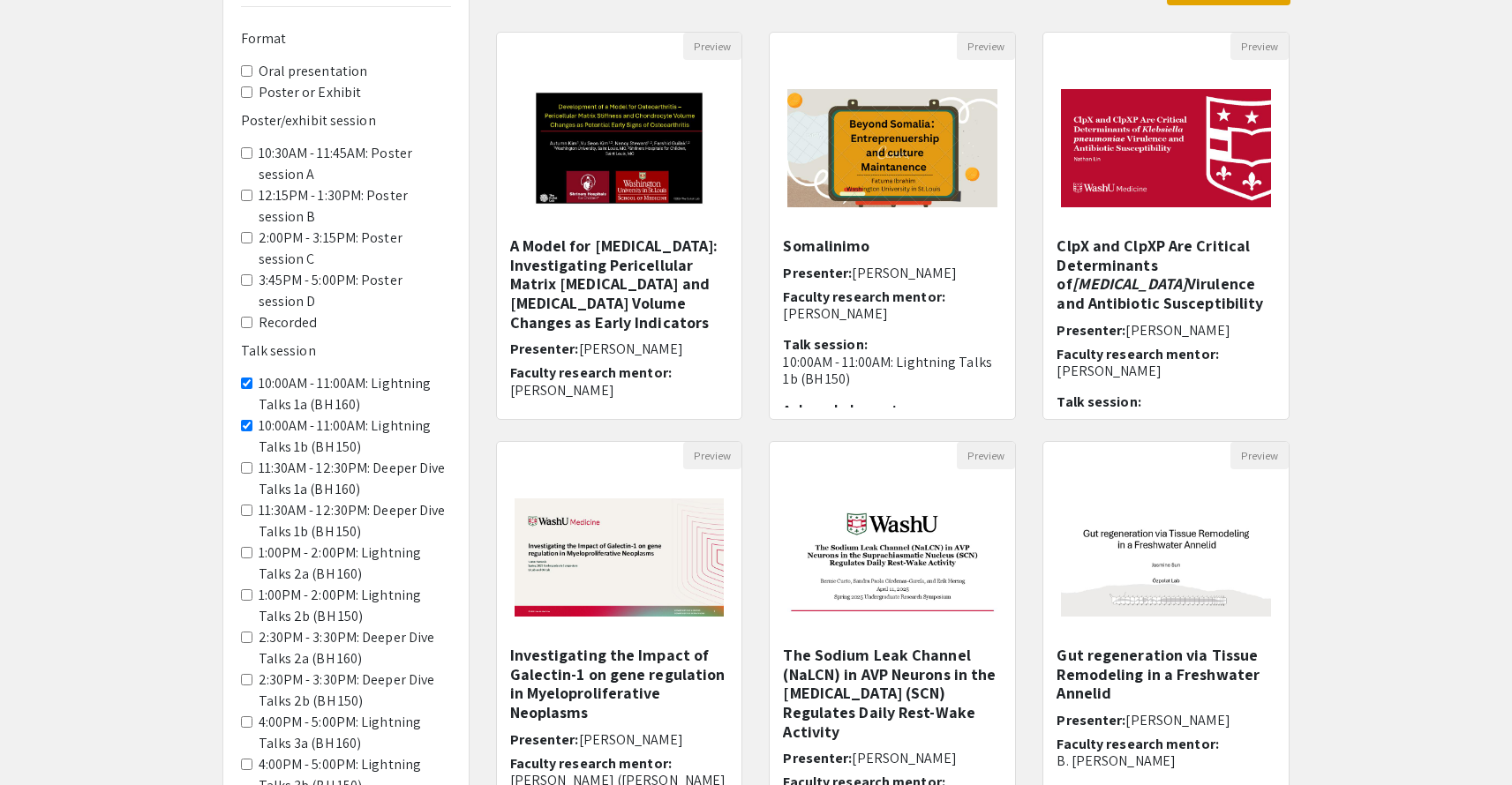
scroll to position [335, 0]
